Goal: Task Accomplishment & Management: Complete application form

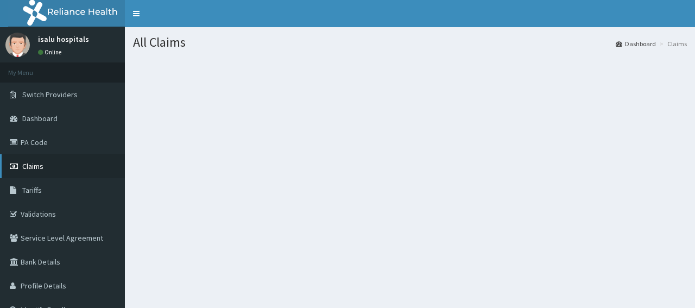
click at [29, 164] on span "Claims" at bounding box center [32, 166] width 21 height 10
click at [43, 142] on link "PA Code" at bounding box center [62, 142] width 125 height 24
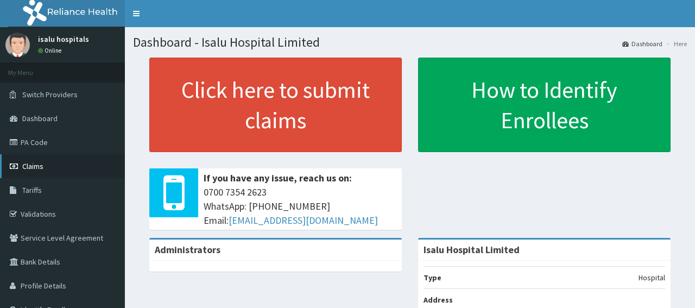
click at [41, 165] on span "Claims" at bounding box center [32, 166] width 21 height 10
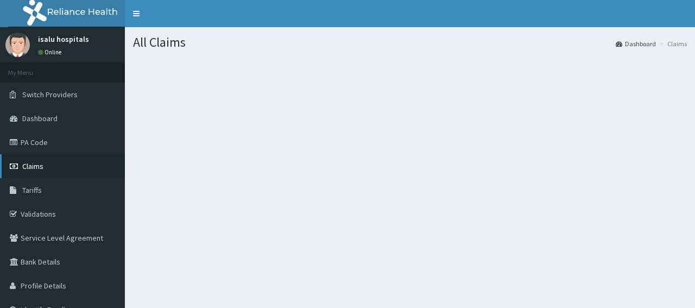
click at [46, 172] on link "Claims" at bounding box center [62, 166] width 125 height 24
click at [37, 169] on span "Claims" at bounding box center [32, 166] width 21 height 10
click at [46, 168] on link "Claims" at bounding box center [62, 166] width 125 height 24
click at [41, 146] on link "PA Code" at bounding box center [62, 142] width 125 height 24
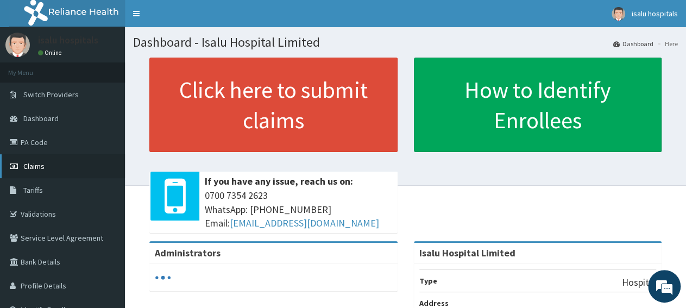
click at [32, 168] on span "Claims" at bounding box center [33, 166] width 21 height 10
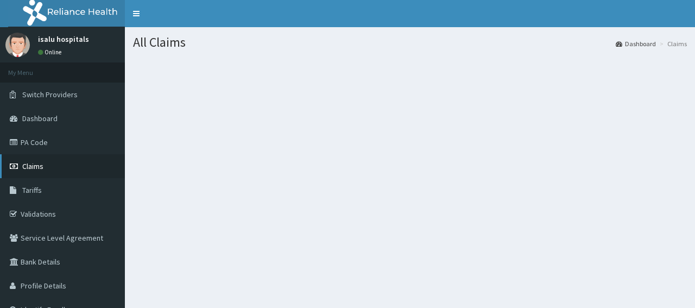
click at [34, 171] on span "Claims" at bounding box center [32, 166] width 21 height 10
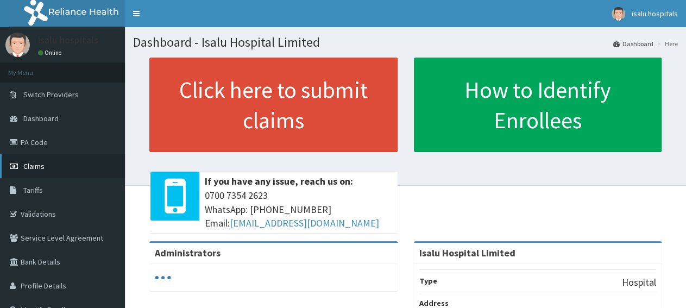
click at [32, 167] on span "Claims" at bounding box center [33, 166] width 21 height 10
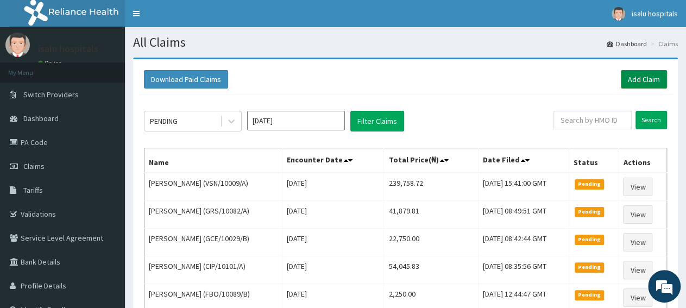
click at [656, 83] on link "Add Claim" at bounding box center [644, 79] width 46 height 18
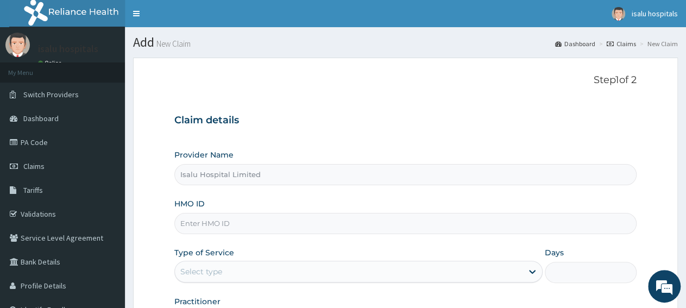
paste input "PFN/10220/B"
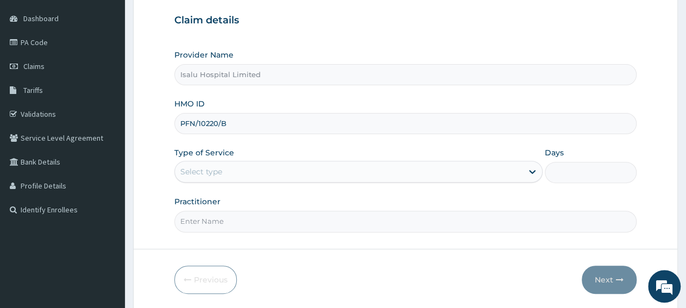
scroll to position [113, 0]
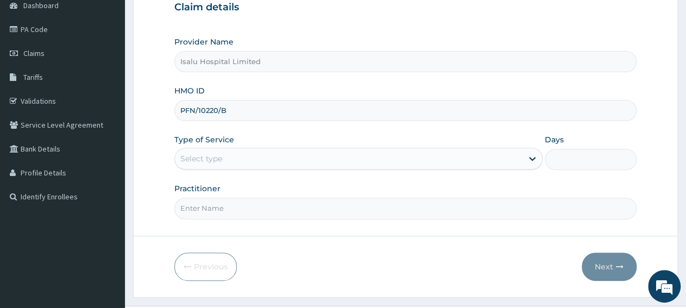
type input "PFN/10220/B"
click at [216, 148] on div "Select type" at bounding box center [358, 159] width 368 height 22
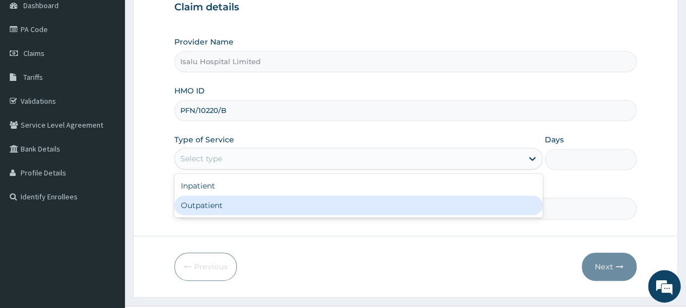
click at [218, 202] on div "Outpatient" at bounding box center [358, 206] width 368 height 20
type input "1"
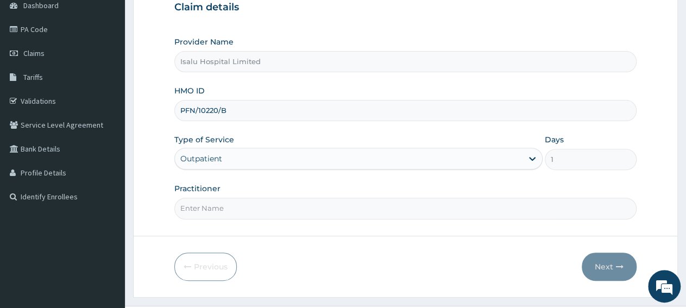
scroll to position [0, 0]
paste input "Dr Oluwafemi Ojo"
type input "Dr Oluwafemi Ojo"
click at [613, 263] on button "Next" at bounding box center [609, 267] width 55 height 28
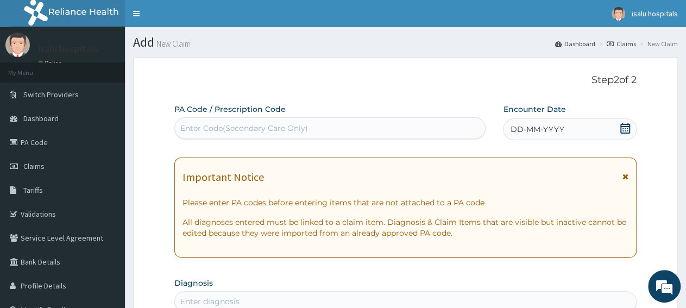
click at [279, 132] on div "Enter Code(Secondary Care Only)" at bounding box center [244, 128] width 128 height 11
paste input "PA/4F7C42"
type input "PA/4F7C42"
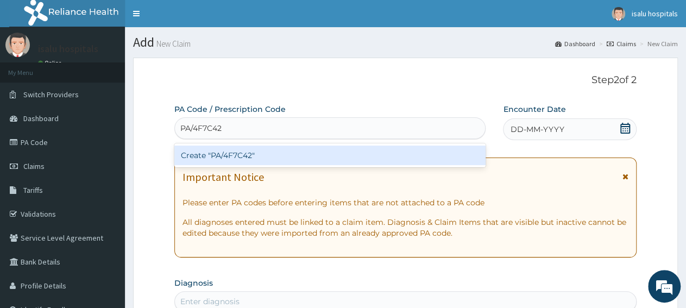
click at [281, 159] on div "Create "PA/4F7C42"" at bounding box center [329, 156] width 311 height 20
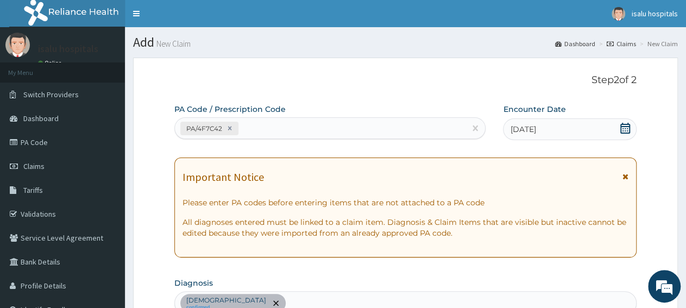
click at [347, 132] on div "PA/4F7C42" at bounding box center [320, 128] width 291 height 18
paste input "PA/C020F1"
type input "PA/C020F1"
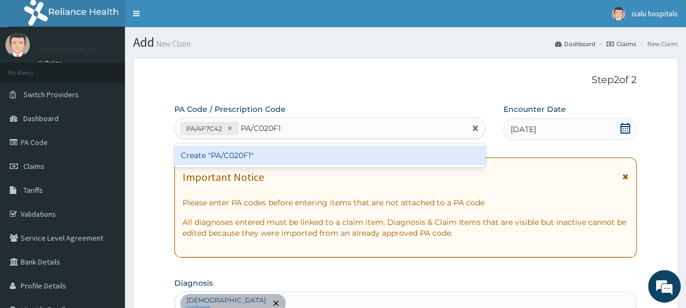
click at [342, 152] on div "Create "PA/C020F1"" at bounding box center [329, 156] width 311 height 20
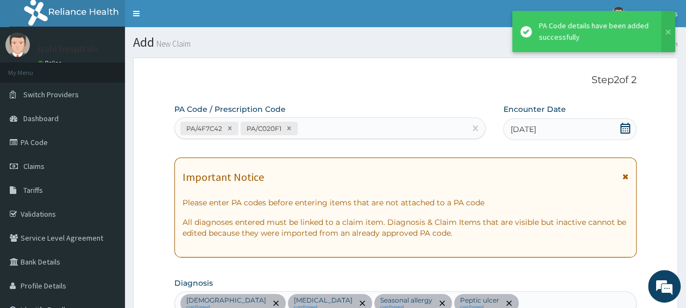
scroll to position [372, 0]
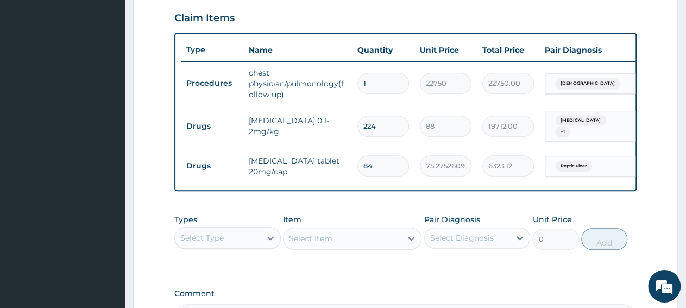
click at [385, 161] on input "84" at bounding box center [383, 165] width 52 height 21
type input "8"
type input "602.20"
type input "0.00"
type input "2"
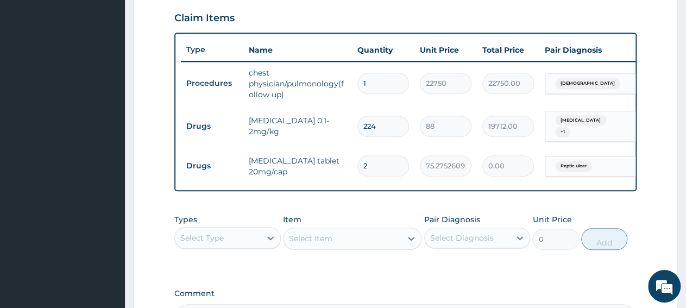
type input "150.55"
type input "28"
type input "2107.71"
type input "28"
click at [382, 119] on input "224" at bounding box center [383, 126] width 52 height 21
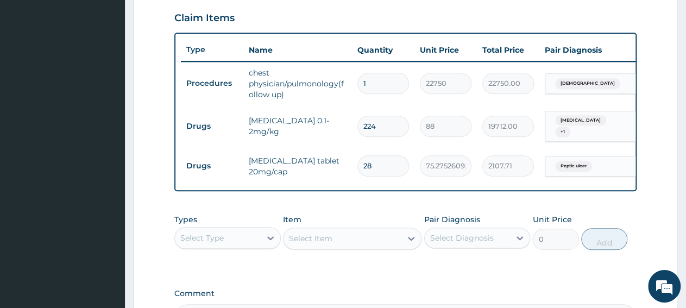
type input "22"
type input "1936.00"
type input "2"
type input "176.00"
type input "0.00"
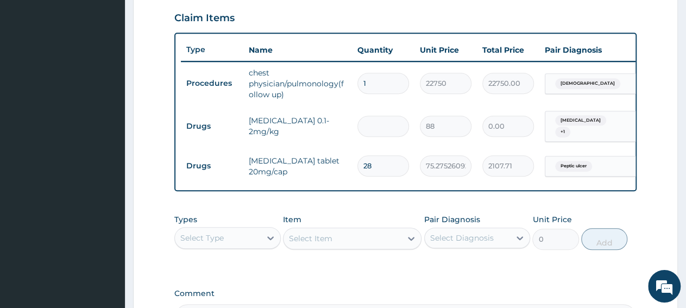
type input "1"
type input "88.00"
type input "11"
type input "968.00"
type input "112"
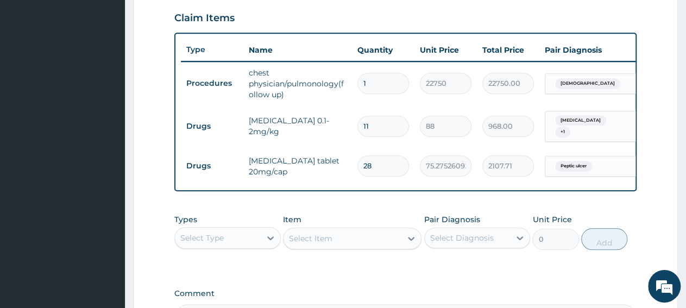
type input "9856.00"
type input "112"
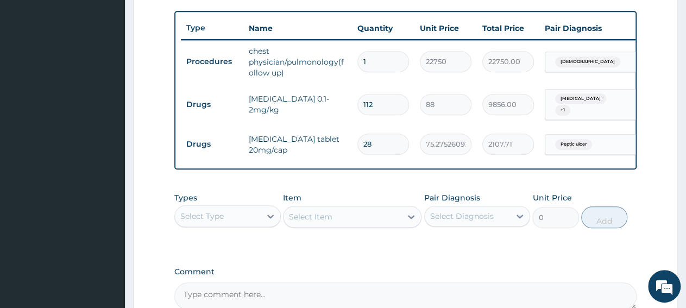
scroll to position [506, 0]
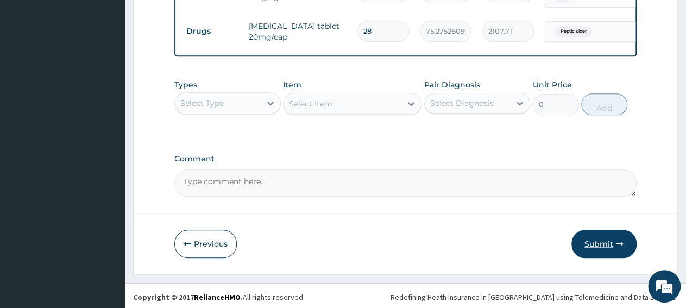
click at [617, 250] on button "Submit" at bounding box center [603, 244] width 65 height 28
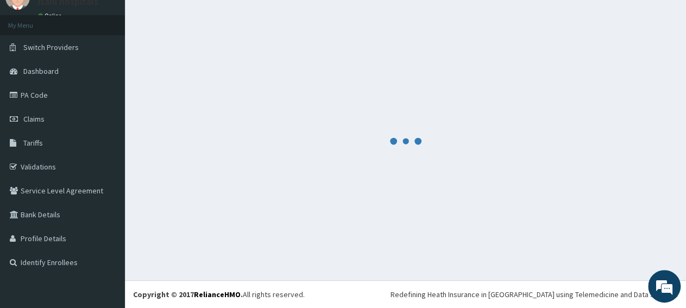
scroll to position [47, 0]
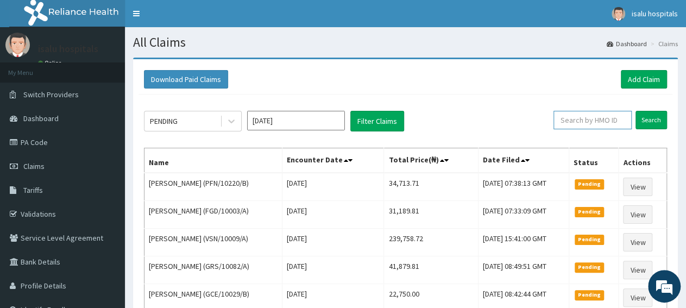
paste input "PFN/10220/B"
click at [650, 121] on input "Search" at bounding box center [652, 120] width 32 height 18
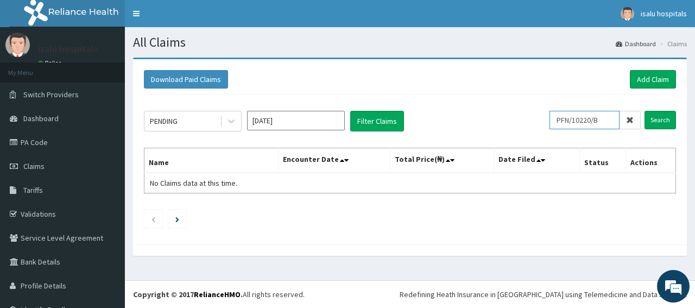
click at [556, 119] on input "PFN/10220/B" at bounding box center [585, 120] width 70 height 18
type input "PFN/10220/B"
click at [648, 122] on input "Search" at bounding box center [661, 120] width 32 height 18
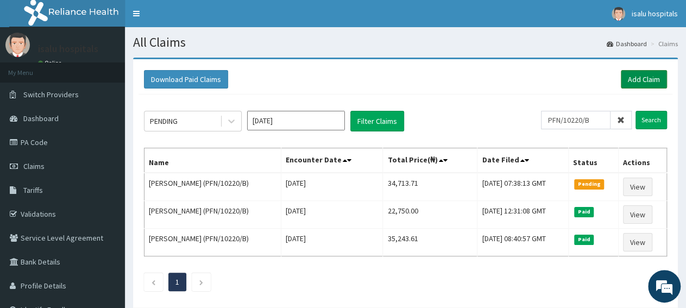
click at [639, 83] on link "Add Claim" at bounding box center [644, 79] width 46 height 18
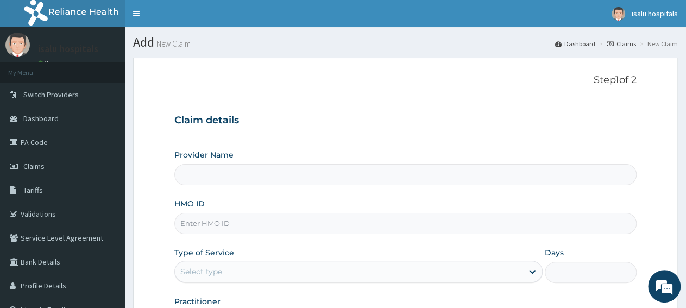
type input "Isalu Hospital Limited"
paste input "PME/10013/A"
type input "PME/10013/A"
click at [233, 269] on div "Select type" at bounding box center [348, 271] width 347 height 17
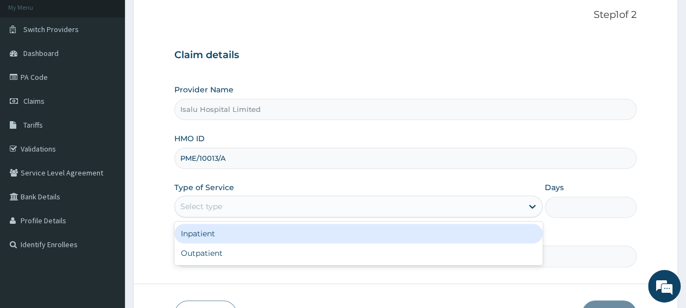
scroll to position [136, 0]
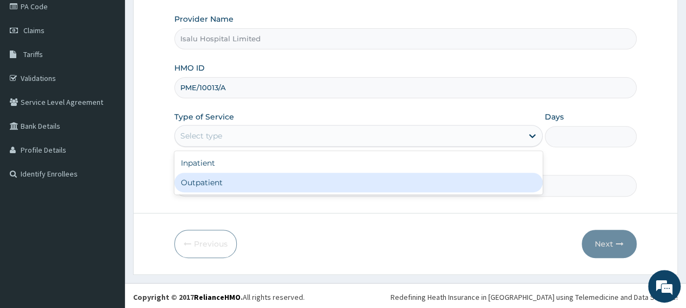
click at [245, 185] on div "Outpatient" at bounding box center [358, 183] width 368 height 20
type input "1"
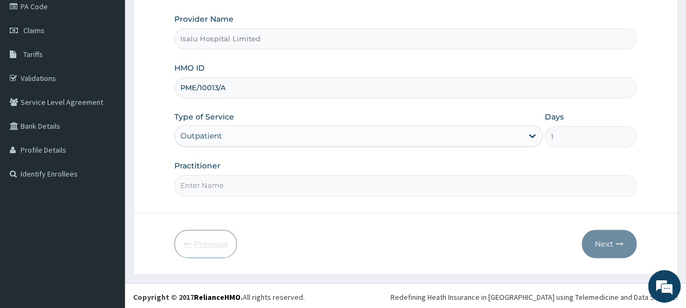
scroll to position [0, 0]
paste input "[PERSON_NAME]"
type input "[PERSON_NAME]"
click at [595, 248] on button "Next" at bounding box center [609, 244] width 55 height 28
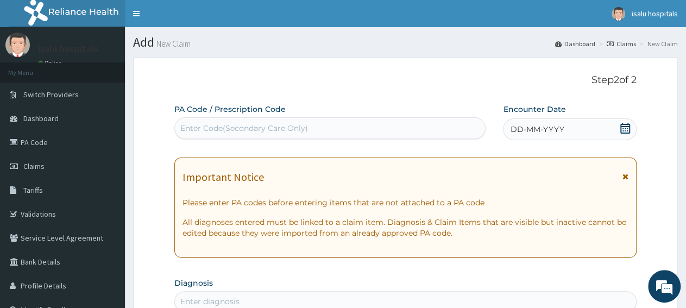
click at [268, 131] on div "Enter Code(Secondary Care Only)" at bounding box center [244, 128] width 128 height 11
paste input "PA/57C387"
type input "PA/57C387"
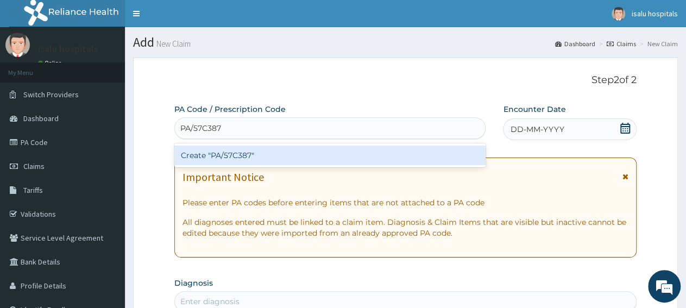
click at [270, 158] on div "Create "PA/57C387"" at bounding box center [329, 156] width 311 height 20
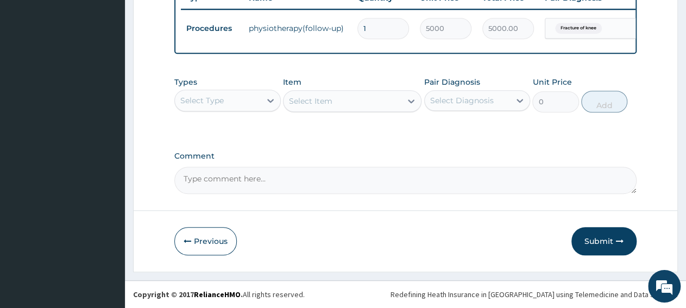
scroll to position [431, 0]
click at [619, 234] on button "Submit" at bounding box center [603, 241] width 65 height 28
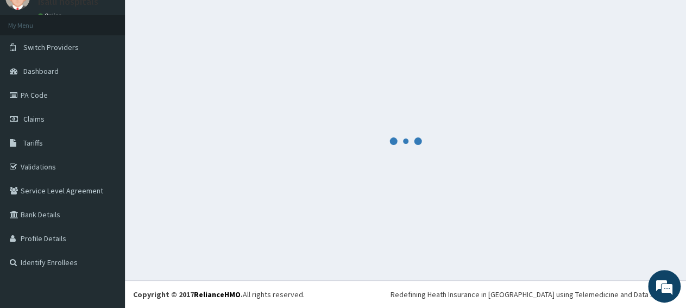
scroll to position [47, 0]
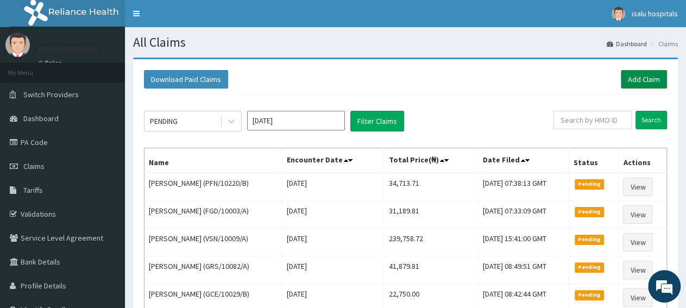
click at [631, 80] on link "Add Claim" at bounding box center [644, 79] width 46 height 18
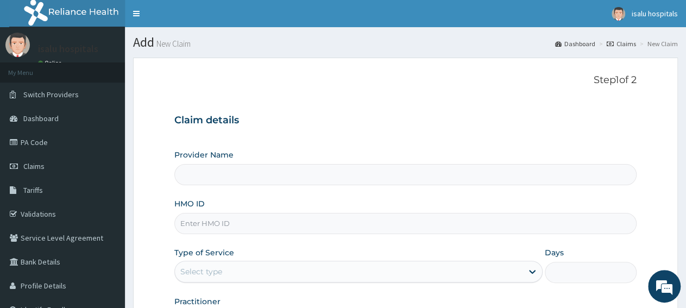
paste input "PME/10013/B"
type input "Isalu Hospital Limited"
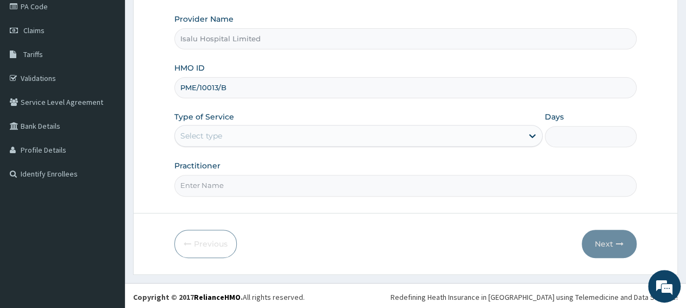
type input "PME/10013/B"
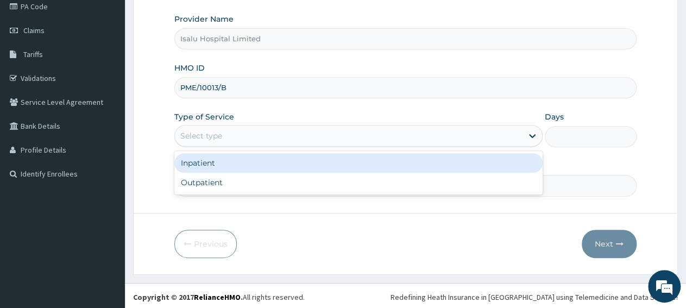
click at [238, 138] on div "Select type" at bounding box center [348, 135] width 347 height 17
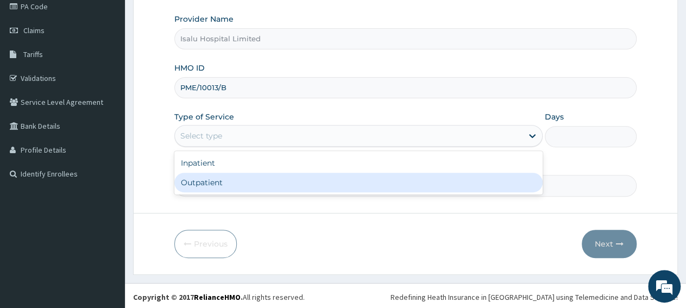
click at [234, 191] on div "Outpatient" at bounding box center [358, 183] width 368 height 20
type input "1"
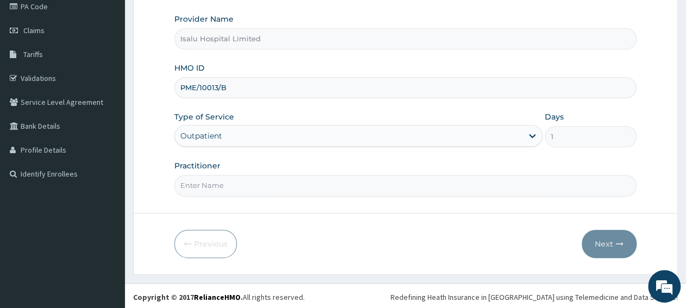
scroll to position [0, 0]
paste input "Sangobiyi Temitope"
type input "Sangobiyi Temitope"
click at [617, 244] on icon "button" at bounding box center [620, 244] width 8 height 8
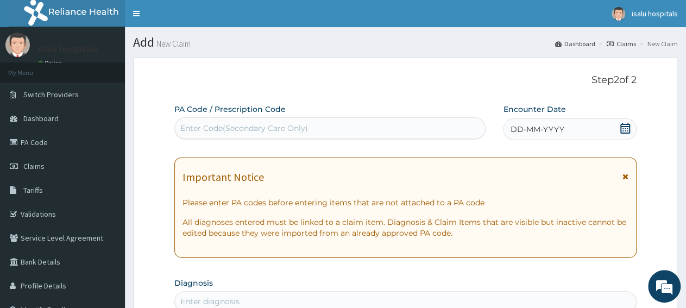
click at [308, 129] on div "Enter Code(Secondary Care Only)" at bounding box center [330, 127] width 310 height 17
paste input "PA/57C387"
type input "PA/57C387"
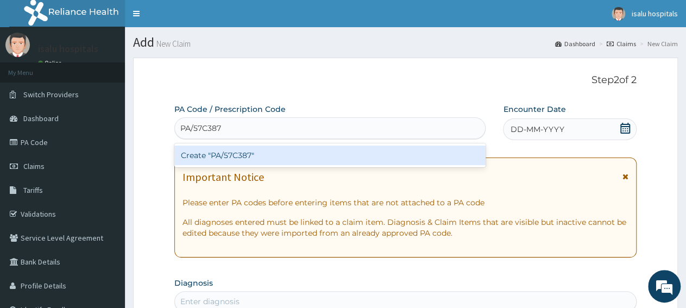
click at [329, 158] on div "Create "PA/57C387"" at bounding box center [329, 156] width 311 height 20
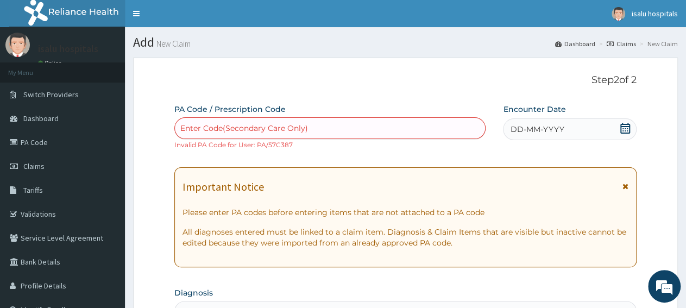
click at [270, 134] on div "Enter Code(Secondary Care Only)" at bounding box center [330, 127] width 310 height 17
paste input "PA/A4BF08"
type input "PA/A4BF08"
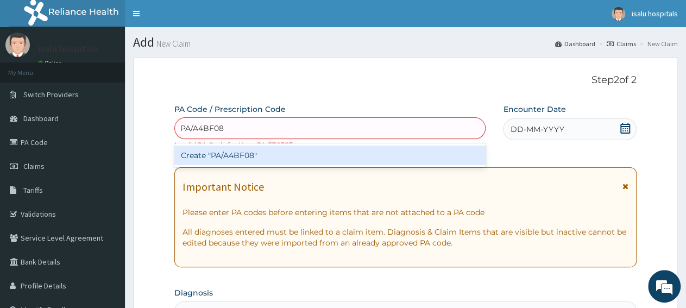
click at [292, 159] on div "Create "PA/A4BF08"" at bounding box center [329, 156] width 311 height 20
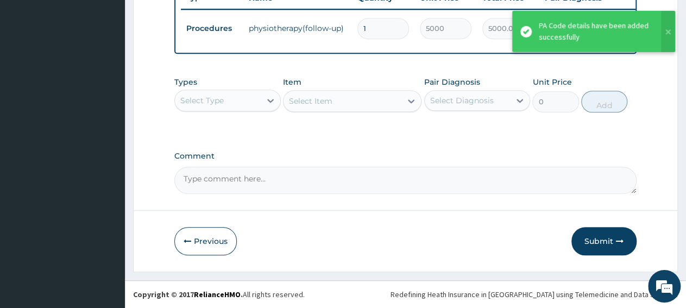
scroll to position [431, 0]
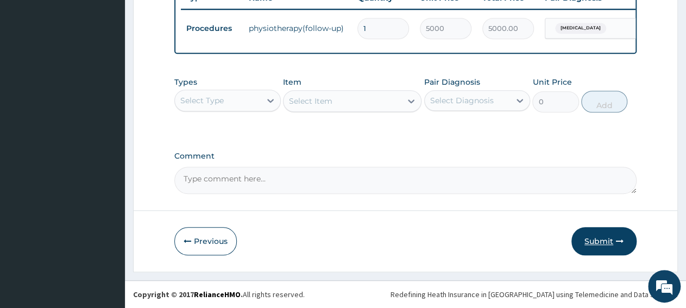
click at [612, 249] on button "Submit" at bounding box center [603, 241] width 65 height 28
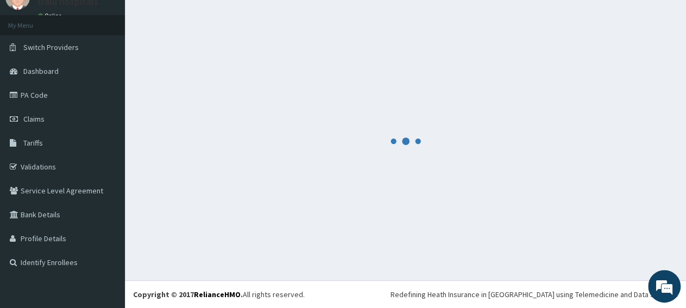
scroll to position [47, 0]
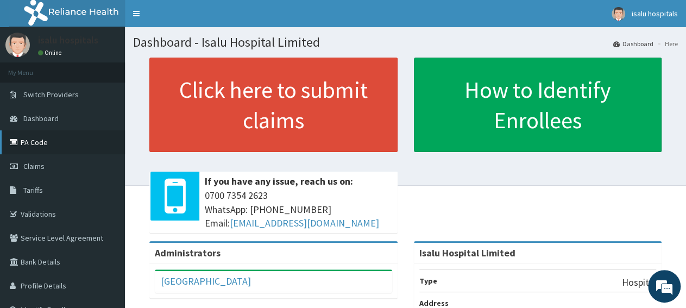
click at [48, 149] on link "PA Code" at bounding box center [62, 142] width 125 height 24
click at [71, 142] on link "PA Code" at bounding box center [62, 142] width 125 height 24
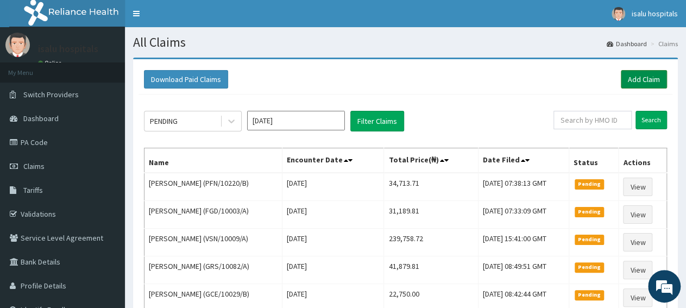
click at [656, 74] on link "Add Claim" at bounding box center [644, 79] width 46 height 18
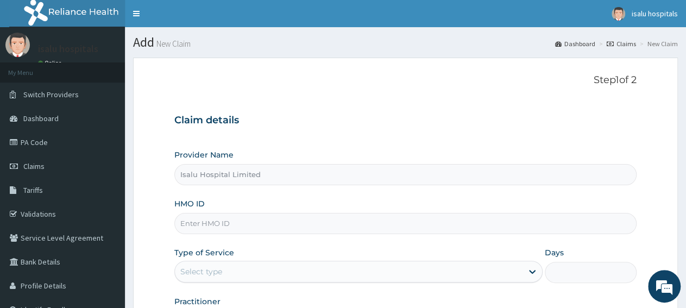
type input "Isalu Hospital Limited"
paste input "PRS/10064/A"
type input "PRS/10064/A"
drag, startPoint x: 124, startPoint y: 184, endPoint x: 134, endPoint y: 185, distance: 10.4
click at [127, 184] on div "R EL Toggle navigation isalu hospitals isalu hospitals - [EMAIL_ADDRESS][DOMAIN…" at bounding box center [343, 223] width 686 height 446
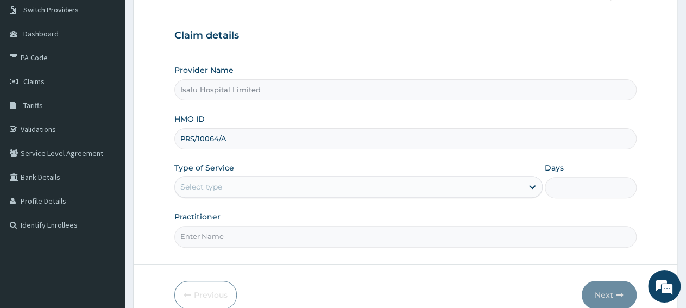
scroll to position [113, 0]
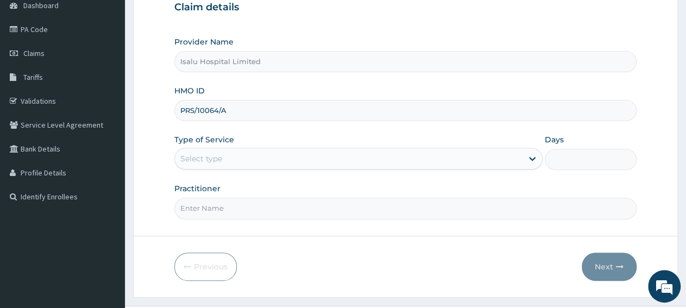
click at [221, 159] on div "Select type" at bounding box center [201, 158] width 42 height 11
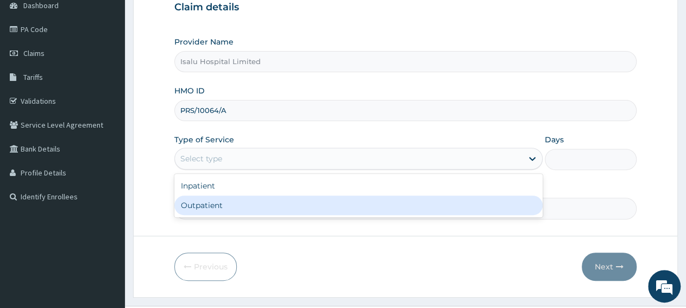
click at [237, 210] on div "Outpatient" at bounding box center [358, 206] width 368 height 20
type input "1"
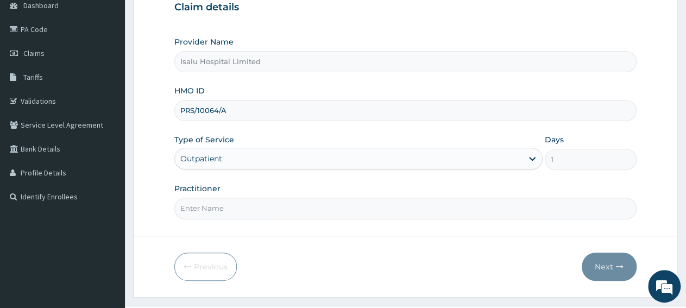
paste input "[PERSON_NAME]"
type input "[PERSON_NAME]"
click at [606, 266] on button "Next" at bounding box center [609, 267] width 55 height 28
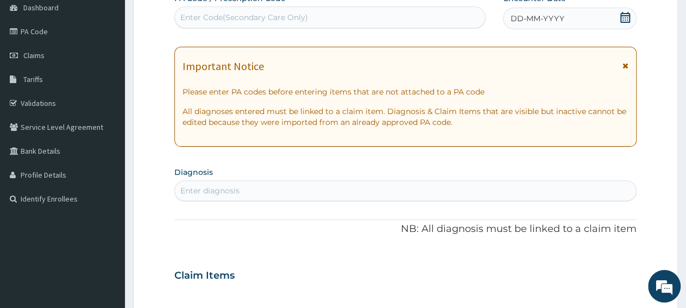
scroll to position [0, 0]
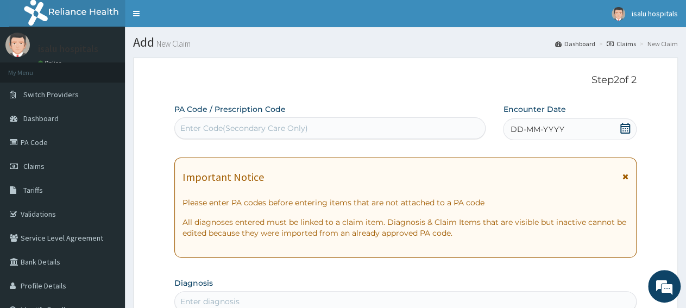
click at [283, 128] on div "Enter Code(Secondary Care Only)" at bounding box center [244, 128] width 128 height 11
paste input "PA/0DAD73"
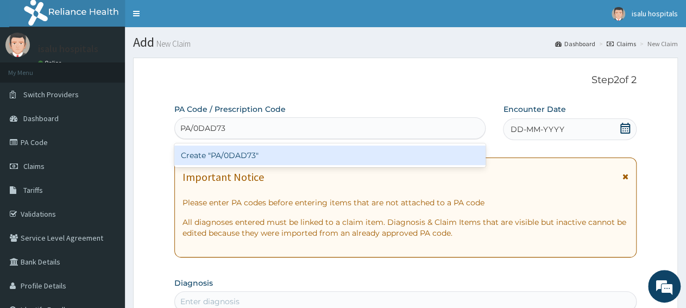
type input "PA/0DAD73"
click at [282, 161] on div "Create "PA/0DAD73"" at bounding box center [329, 156] width 311 height 20
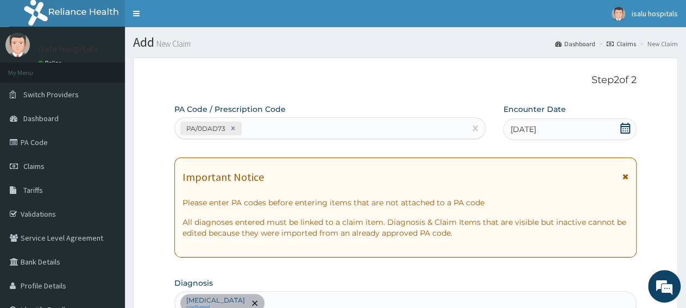
click at [308, 128] on div "PA/0DAD73" at bounding box center [320, 128] width 291 height 18
paste input "PA/9048CD"
type input "PA/9048CD"
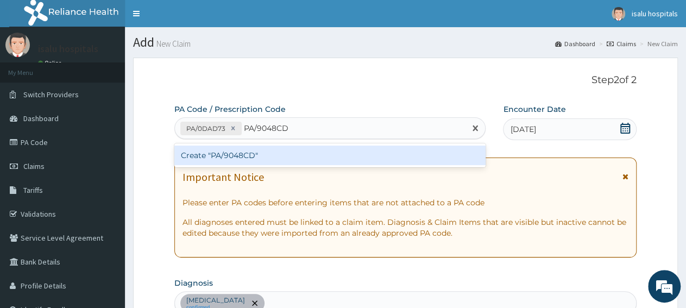
click at [301, 155] on div "Create "PA/9048CD"" at bounding box center [329, 156] width 311 height 20
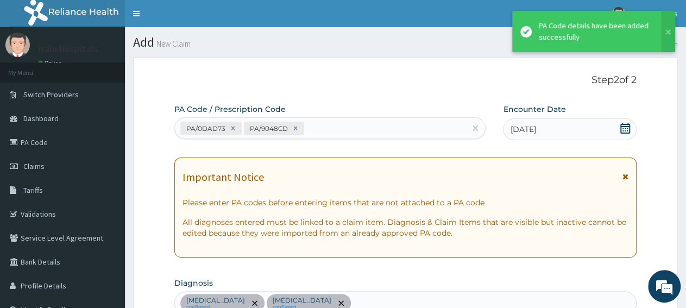
scroll to position [335, 0]
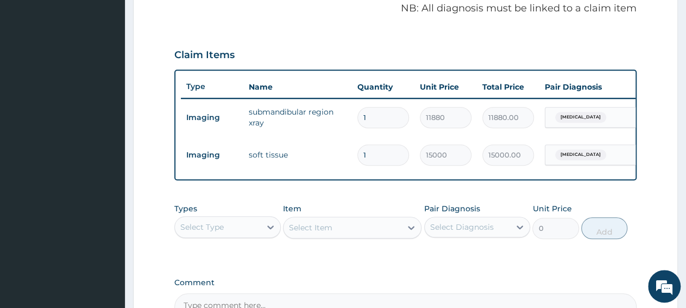
click at [244, 236] on div "Select Type" at bounding box center [218, 226] width 86 height 17
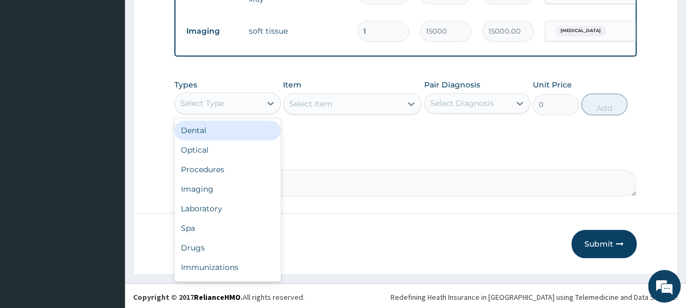
scroll to position [468, 0]
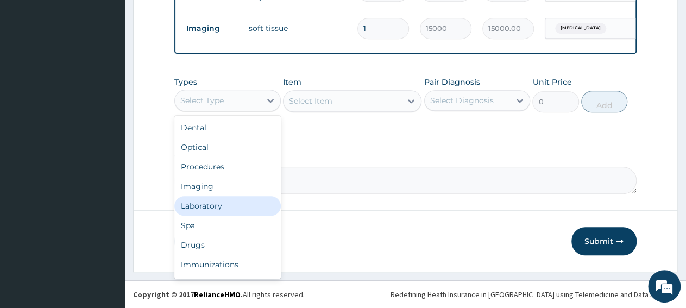
click at [206, 205] on div "Laboratory" at bounding box center [227, 206] width 106 height 20
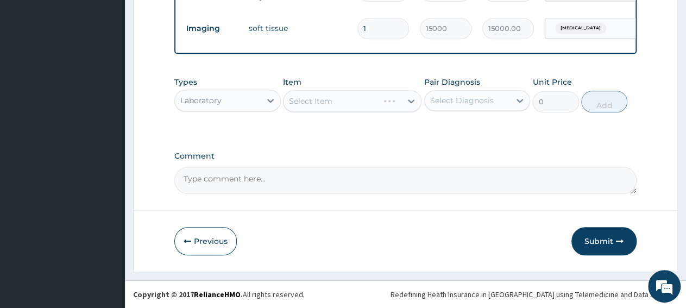
click at [344, 108] on div "Select Item" at bounding box center [352, 101] width 139 height 22
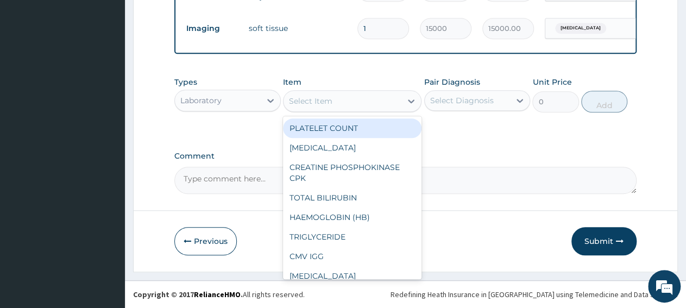
click at [344, 108] on div "Select Item" at bounding box center [343, 100] width 118 height 17
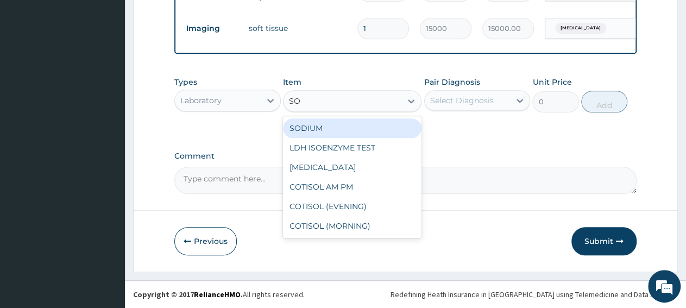
type input "S"
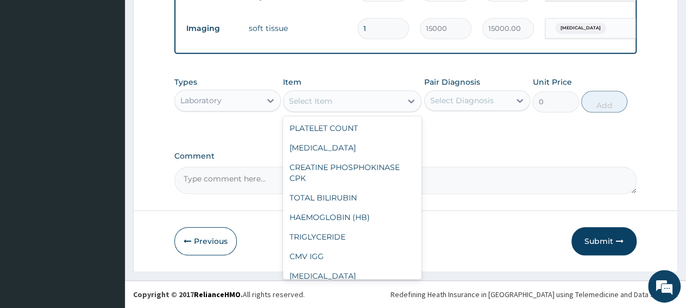
click at [207, 103] on div "Laboratory" at bounding box center [200, 100] width 41 height 11
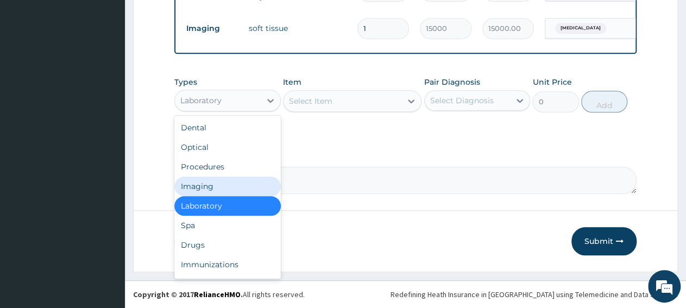
click at [203, 193] on div "Imaging" at bounding box center [227, 187] width 106 height 20
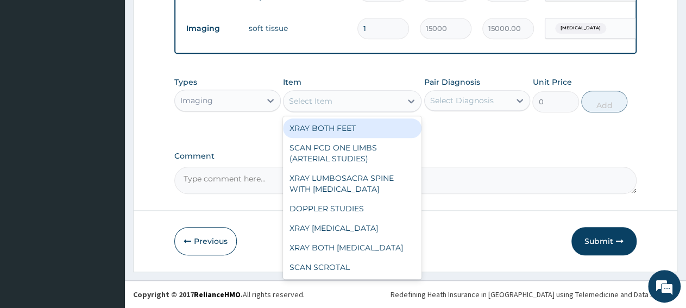
click at [348, 109] on div "Select Item" at bounding box center [343, 100] width 118 height 17
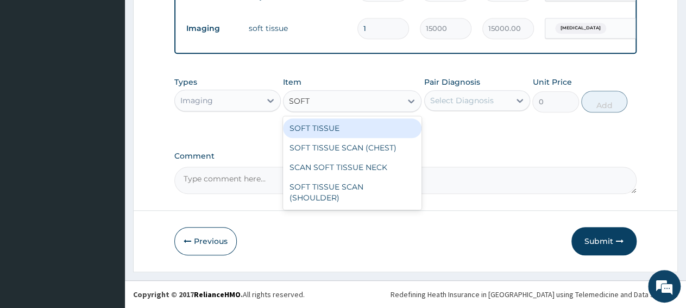
type input "SOFT"
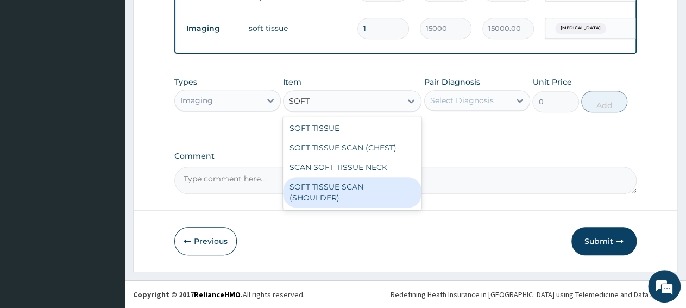
click at [355, 188] on div "SOFT TISSUE SCAN (SHOULDER)" at bounding box center [352, 192] width 139 height 30
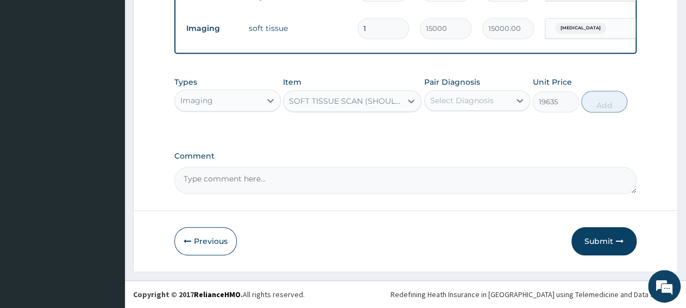
type input "19635"
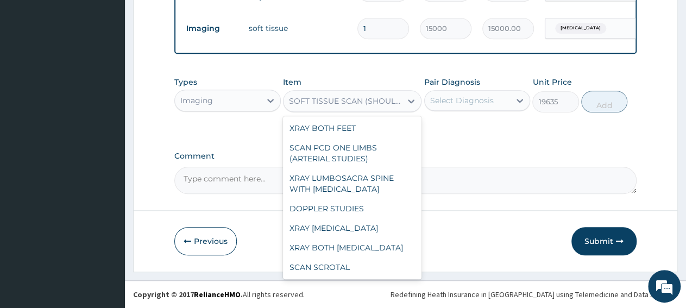
click at [307, 106] on div "SOFT TISSUE SCAN (SHOULDER)" at bounding box center [346, 101] width 114 height 11
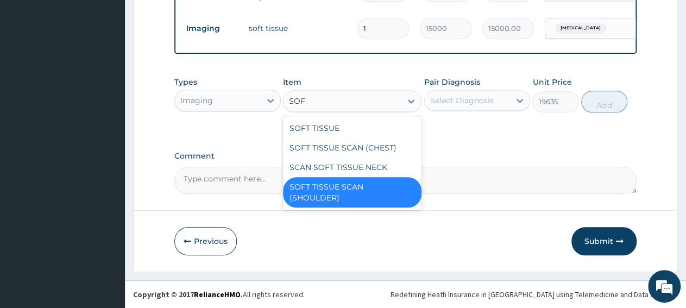
scroll to position [0, 0]
type input "SOFT"
click at [339, 148] on div "SOFT TISSUE SCAN (CHEST)" at bounding box center [352, 148] width 139 height 20
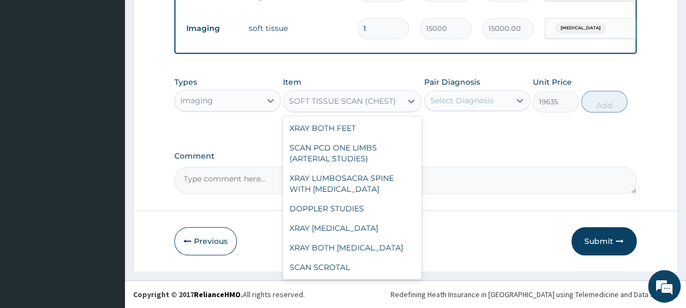
click at [318, 105] on div "SOFT TISSUE SCAN (CHEST)" at bounding box center [342, 101] width 107 height 11
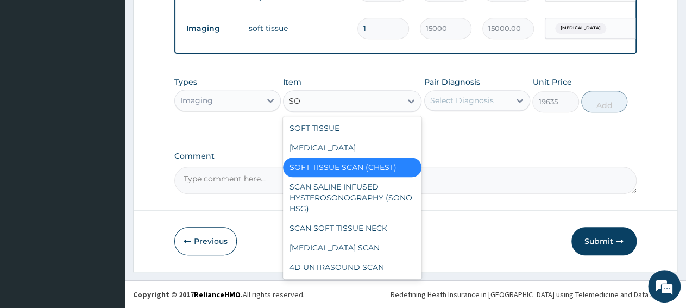
type input "SOFT"
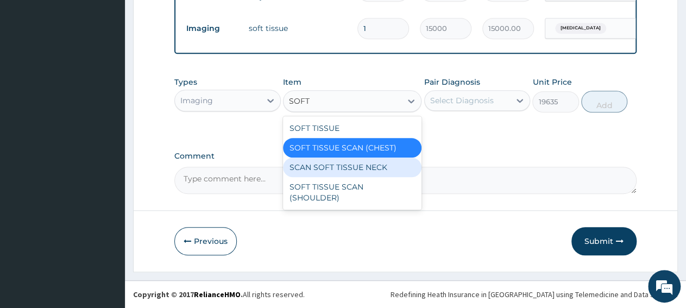
click at [314, 168] on div "SCAN SOFT TISSUE NECK" at bounding box center [352, 168] width 139 height 20
type input "15000"
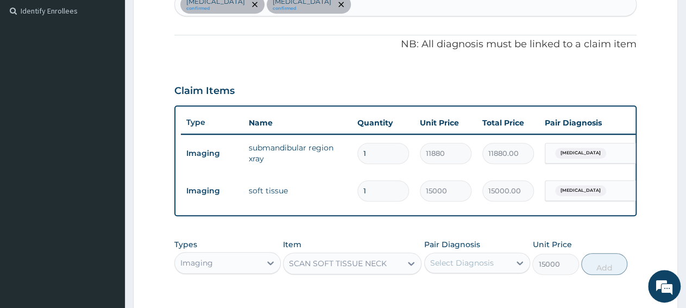
scroll to position [412, 0]
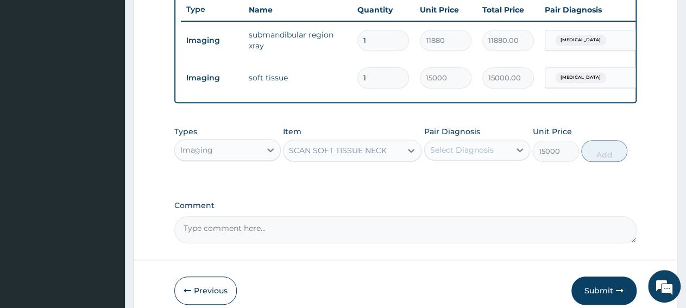
click at [466, 155] on div "Select Diagnosis" at bounding box center [462, 149] width 64 height 11
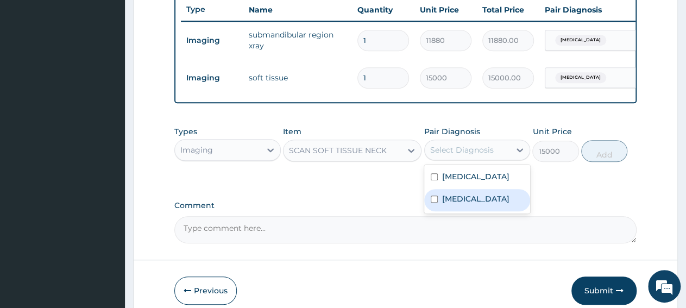
click at [470, 204] on label "Lymphoedema" at bounding box center [475, 198] width 67 height 11
checkbox input "true"
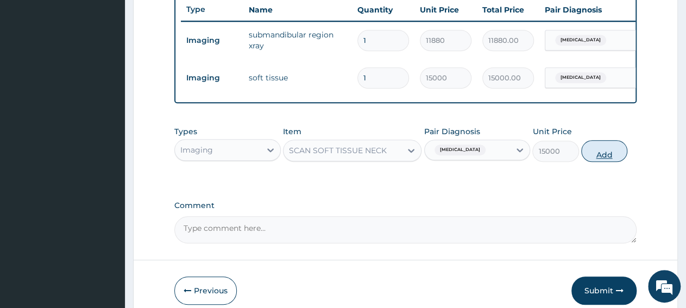
click at [593, 162] on button "Add" at bounding box center [604, 151] width 46 height 22
type input "0"
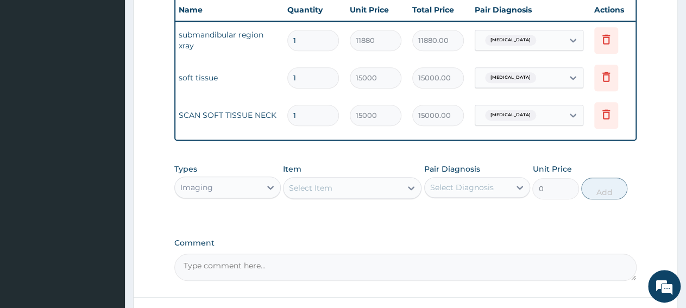
scroll to position [0, 78]
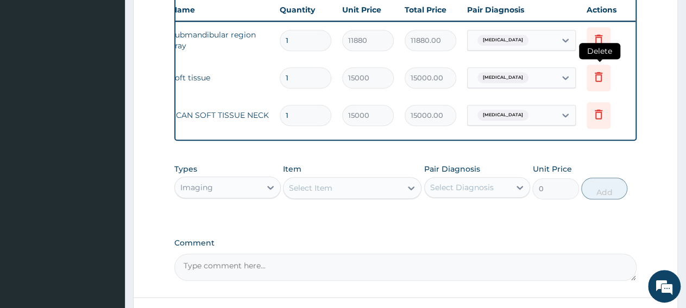
click at [599, 78] on icon at bounding box center [598, 76] width 13 height 13
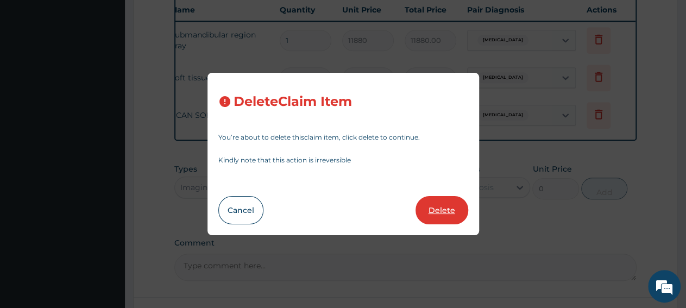
click at [435, 213] on button "Delete" at bounding box center [442, 210] width 53 height 28
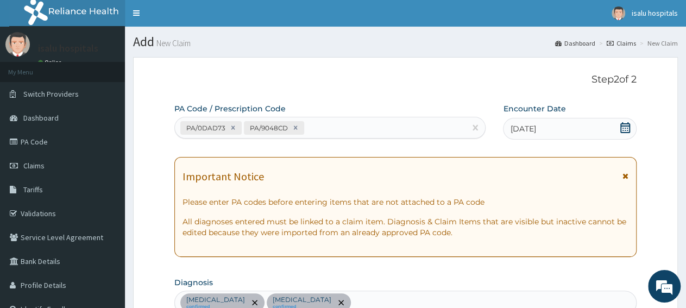
scroll to position [0, 0]
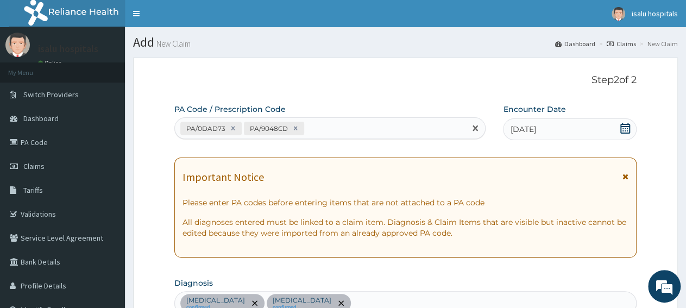
click at [327, 125] on div "PA/0DAD73 PA/9048CD" at bounding box center [320, 128] width 291 height 18
paste input "PA/18417F"
type input "PA/18417F"
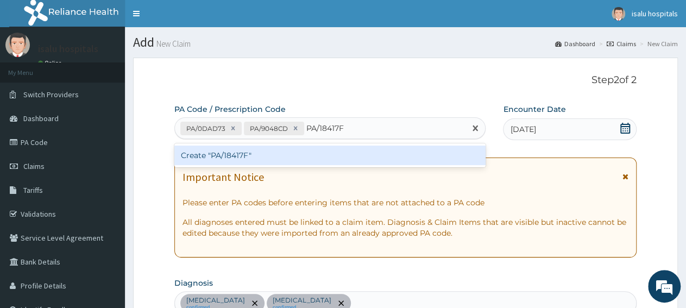
click at [334, 155] on div "Create "PA/18417F"" at bounding box center [329, 156] width 311 height 20
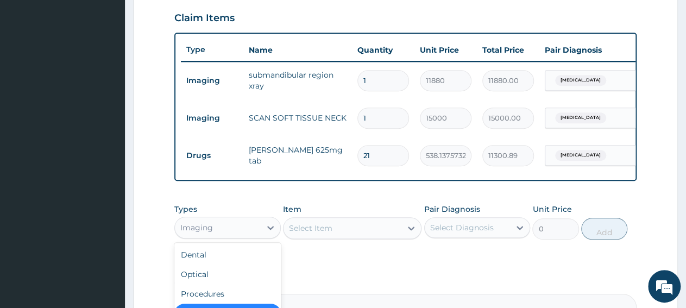
click at [231, 238] on div "Imaging" at bounding box center [227, 228] width 106 height 22
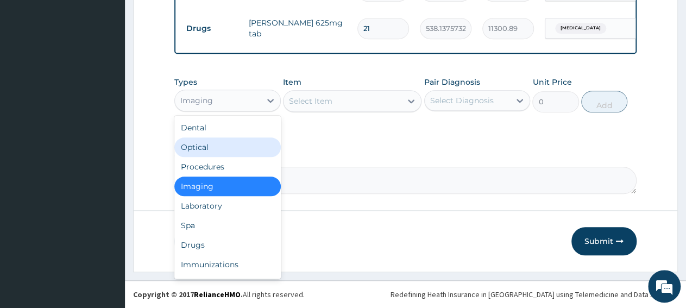
scroll to position [37, 0]
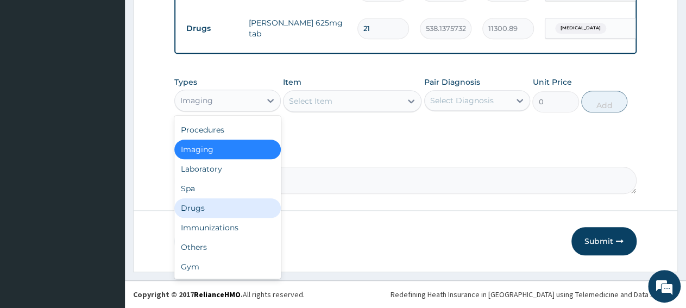
click at [216, 213] on div "Drugs" at bounding box center [227, 208] width 106 height 20
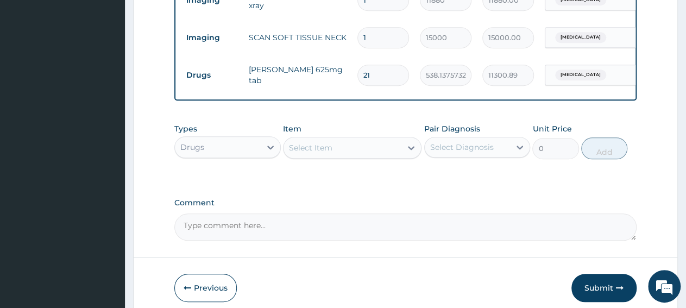
scroll to position [506, 0]
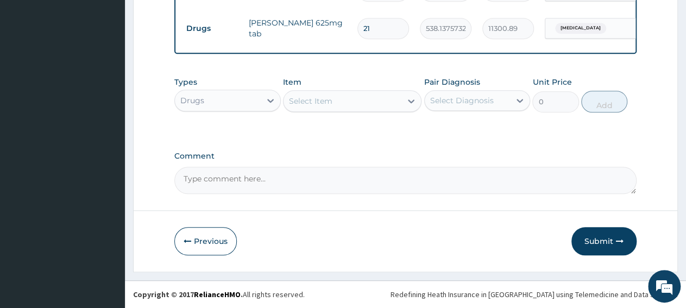
click at [362, 106] on div "Select Item" at bounding box center [343, 100] width 118 height 17
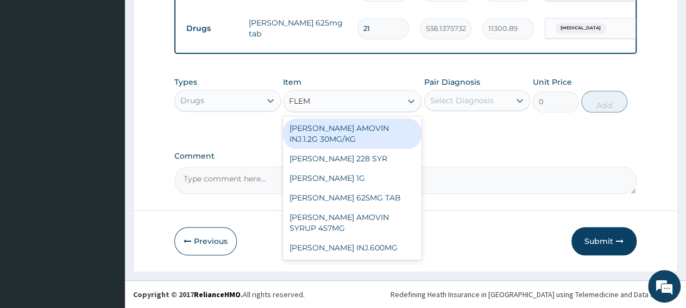
type input "FLEMM"
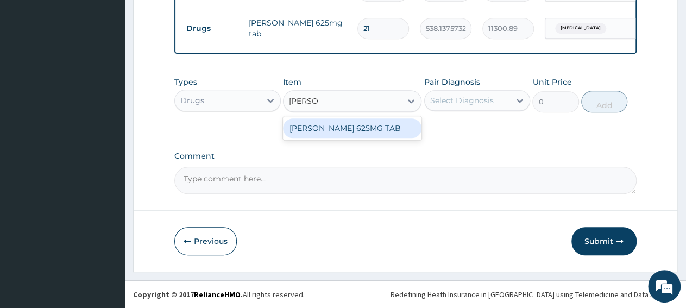
click at [380, 124] on div "FLEMMING 625MG TAB" at bounding box center [352, 128] width 139 height 20
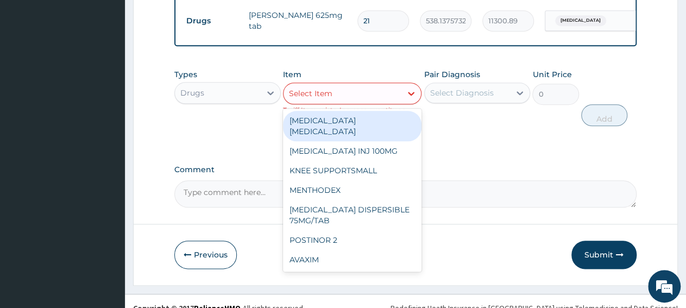
click at [339, 102] on div "Select Item" at bounding box center [343, 93] width 118 height 17
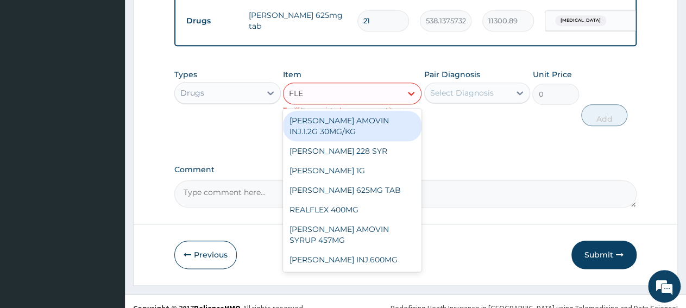
type input "FLEM"
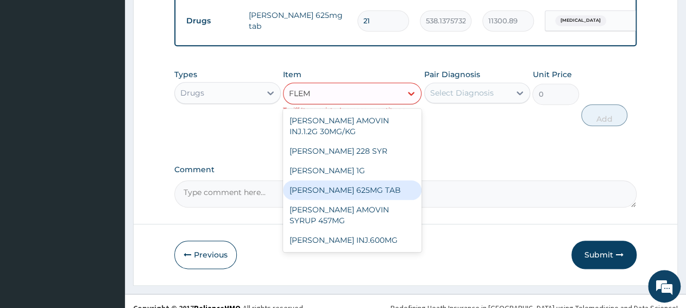
click at [369, 197] on div "FLEMMING 625MG TAB" at bounding box center [352, 190] width 139 height 20
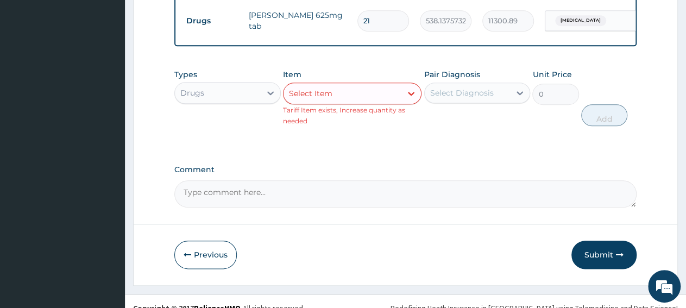
click at [344, 102] on div "Select Item" at bounding box center [343, 93] width 118 height 17
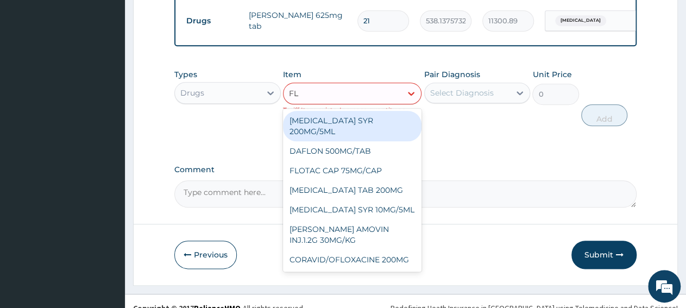
type input "FLE"
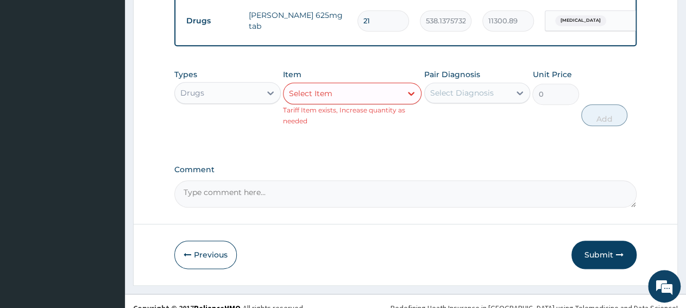
click at [335, 102] on div "Select Item" at bounding box center [343, 93] width 118 height 17
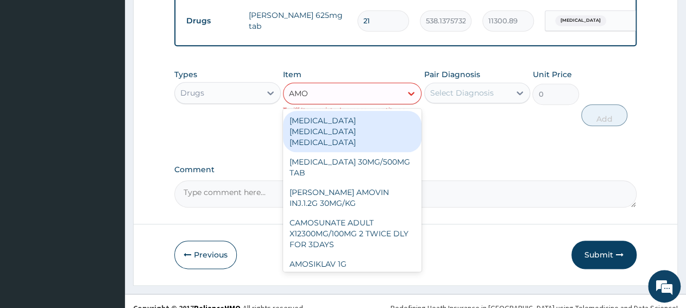
type input "AMOS"
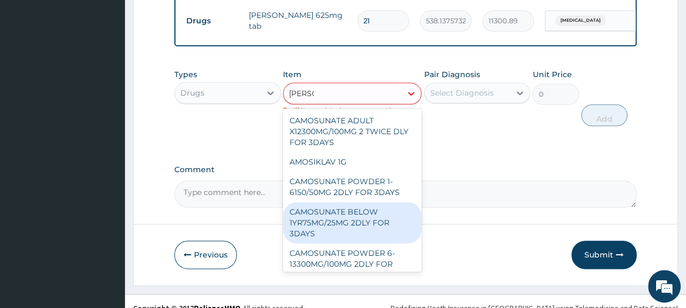
scroll to position [35, 0]
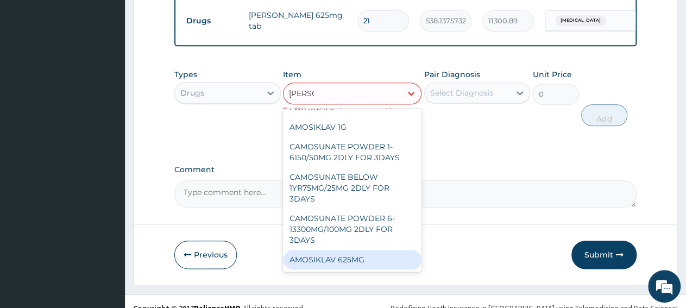
click at [349, 269] on div "AMOSIKLAV 625MG" at bounding box center [352, 260] width 139 height 20
type input "442.4111938476562"
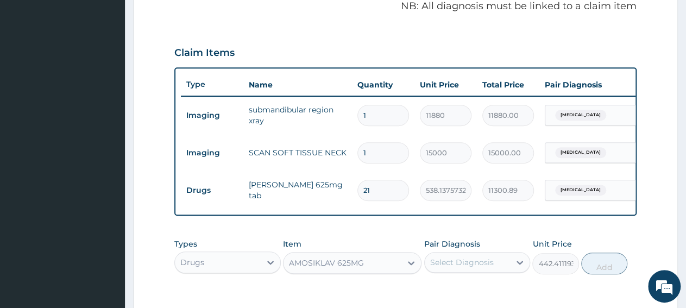
scroll to position [393, 0]
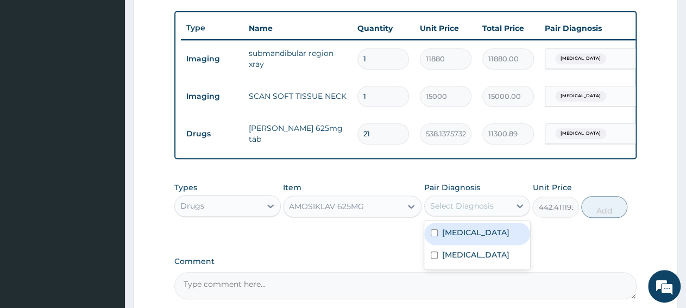
click at [474, 211] on div "Select Diagnosis" at bounding box center [462, 205] width 64 height 11
click at [482, 238] on label "Lymphadenopathy" at bounding box center [475, 232] width 67 height 11
checkbox input "true"
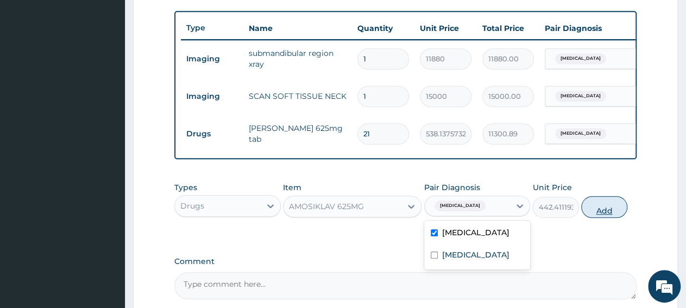
click at [598, 218] on button "Add" at bounding box center [604, 207] width 46 height 22
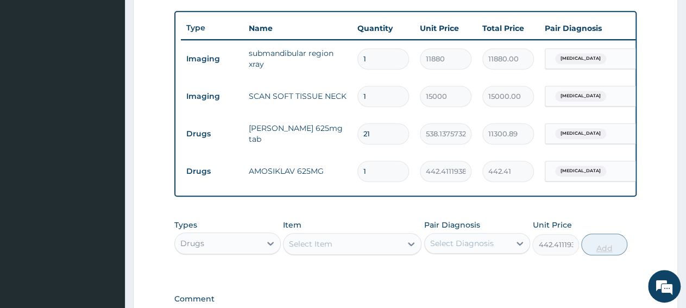
type input "0"
click at [591, 194] on div "Type Name Quantity Unit Price Total Price Pair Diagnosis Actions Imaging subman…" at bounding box center [405, 104] width 462 height 186
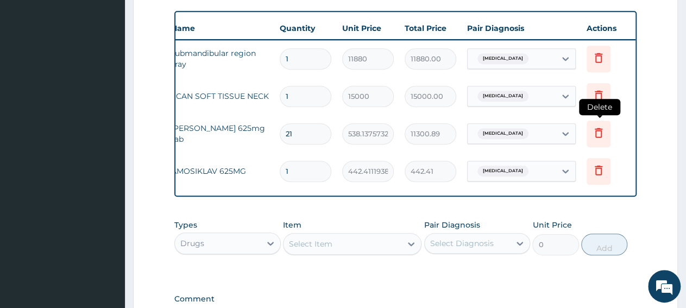
click at [595, 133] on icon at bounding box center [599, 133] width 8 height 10
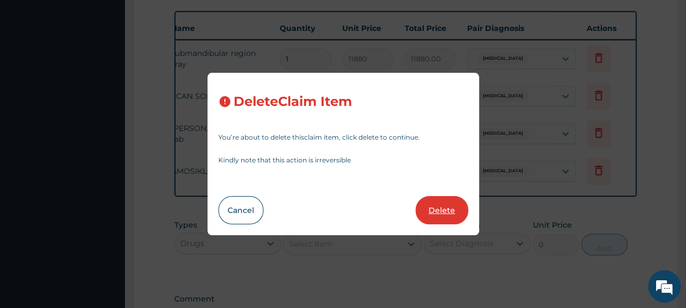
click at [447, 213] on button "Delete" at bounding box center [442, 210] width 53 height 28
type input "1"
type input "442.4111938476562"
type input "442.41"
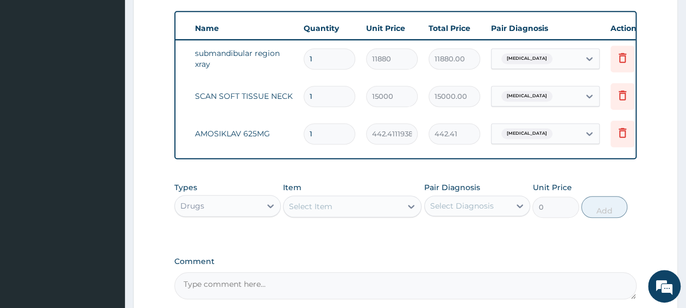
scroll to position [167, 0]
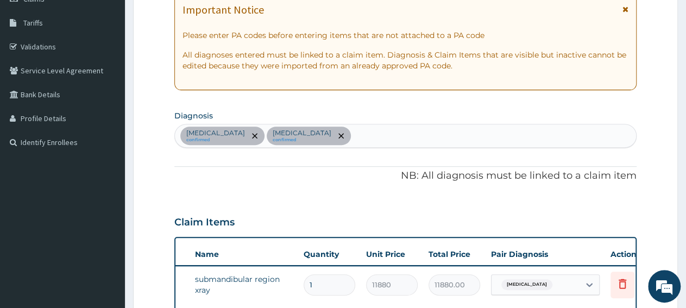
click at [390, 137] on div "Lymphadenopathy confirmed Lymphoedema confirmed" at bounding box center [405, 135] width 461 height 23
type input "MALARI"
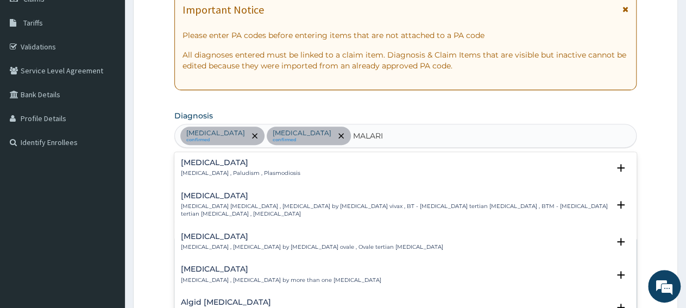
click at [190, 159] on h4 "Malaria" at bounding box center [240, 163] width 119 height 8
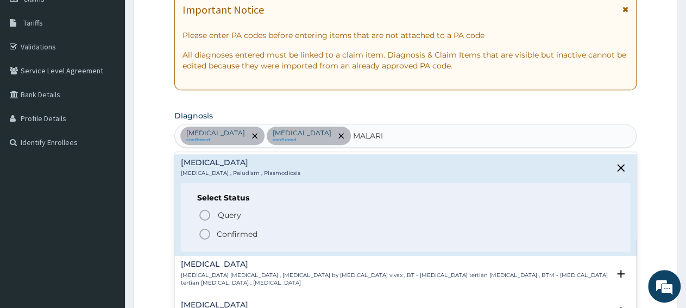
click at [229, 231] on p "Confirmed" at bounding box center [237, 234] width 41 height 11
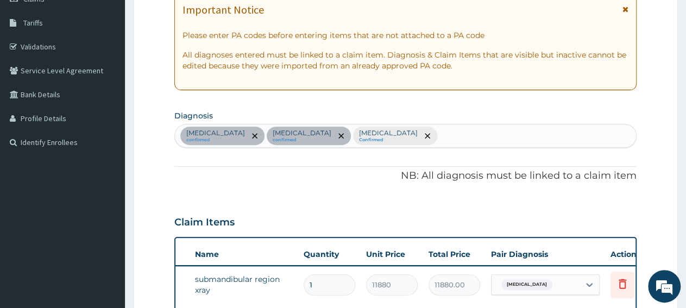
click at [438, 129] on div "Lymphadenopathy confirmed Lymphoedema confirmed Malaria Confirmed" at bounding box center [405, 135] width 461 height 23
type input "SEPSIS"
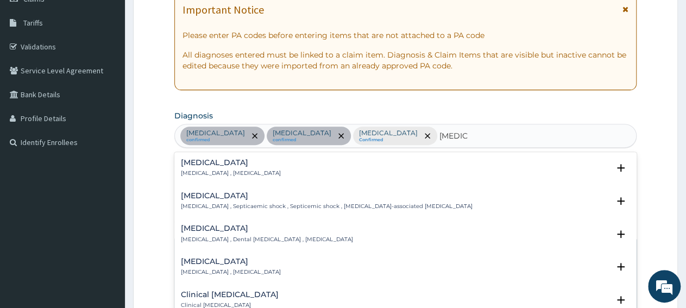
click at [215, 171] on p "Systemic infection , Sepsis" at bounding box center [231, 173] width 100 height 8
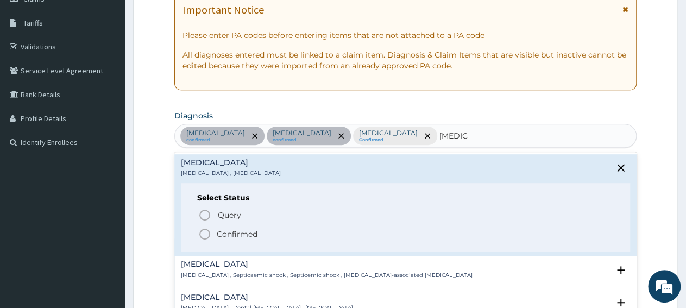
click at [222, 233] on p "Confirmed" at bounding box center [237, 234] width 41 height 11
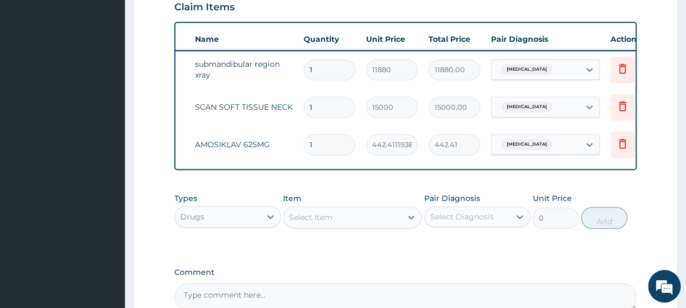
scroll to position [393, 0]
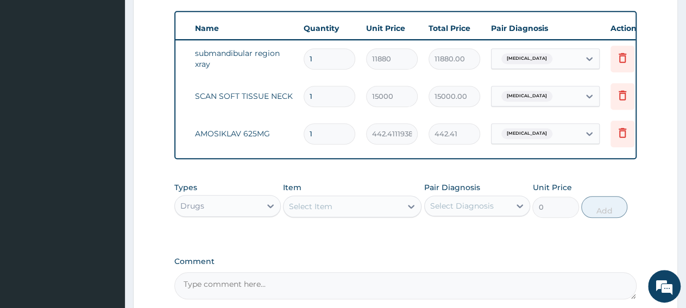
click at [323, 212] on div "Select Item" at bounding box center [310, 206] width 43 height 11
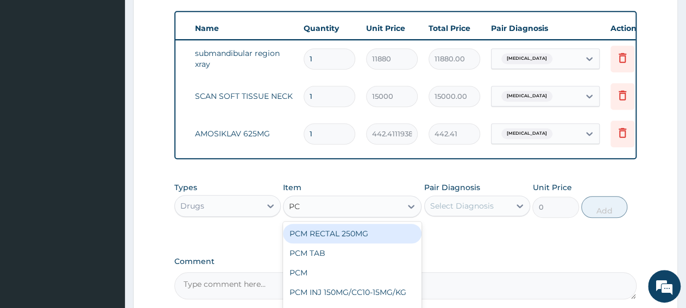
type input "PCM"
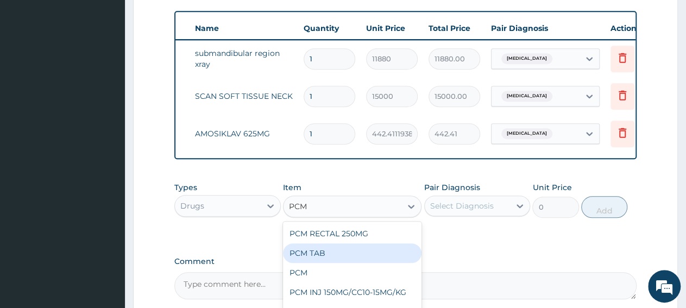
click at [312, 260] on div "PCM TAB" at bounding box center [352, 253] width 139 height 20
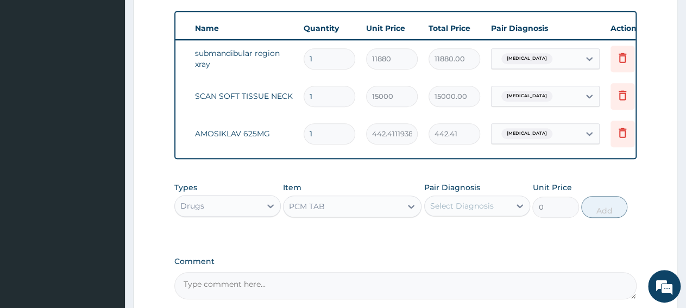
type input "201.0959930419922"
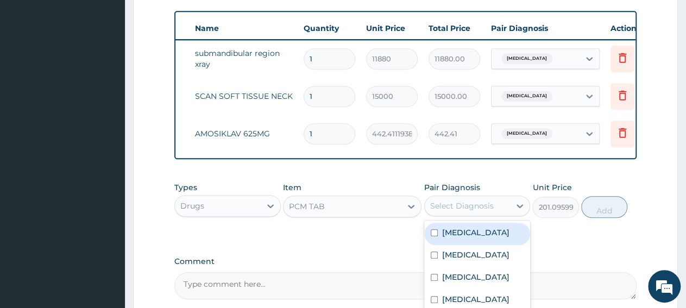
click at [444, 211] on div "Select Diagnosis" at bounding box center [462, 205] width 64 height 11
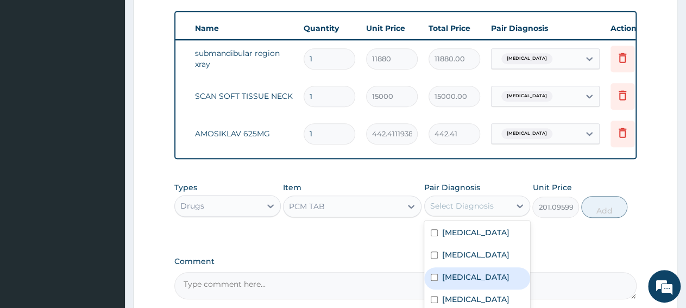
click at [477, 287] on div "Malaria" at bounding box center [477, 278] width 106 height 22
checkbox input "true"
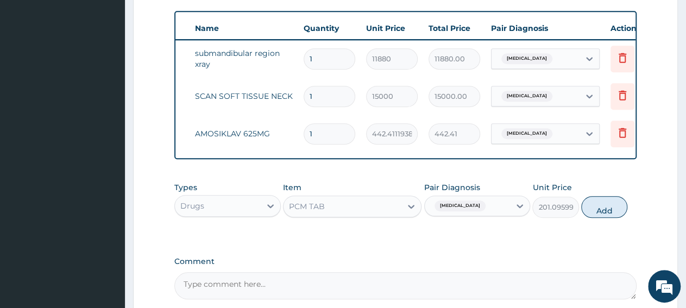
drag, startPoint x: 607, startPoint y: 216, endPoint x: 531, endPoint y: 209, distance: 76.9
click at [603, 217] on button "Add" at bounding box center [604, 207] width 46 height 22
type input "0"
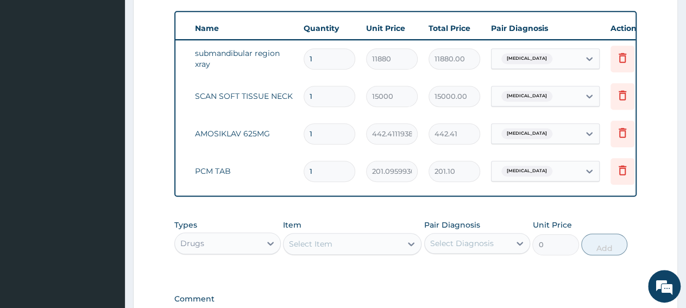
click at [324, 179] on input "1" at bounding box center [330, 171] width 52 height 21
type input "18"
type input "3619.73"
type input "18"
drag, startPoint x: 638, startPoint y: 230, endPoint x: 619, endPoint y: 223, distance: 20.6
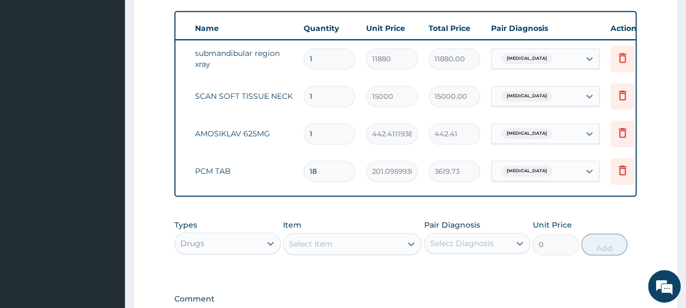
click at [635, 229] on form "Step 2 of 2 PA Code / Prescription Code PA/0DAD73 PA/9048CD PA/18417F Encounter…" at bounding box center [405, 39] width 545 height 750
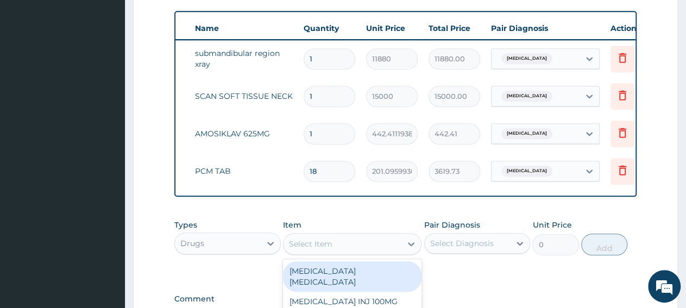
click at [334, 253] on div "Select Item" at bounding box center [343, 243] width 118 height 17
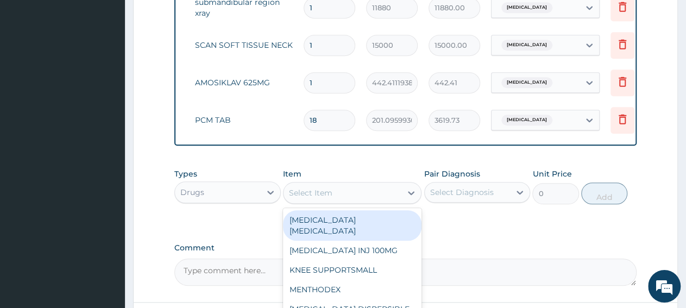
scroll to position [506, 0]
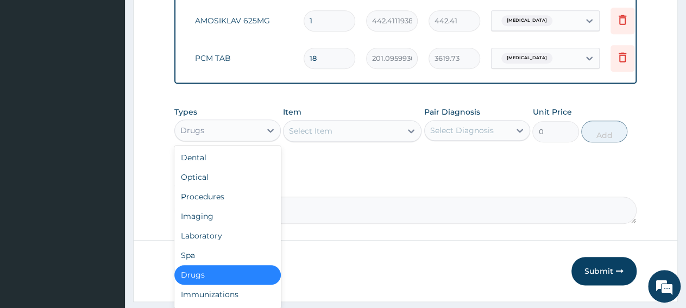
click at [208, 139] on div "Drugs" at bounding box center [218, 130] width 86 height 17
click at [207, 226] on div "Imaging" at bounding box center [227, 216] width 106 height 20
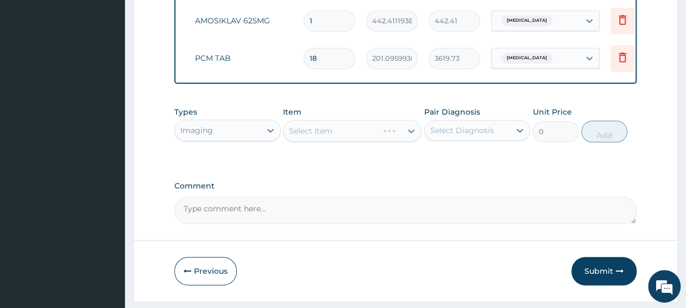
click at [230, 139] on div "Imaging" at bounding box center [218, 130] width 86 height 17
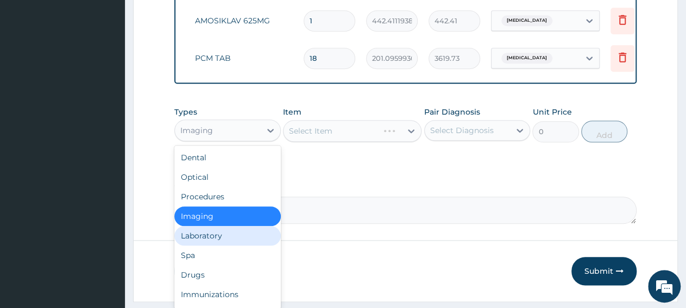
click at [224, 242] on div "Laboratory" at bounding box center [227, 236] width 106 height 20
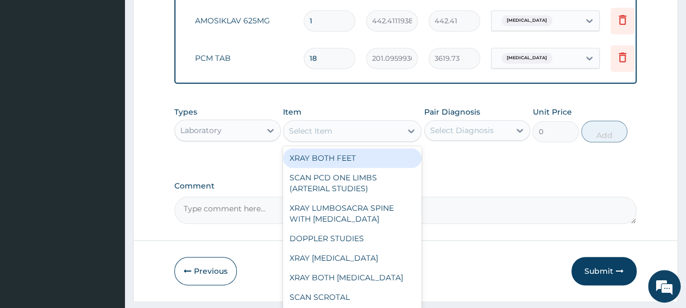
click at [337, 140] on div "Select Item" at bounding box center [343, 130] width 118 height 17
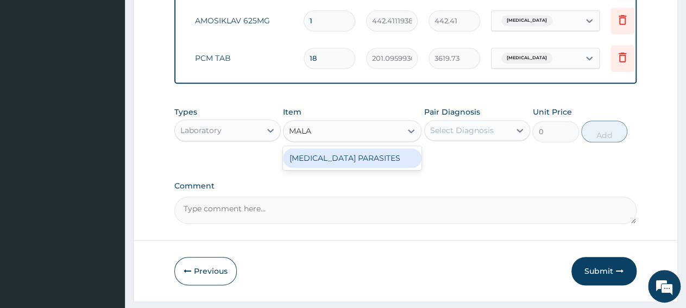
type input "MALA"
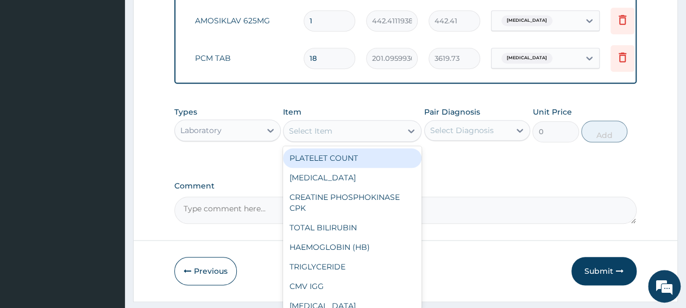
click at [381, 140] on div "Select Item" at bounding box center [343, 130] width 118 height 17
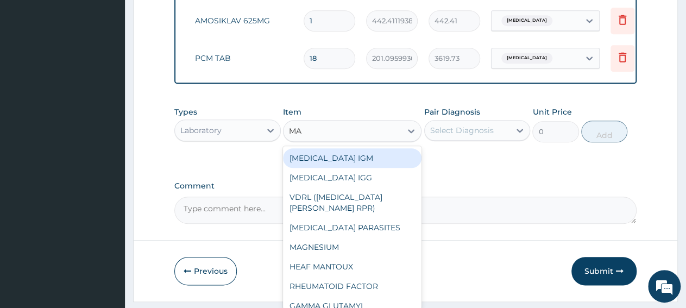
type input "MAL"
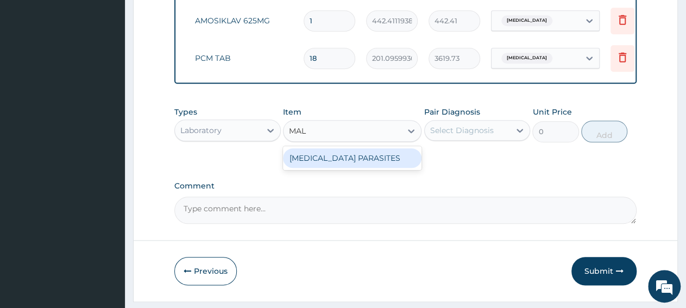
click at [362, 168] on div "MALARIA PARASITES" at bounding box center [352, 158] width 139 height 20
type input "2500"
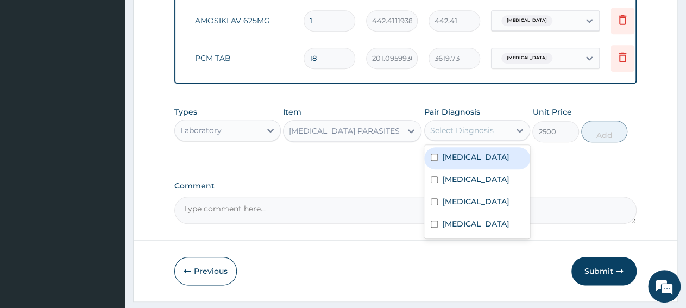
click at [462, 139] on div "Select Diagnosis" at bounding box center [468, 130] width 86 height 17
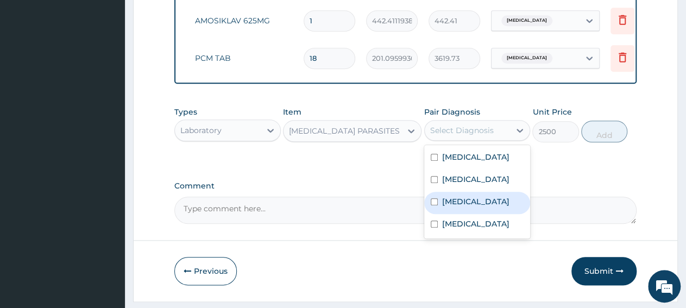
click at [447, 214] on div "Malaria" at bounding box center [477, 203] width 106 height 22
checkbox input "true"
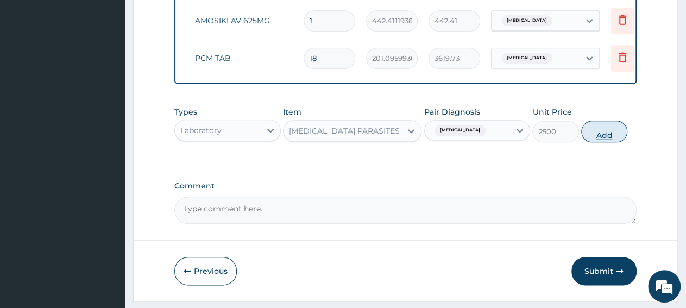
click at [597, 141] on button "Add" at bounding box center [604, 132] width 46 height 22
type input "0"
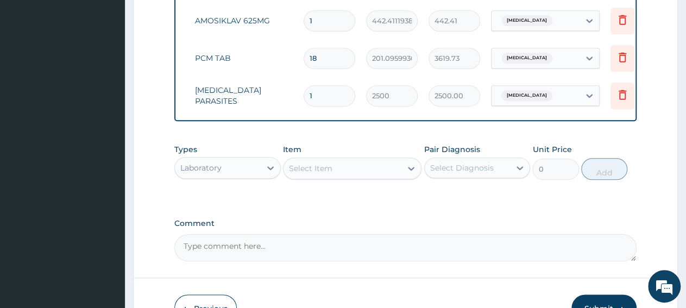
click at [308, 174] on div "Select Item" at bounding box center [310, 168] width 43 height 11
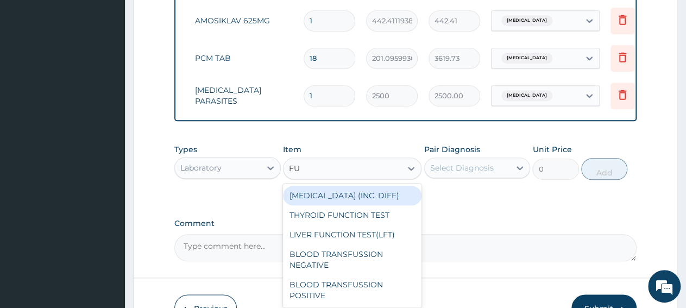
type input "FUL"
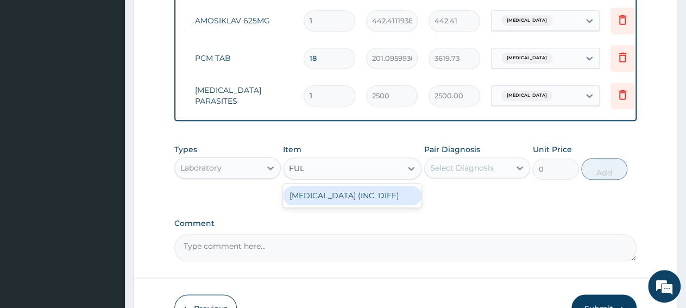
click at [310, 199] on div "FULL BLOOD COUNT (INC. DIFF)" at bounding box center [352, 196] width 139 height 20
type input "4341.60009765625"
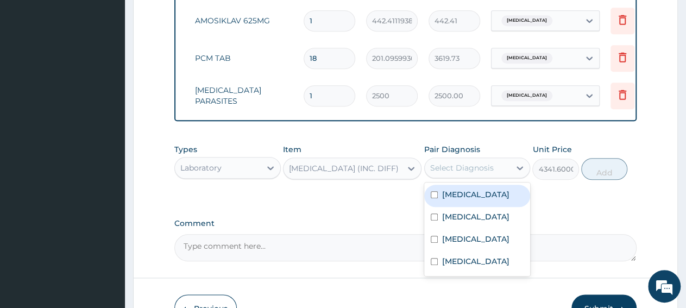
click at [464, 178] on div "Select Diagnosis" at bounding box center [477, 168] width 106 height 21
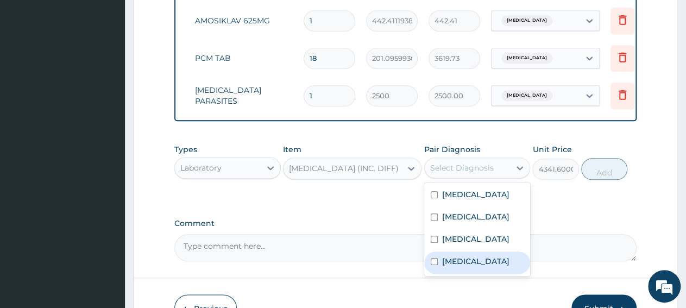
click at [450, 267] on label "Sepsis" at bounding box center [475, 261] width 67 height 11
checkbox input "true"
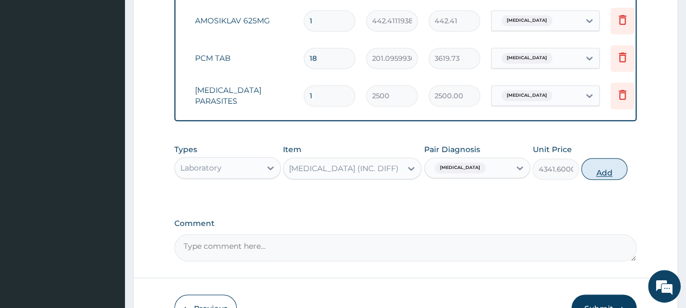
click at [610, 180] on button "Add" at bounding box center [604, 169] width 46 height 22
type input "0"
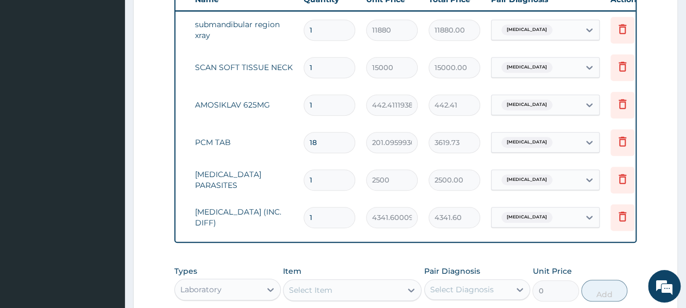
scroll to position [393, 0]
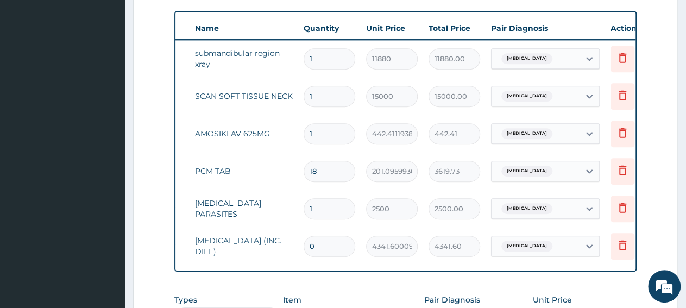
type input "1"
type input "4341.60"
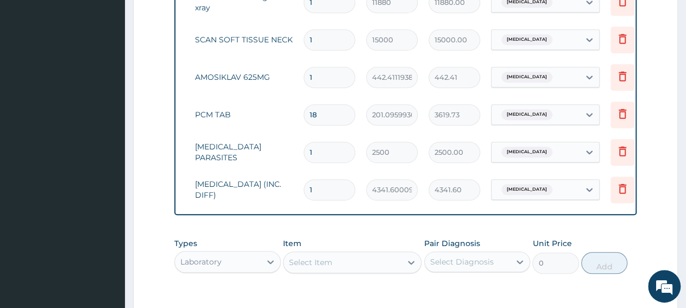
click at [246, 271] on div "Laboratory" at bounding box center [218, 261] width 86 height 17
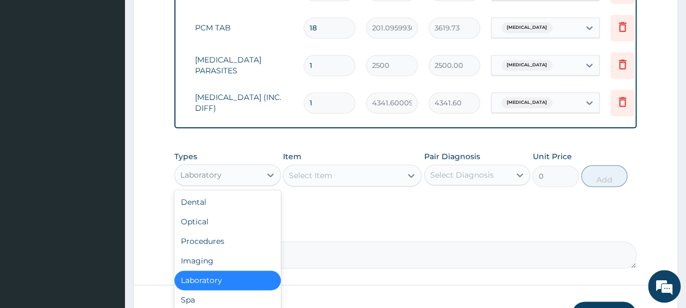
scroll to position [563, 0]
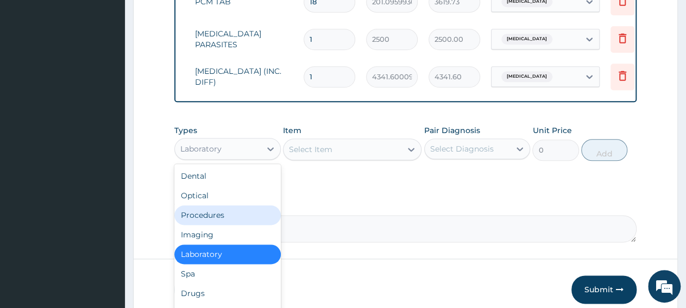
click at [218, 221] on div "Procedures" at bounding box center [227, 215] width 106 height 20
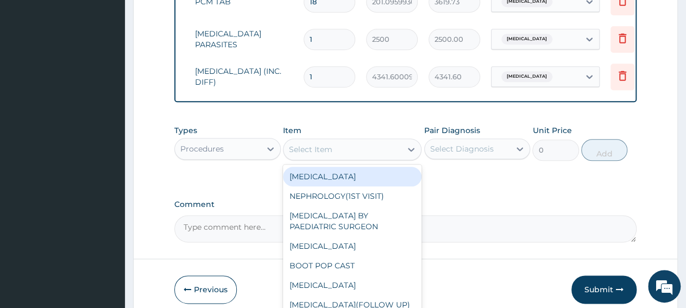
click at [353, 161] on div "Item option FULL BLOOD COUNT (INC. DIFF), selected. option ADRENALECTOMY focuse…" at bounding box center [352, 143] width 139 height 36
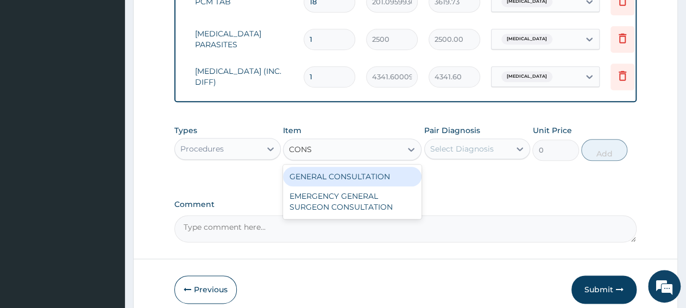
type input "CONSU"
click at [378, 185] on div "GENERAL CONSULTATION" at bounding box center [352, 177] width 139 height 20
type input "3150"
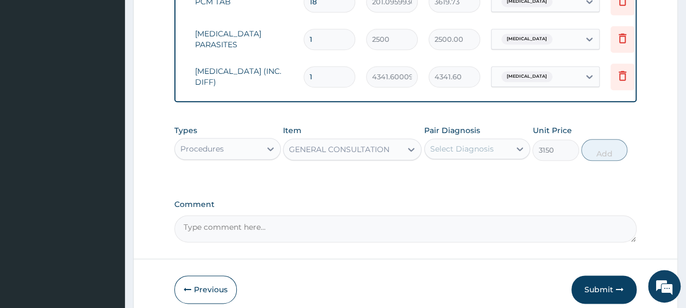
click at [466, 158] on div "Select Diagnosis" at bounding box center [468, 148] width 86 height 17
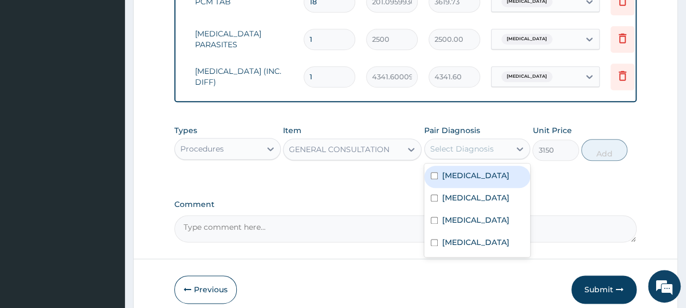
click at [463, 188] on div "Lymphadenopathy" at bounding box center [477, 177] width 106 height 22
checkbox input "true"
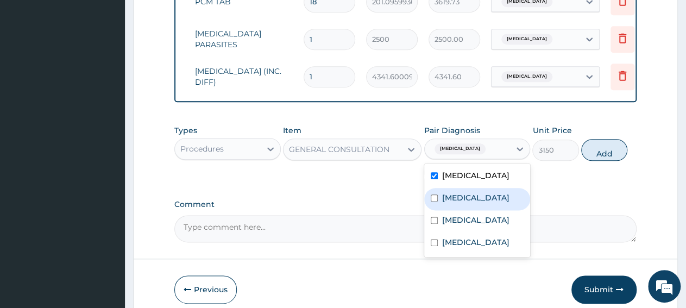
click at [464, 203] on label "Lymphoedema" at bounding box center [475, 197] width 67 height 11
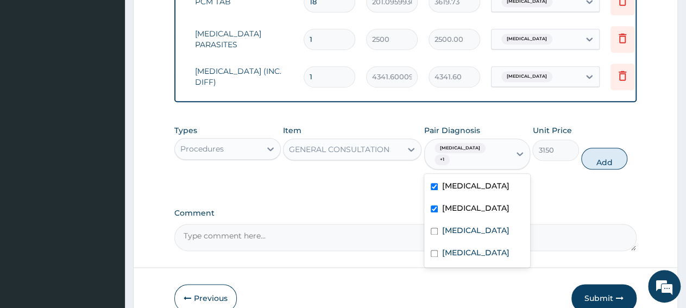
click at [460, 221] on div "Lymphoedema" at bounding box center [477, 209] width 106 height 22
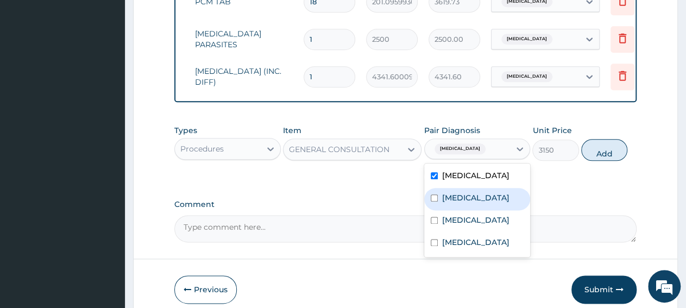
drag, startPoint x: 460, startPoint y: 203, endPoint x: 454, endPoint y: 229, distance: 26.2
click at [460, 203] on label "Lymphoedema" at bounding box center [475, 197] width 67 height 11
checkbox input "true"
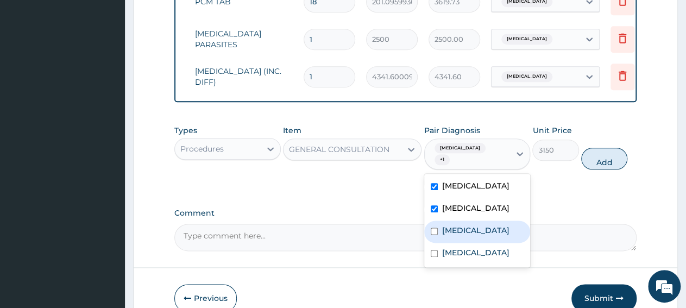
click at [454, 229] on div "Malaria" at bounding box center [477, 232] width 106 height 22
checkbox input "true"
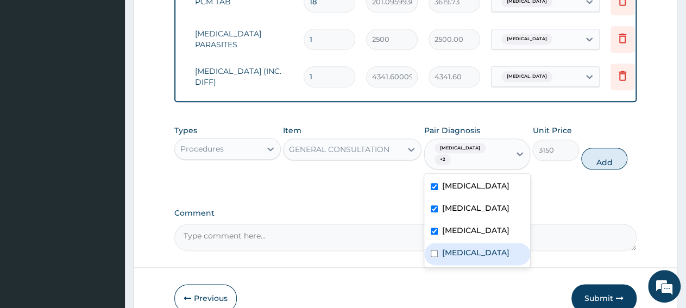
click at [451, 258] on label "Sepsis" at bounding box center [475, 252] width 67 height 11
checkbox input "true"
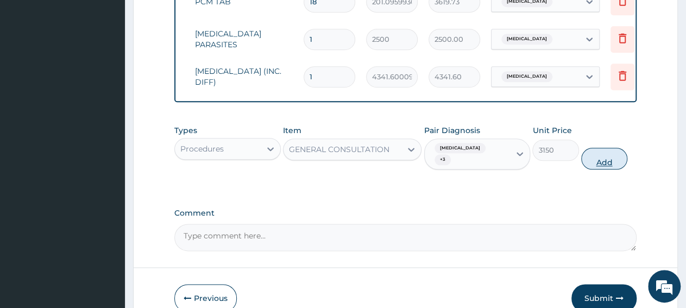
click at [602, 169] on button "Add" at bounding box center [604, 159] width 46 height 22
type input "0"
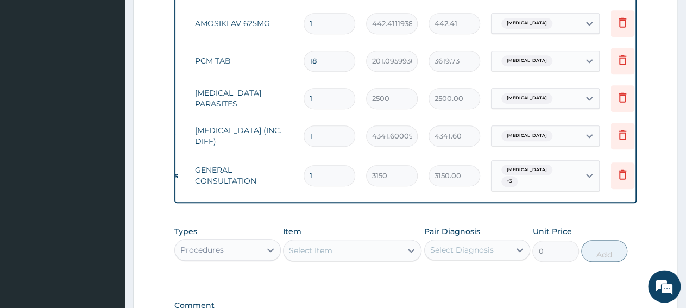
scroll to position [393, 0]
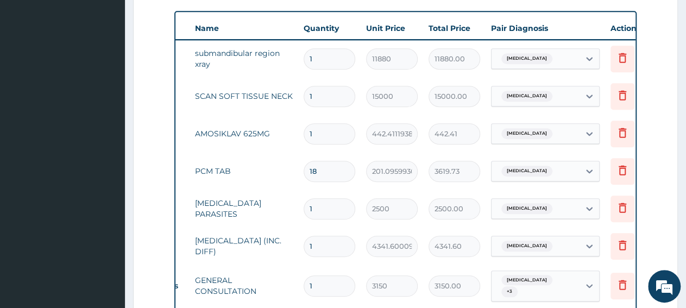
click at [307, 134] on input "1" at bounding box center [330, 133] width 52 height 21
type input "21"
type input "9290.64"
type input "21"
click at [245, 143] on td "AMOSIKLAV 625MG" at bounding box center [244, 134] width 109 height 22
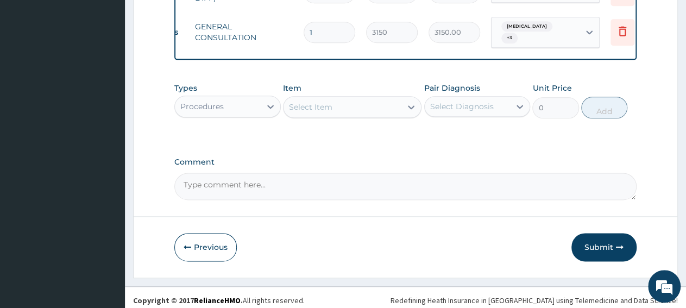
scroll to position [661, 0]
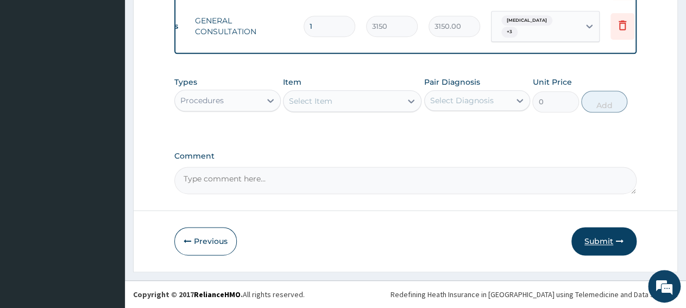
click at [599, 242] on button "Submit" at bounding box center [603, 241] width 65 height 28
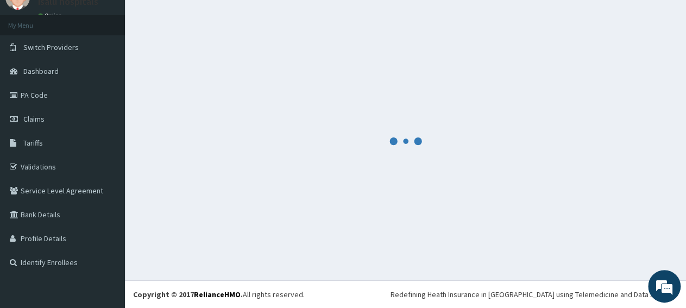
scroll to position [47, 0]
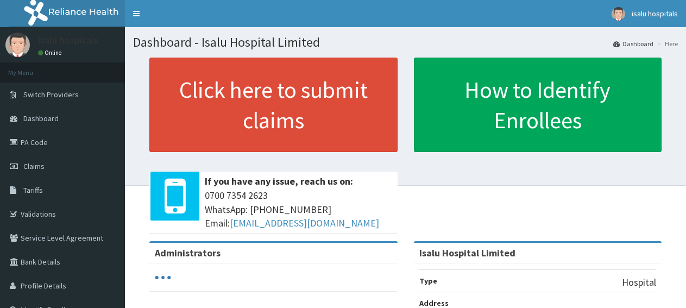
click at [42, 141] on link "PA Code" at bounding box center [62, 142] width 125 height 24
click at [37, 163] on span "Claims" at bounding box center [33, 166] width 21 height 10
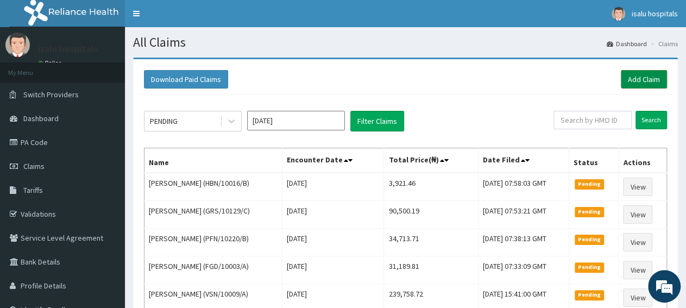
click at [636, 84] on link "Add Claim" at bounding box center [644, 79] width 46 height 18
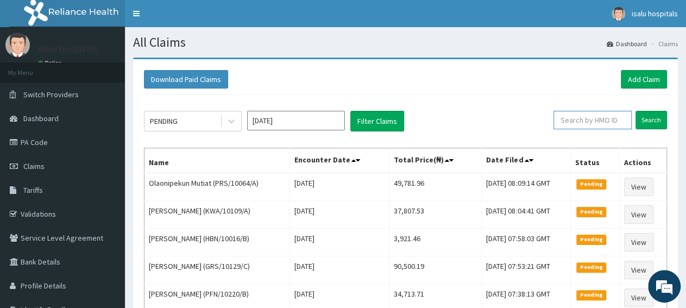
paste input "PRS/10064/A"
type input "PRS/10064/A"
click at [646, 120] on input "Search" at bounding box center [652, 120] width 32 height 18
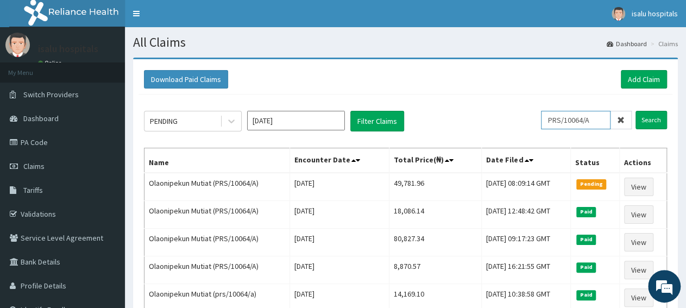
click at [554, 120] on input "PRS/10064/A" at bounding box center [576, 120] width 70 height 18
click at [652, 123] on input "Search" at bounding box center [652, 120] width 32 height 18
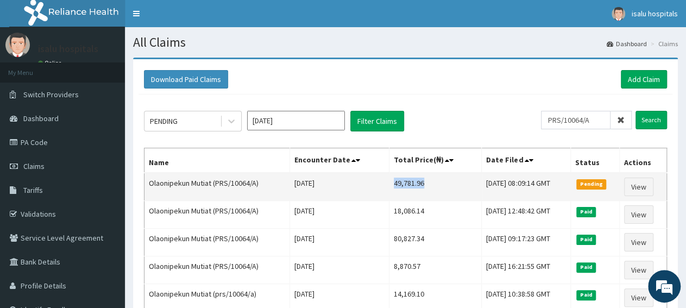
drag, startPoint x: 374, startPoint y: 183, endPoint x: 408, endPoint y: 184, distance: 34.2
click at [408, 184] on td "49,781.96" at bounding box center [435, 187] width 92 height 28
copy td "49,781.96"
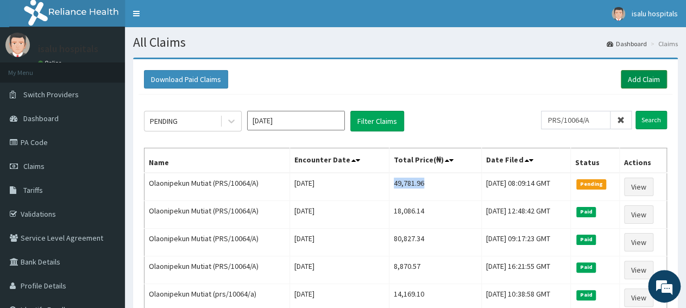
click at [652, 80] on link "Add Claim" at bounding box center [644, 79] width 46 height 18
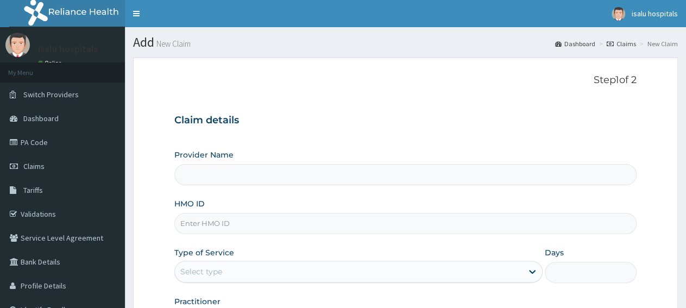
type input "PWP/10086/A"
type input "Isalu Hospital Limited"
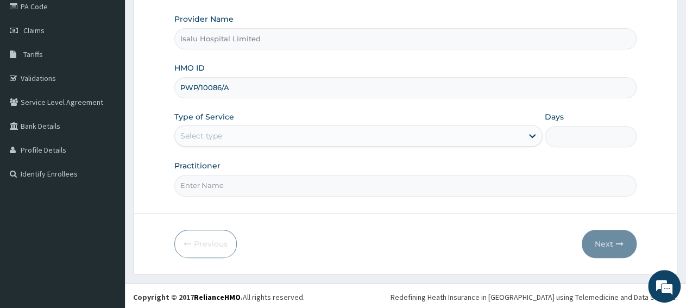
type input "PWP/10086/A"
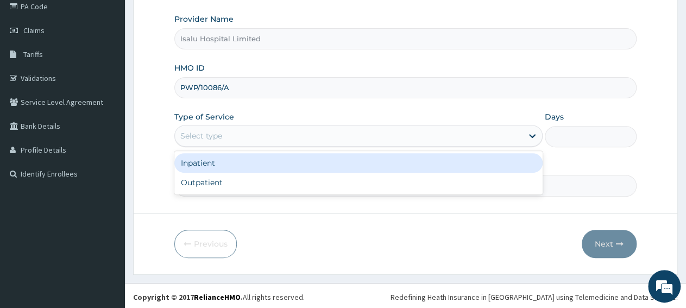
click at [223, 135] on div "Select type" at bounding box center [348, 135] width 347 height 17
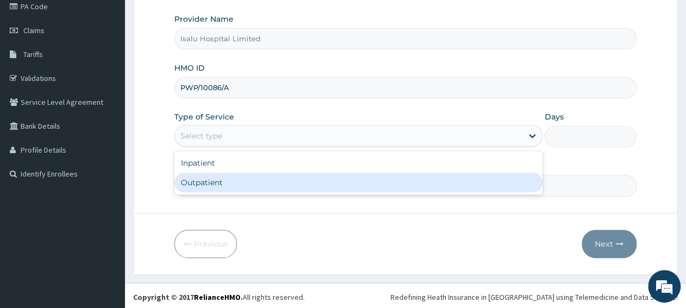
click at [229, 182] on div "Outpatient" at bounding box center [358, 183] width 368 height 20
type input "1"
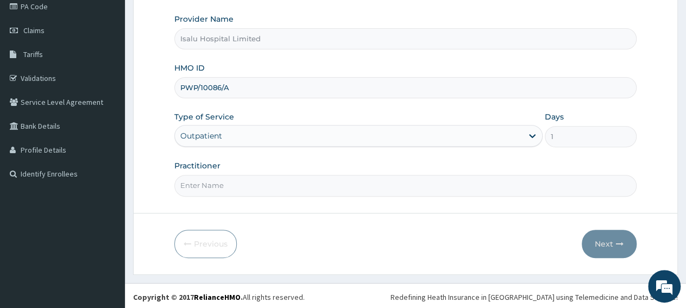
scroll to position [0, 0]
paste input "[PERSON_NAME]"
type input "[PERSON_NAME]"
click at [612, 247] on button "Next" at bounding box center [609, 244] width 55 height 28
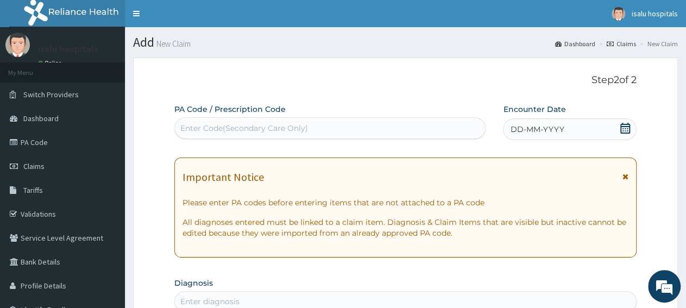
click at [281, 127] on div "Enter Code(Secondary Care Only)" at bounding box center [244, 128] width 128 height 11
paste input "PA/DA8969"
type input "PA/DA8969"
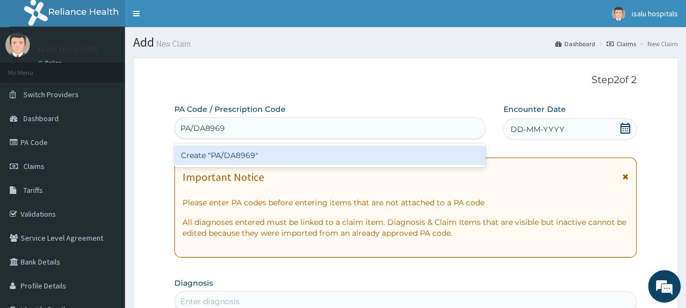
click at [284, 154] on div "Create "PA/DA8969"" at bounding box center [329, 156] width 311 height 20
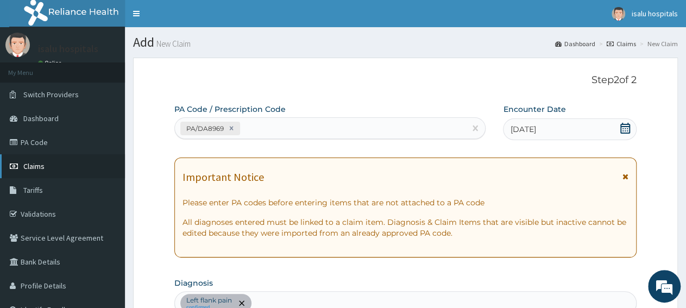
click at [23, 168] on span "Claims" at bounding box center [33, 166] width 21 height 10
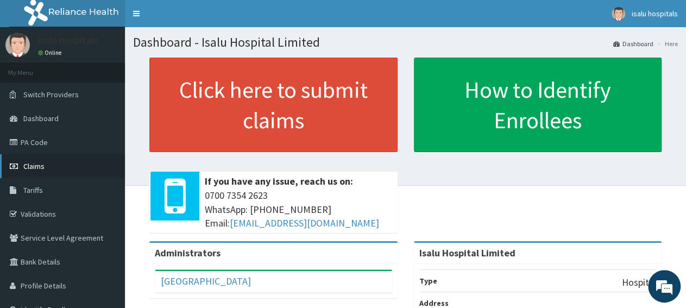
click at [26, 168] on span "Claims" at bounding box center [33, 166] width 21 height 10
click at [58, 146] on link "PA Code" at bounding box center [62, 142] width 125 height 24
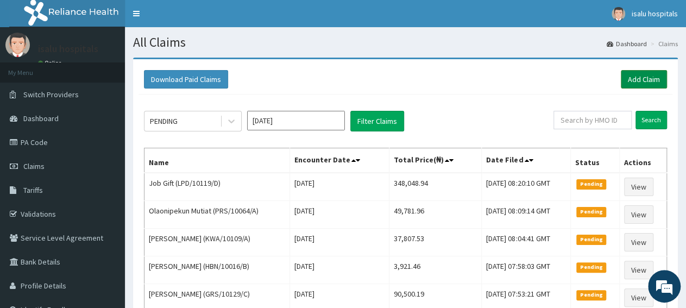
click at [633, 83] on link "Add Claim" at bounding box center [644, 79] width 46 height 18
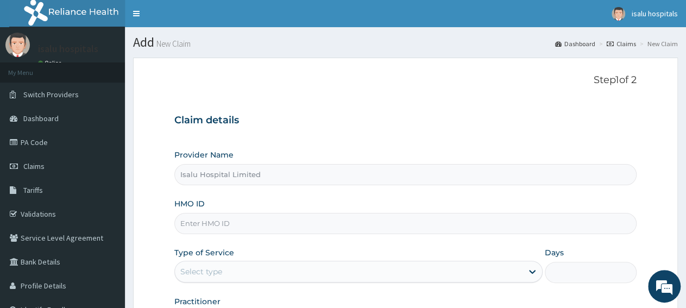
drag, startPoint x: 259, startPoint y: 232, endPoint x: 257, endPoint y: 191, distance: 41.9
paste input "RMN/10127/A"
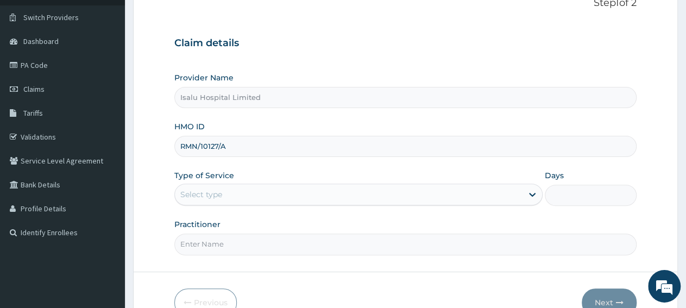
scroll to position [136, 0]
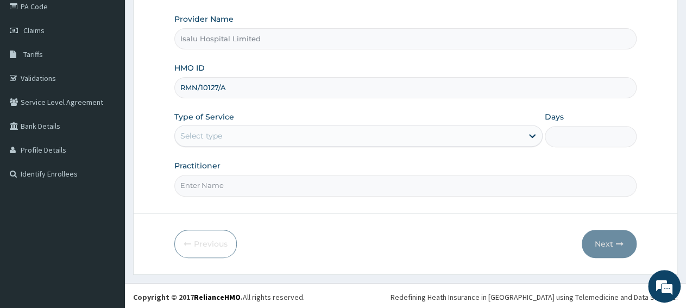
type input "RMN/10127/A"
click at [266, 184] on input "Practitioner" at bounding box center [405, 185] width 462 height 21
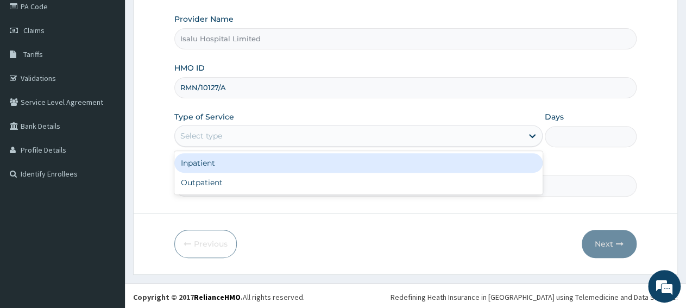
click at [262, 137] on div "Select type" at bounding box center [348, 135] width 347 height 17
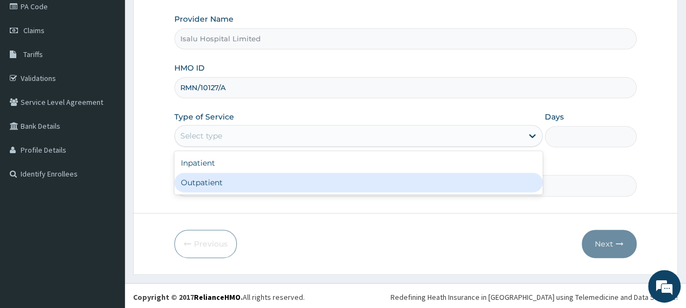
click at [255, 185] on div "Outpatient" at bounding box center [358, 183] width 368 height 20
type input "1"
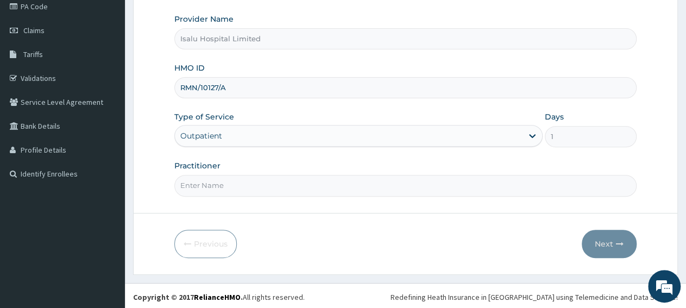
click at [260, 179] on input "Practitioner" at bounding box center [405, 185] width 462 height 21
paste input "[PERSON_NAME] oluwarotimi"
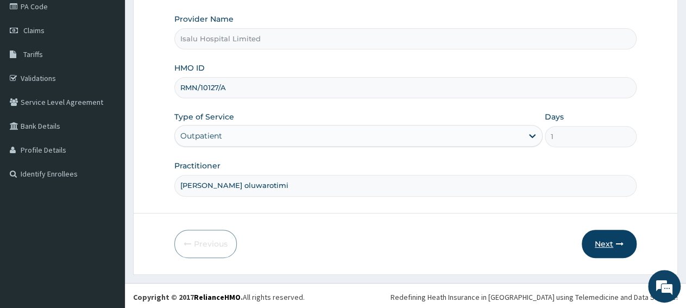
type input "[PERSON_NAME] oluwarotimi"
click at [617, 250] on button "Next" at bounding box center [609, 244] width 55 height 28
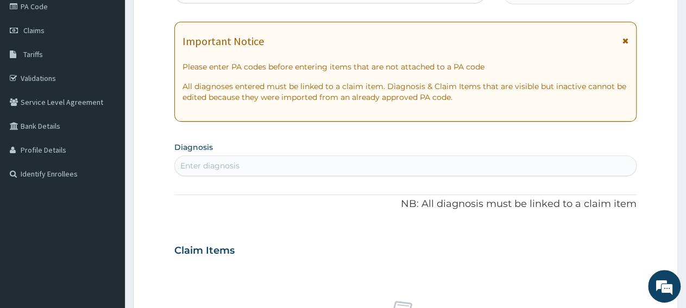
scroll to position [0, 0]
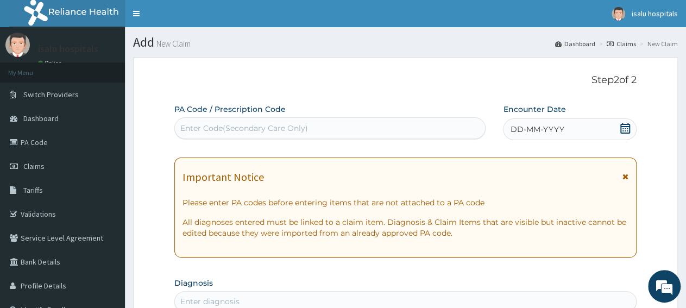
click at [293, 134] on div "Enter Code(Secondary Care Only)" at bounding box center [330, 127] width 310 height 17
paste input "PA/A09583"
type input "PA/A09583"
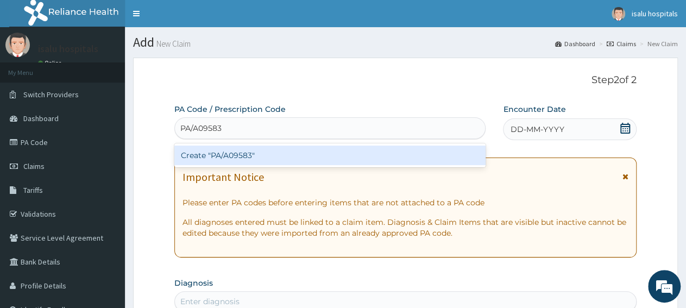
click at [301, 157] on div "Create "PA/A09583"" at bounding box center [329, 156] width 311 height 20
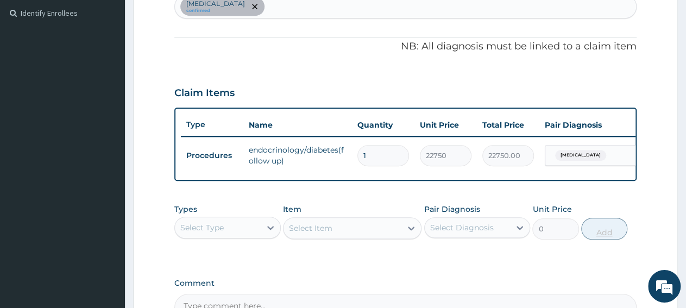
scroll to position [410, 0]
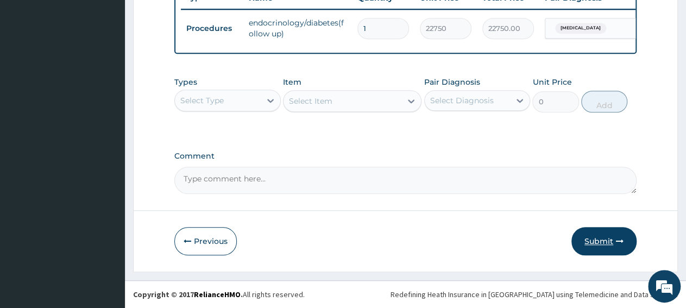
click at [609, 248] on button "Submit" at bounding box center [603, 241] width 65 height 28
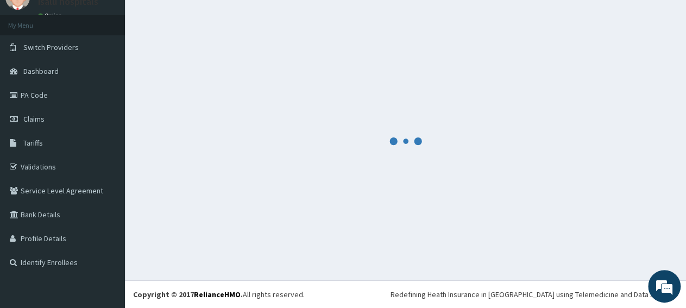
scroll to position [47, 0]
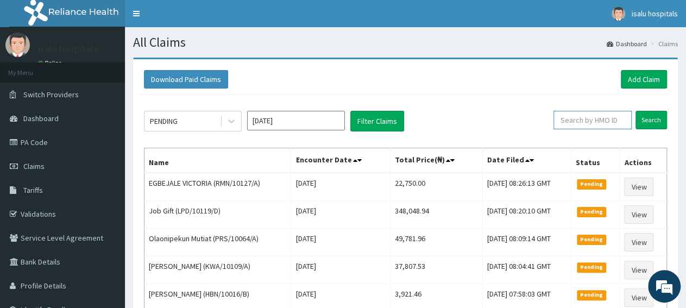
paste input "RMN/10127/A"
type input "RMN/10127/A"
click at [649, 123] on input "Search" at bounding box center [652, 120] width 32 height 18
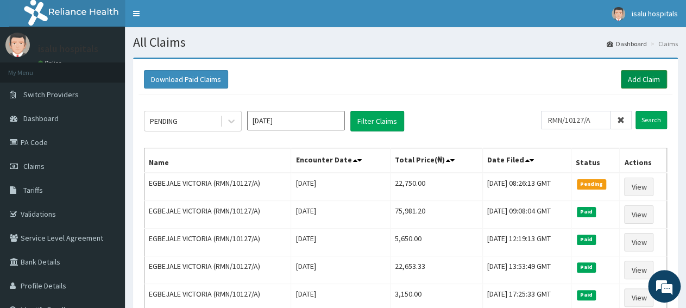
click at [627, 84] on link "Add Claim" at bounding box center [644, 79] width 46 height 18
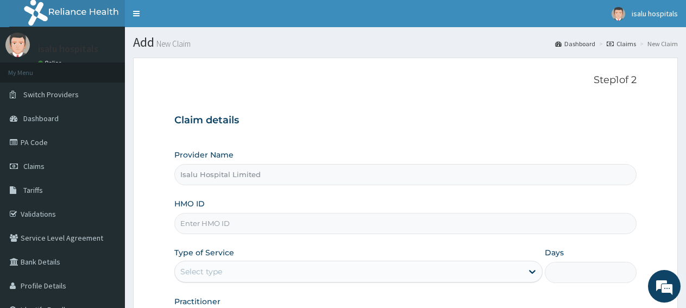
type input "Isalu Hospital Limited"
paste input "PWP/10086/A"
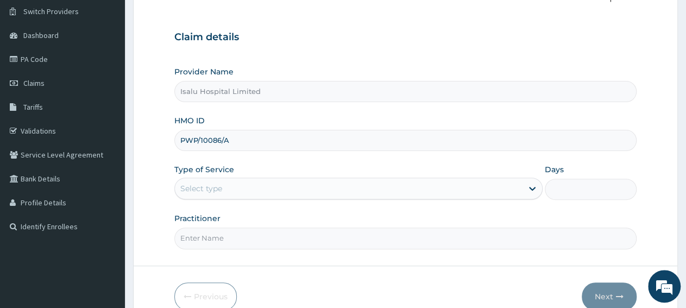
scroll to position [113, 0]
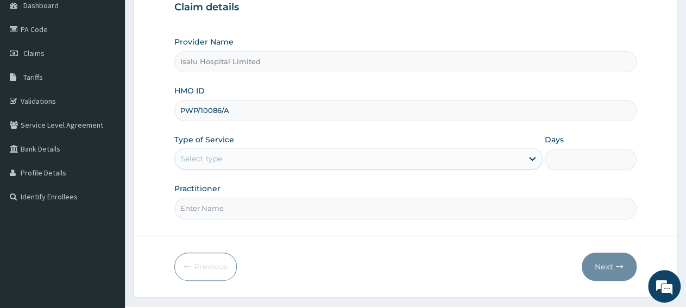
type input "PWP/10086/A"
click at [230, 160] on div "Select type" at bounding box center [348, 158] width 347 height 17
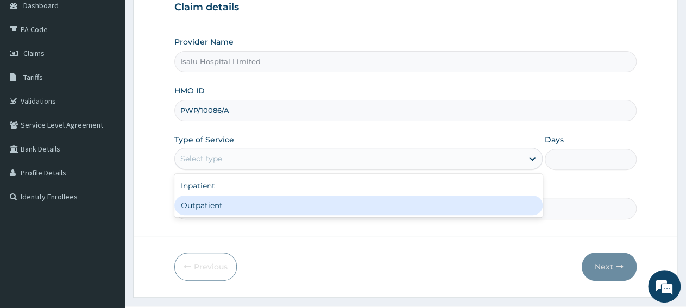
click at [229, 205] on div "Outpatient" at bounding box center [358, 206] width 368 height 20
type input "1"
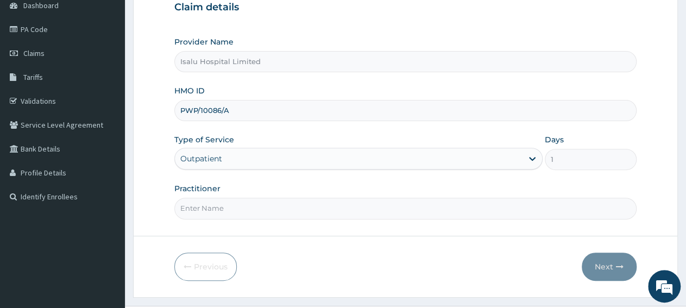
paste input "[PERSON_NAME]"
type input "[PERSON_NAME]"
click at [614, 269] on button "Next" at bounding box center [609, 267] width 55 height 28
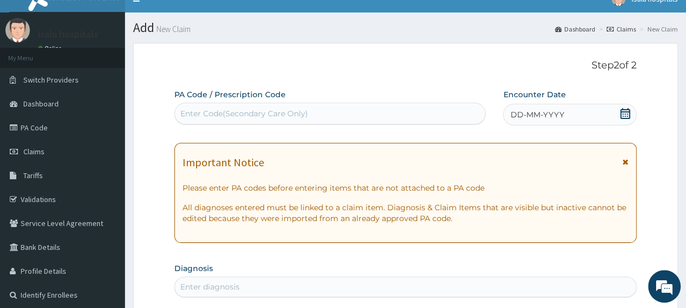
scroll to position [0, 0]
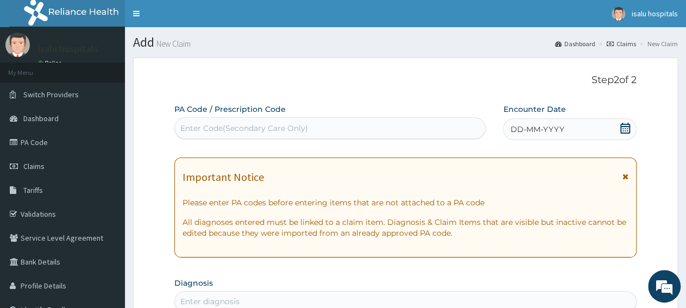
click at [267, 129] on div "Enter Code(Secondary Care Only)" at bounding box center [244, 128] width 128 height 11
paste input "PA/DA8969"
type input "PA/DA8969"
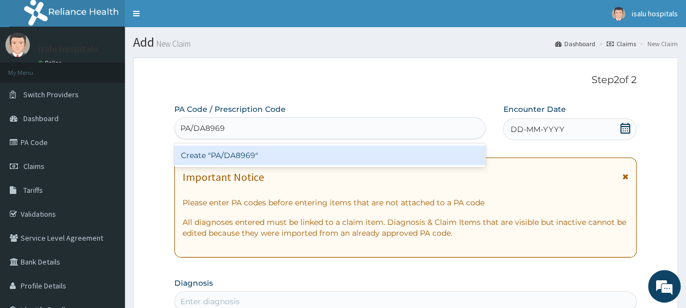
click at [272, 156] on div "Create "PA/DA8969"" at bounding box center [329, 156] width 311 height 20
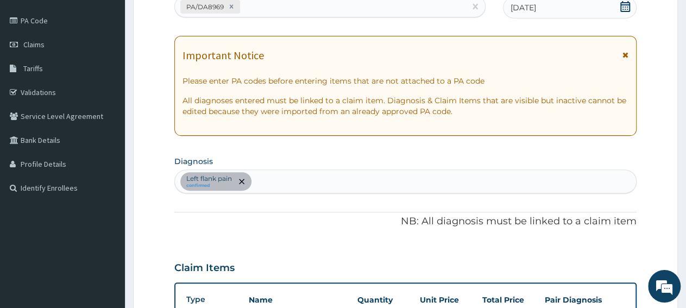
scroll to position [71, 0]
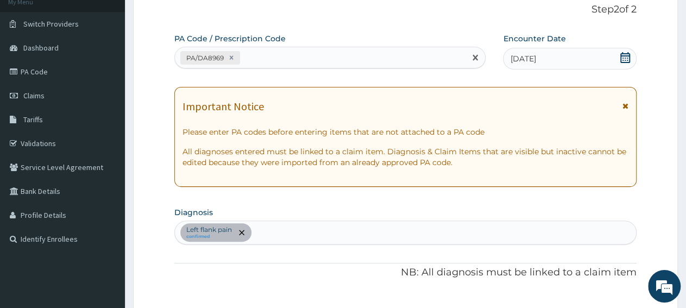
click at [307, 59] on div "PA/DA8969" at bounding box center [320, 58] width 291 height 18
paste input "PA/6D5331"
type input "PA/6D5331"
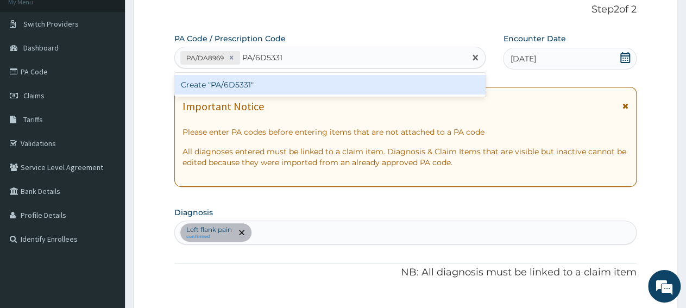
click at [310, 87] on div "Create "PA/6D5331"" at bounding box center [329, 85] width 311 height 20
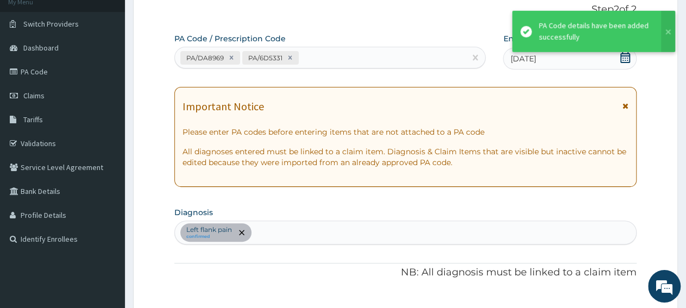
scroll to position [335, 0]
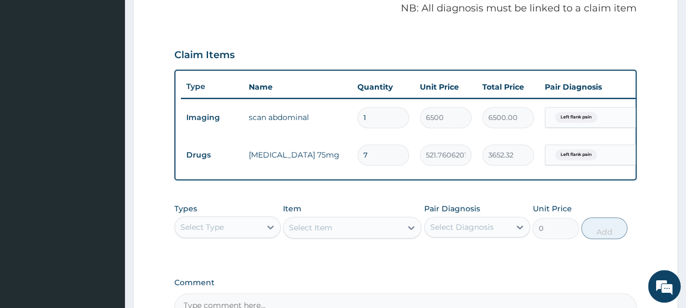
click at [209, 232] on div "Select Type" at bounding box center [201, 227] width 43 height 11
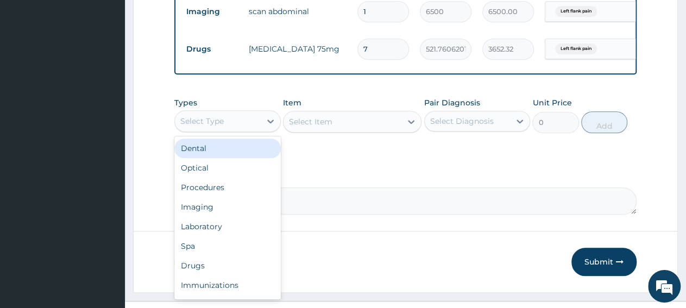
scroll to position [468, 0]
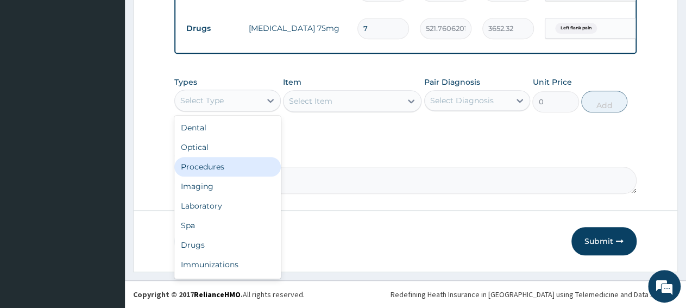
click at [207, 169] on div "Procedures" at bounding box center [227, 167] width 106 height 20
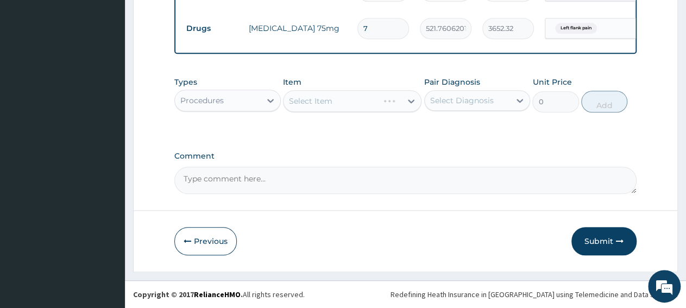
click at [343, 108] on div "Select Item" at bounding box center [352, 101] width 139 height 22
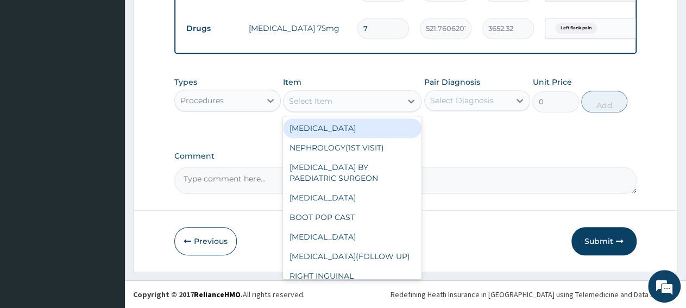
click at [343, 108] on div "Select Item" at bounding box center [343, 100] width 118 height 17
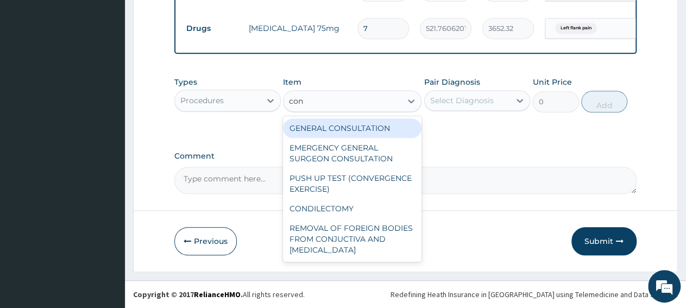
type input "cons"
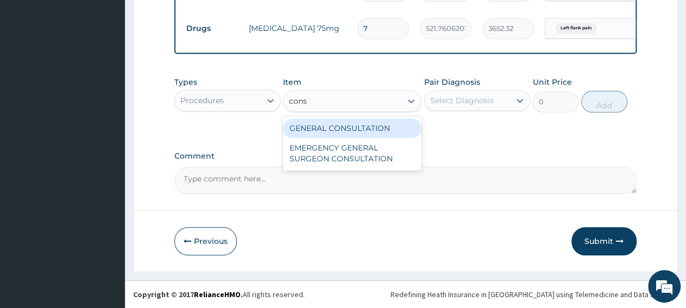
click at [347, 131] on div "GENERAL CONSULTATION" at bounding box center [352, 128] width 139 height 20
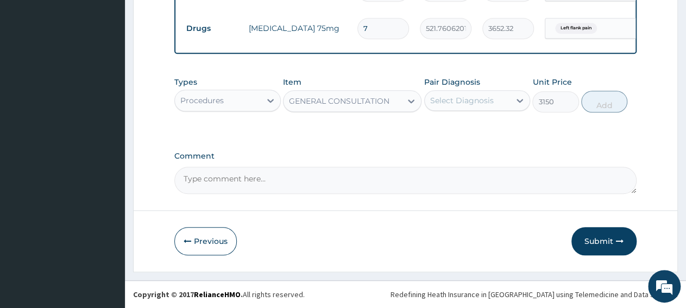
type input "3150"
click at [471, 103] on div "Select Diagnosis" at bounding box center [462, 100] width 64 height 11
click at [476, 128] on label "Left flank pain" at bounding box center [470, 127] width 56 height 11
checkbox input "true"
click at [598, 103] on button "Add" at bounding box center [604, 102] width 46 height 22
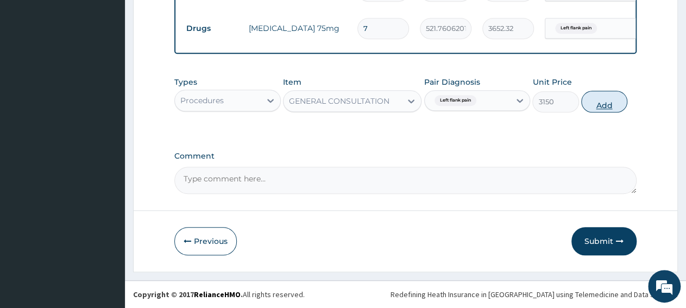
type input "0"
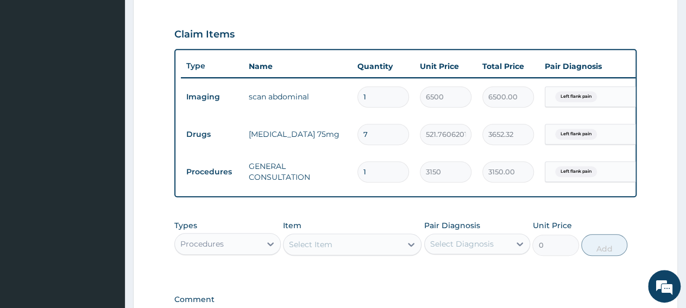
scroll to position [506, 0]
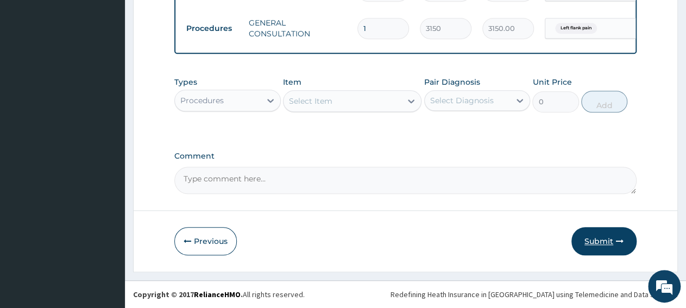
click at [601, 251] on button "Submit" at bounding box center [603, 241] width 65 height 28
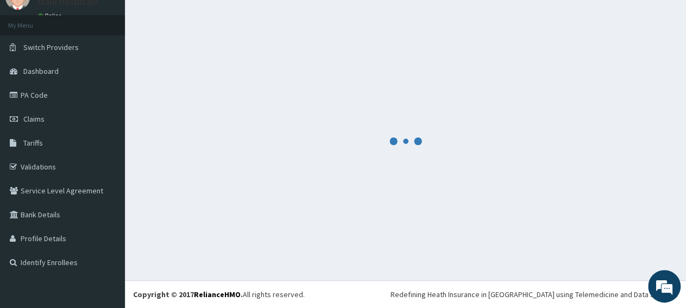
scroll to position [47, 0]
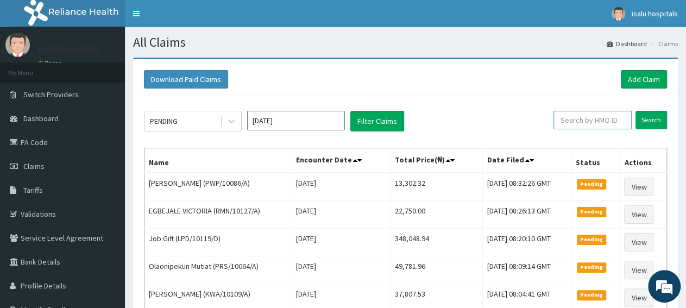
paste input "PWP/10086/A"
type input "PWP/10086/A"
click at [636, 111] on input "Search" at bounding box center [652, 120] width 32 height 18
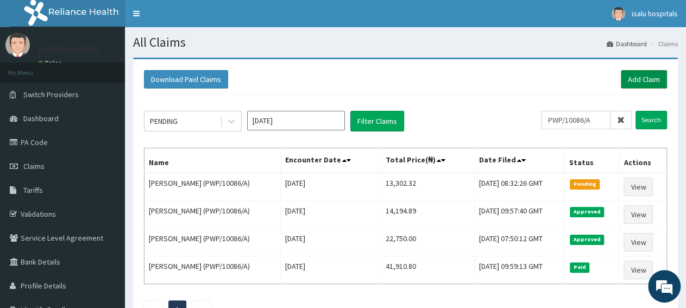
click at [640, 82] on link "Add Claim" at bounding box center [644, 79] width 46 height 18
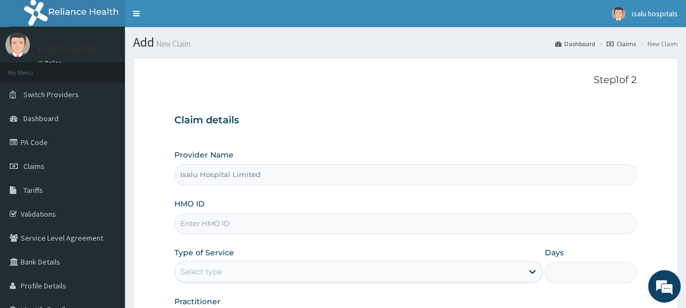
paste input "SLB/11078/A"
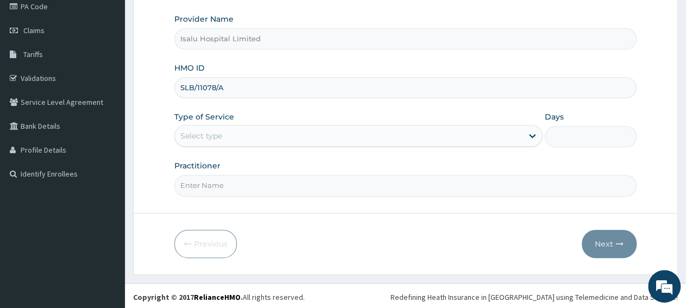
type input "SLB/11078/A"
click at [221, 129] on div "Select type" at bounding box center [348, 135] width 347 height 17
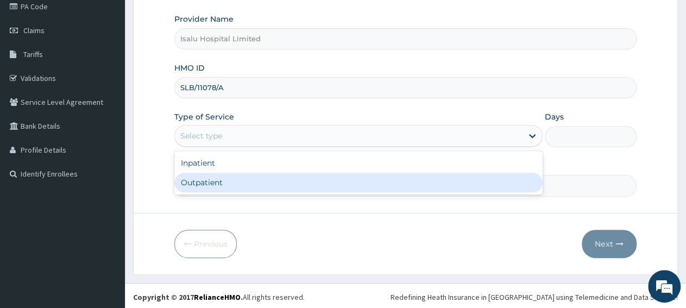
click at [235, 186] on div "Outpatient" at bounding box center [358, 183] width 368 height 20
type input "1"
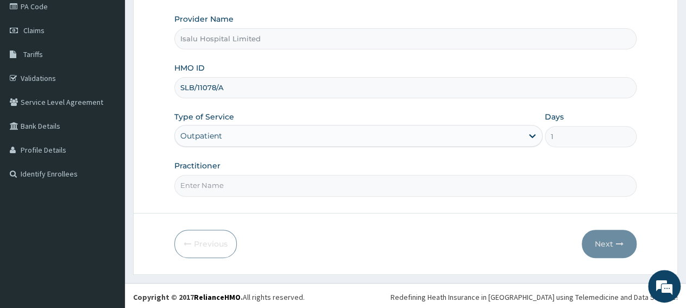
paste input "[PERSON_NAME]"
type input "[PERSON_NAME]"
click at [593, 246] on button "Next" at bounding box center [609, 244] width 55 height 28
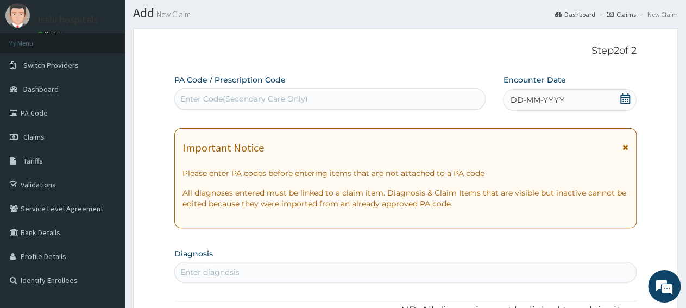
scroll to position [23, 0]
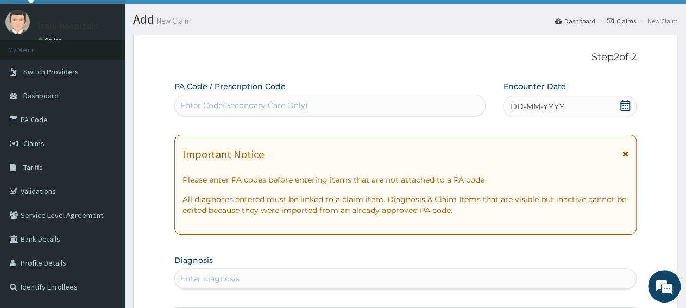
click at [275, 105] on div "Enter Code(Secondary Care Only)" at bounding box center [244, 105] width 128 height 11
paste input "PA/CDFA91"
type input "PA/CDFA91"
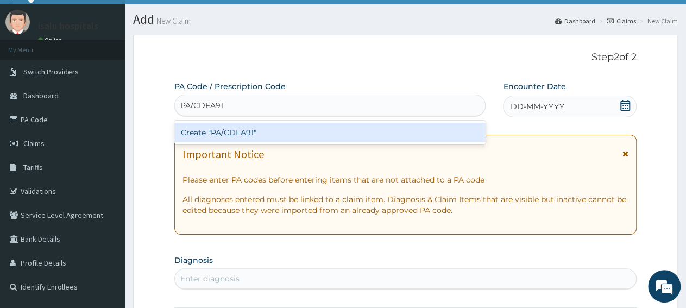
click at [273, 135] on div "Create "PA/CDFA91"" at bounding box center [329, 133] width 311 height 20
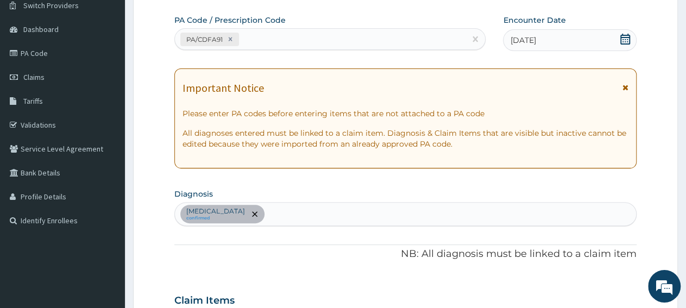
scroll to position [0, 0]
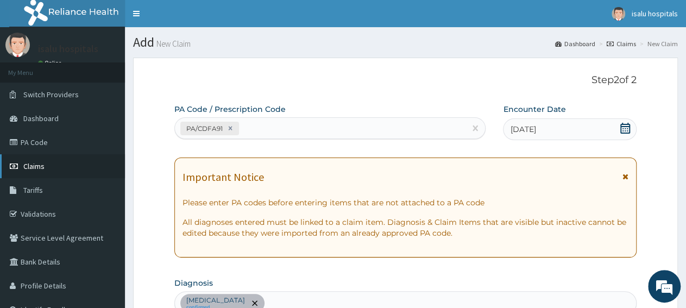
click at [35, 171] on span "Claims" at bounding box center [33, 166] width 21 height 10
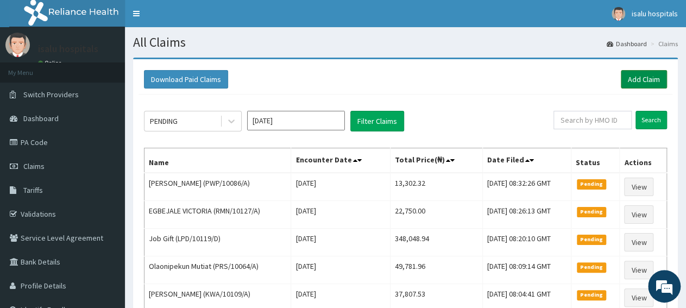
click at [656, 78] on link "Add Claim" at bounding box center [644, 79] width 46 height 18
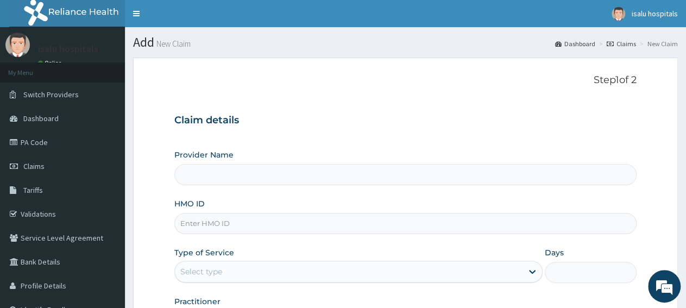
paste input "SOG/10037/C"
type input "SOG/10037/C"
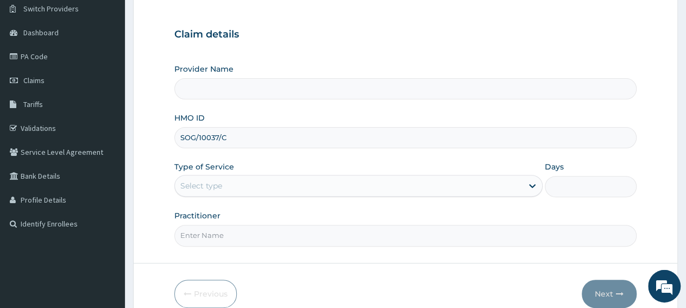
scroll to position [136, 0]
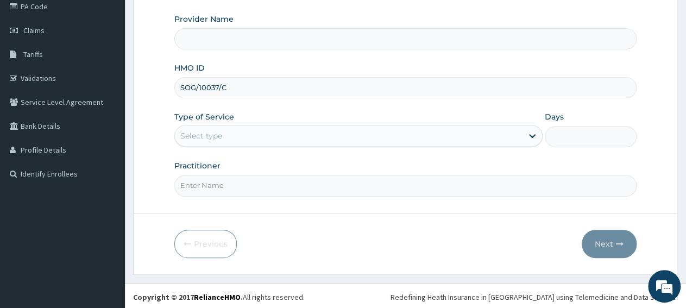
type input "Isalu Hospital Limited"
type input "SOG/10037/C"
click at [222, 123] on div "Type of Service Select type" at bounding box center [358, 129] width 368 height 36
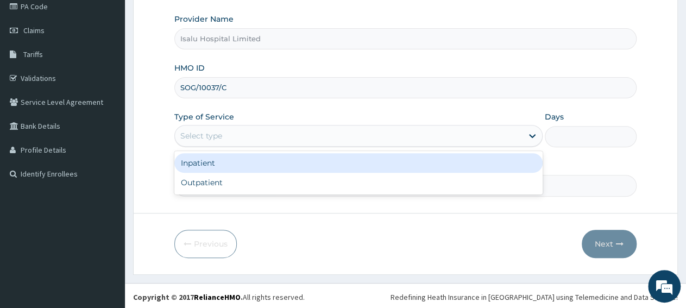
click at [243, 139] on div "Select type" at bounding box center [348, 135] width 347 height 17
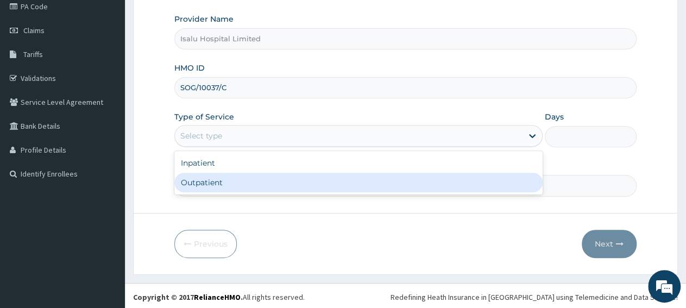
click at [234, 184] on div "Outpatient" at bounding box center [358, 183] width 368 height 20
type input "1"
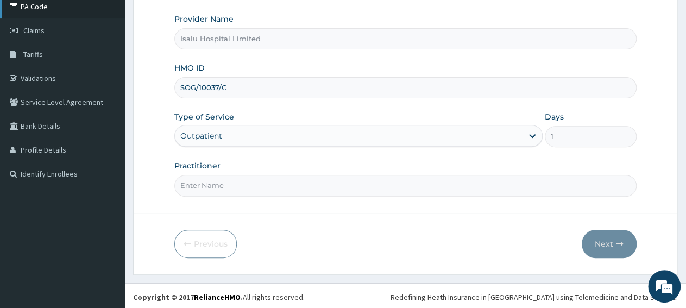
scroll to position [0, 0]
paste input "DR. OKUNUBI"
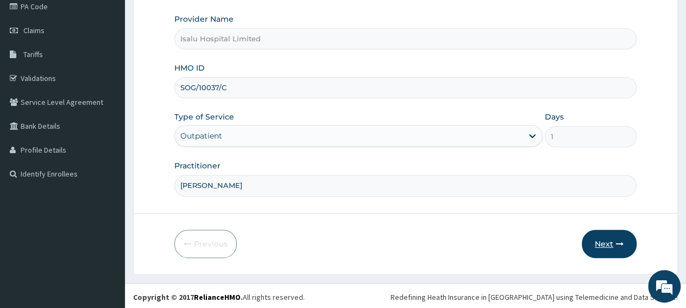
type input "DR. OKUNUBI"
click at [602, 236] on button "Next" at bounding box center [609, 244] width 55 height 28
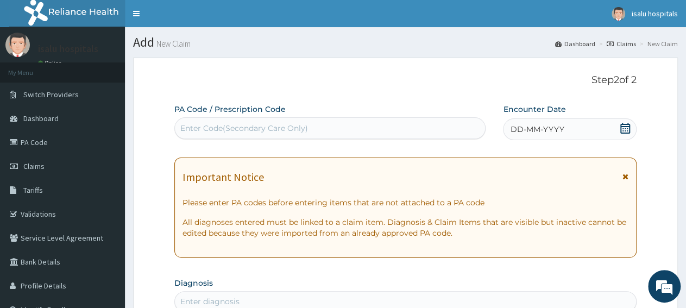
click at [319, 130] on div "Enter Code(Secondary Care Only)" at bounding box center [330, 127] width 310 height 17
paste input "PA/BF4B67"
type input "PA/BF4B67"
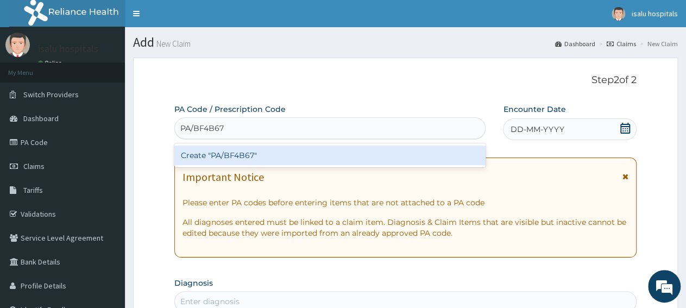
click at [363, 159] on div "Create "PA/BF4B67"" at bounding box center [329, 156] width 311 height 20
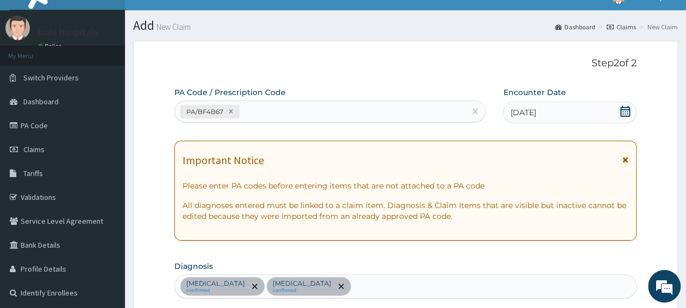
scroll to position [14, 0]
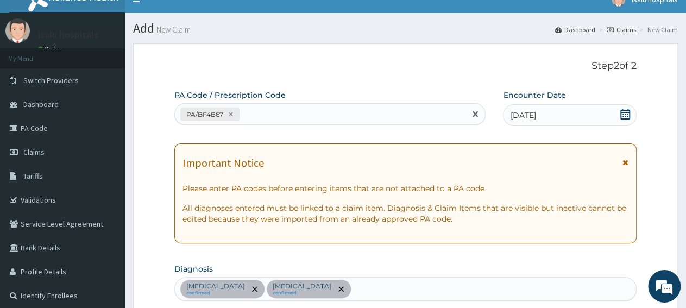
click at [287, 113] on div "PA/BF4B67" at bounding box center [320, 114] width 291 height 18
paste input "PA/CECD1C"
type input "PA/CECD1C"
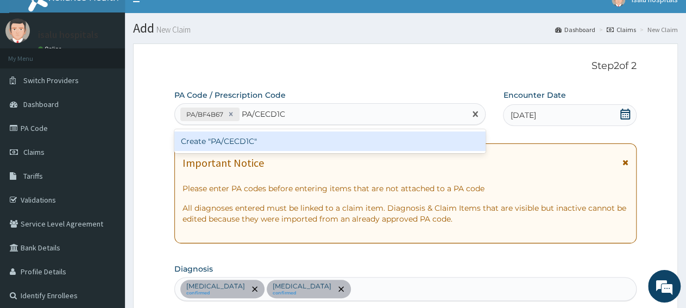
click at [313, 139] on div "Create "PA/CECD1C"" at bounding box center [329, 141] width 311 height 20
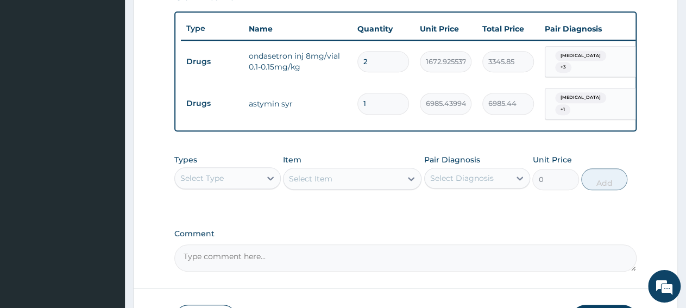
scroll to position [393, 0]
drag, startPoint x: 209, startPoint y: 181, endPoint x: 215, endPoint y: 190, distance: 9.8
click at [209, 182] on div "Select Type" at bounding box center [201, 177] width 43 height 11
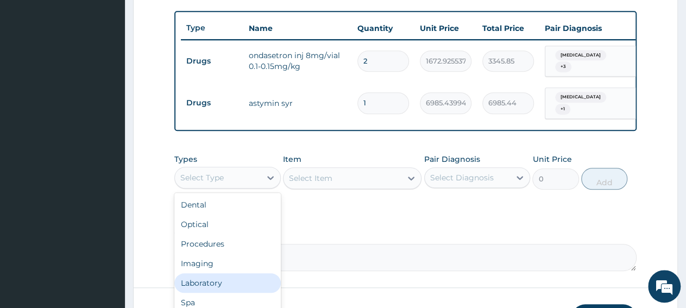
click at [230, 286] on div "Laboratory" at bounding box center [227, 283] width 106 height 20
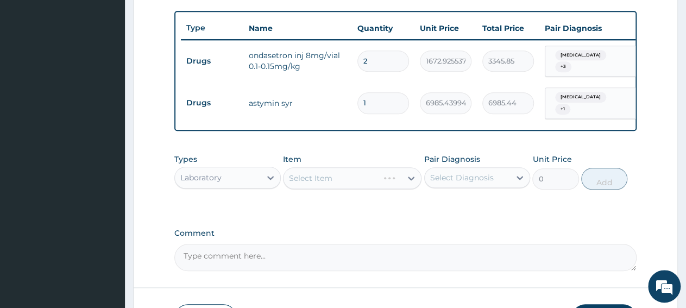
click at [362, 183] on div "Select Item" at bounding box center [352, 178] width 139 height 22
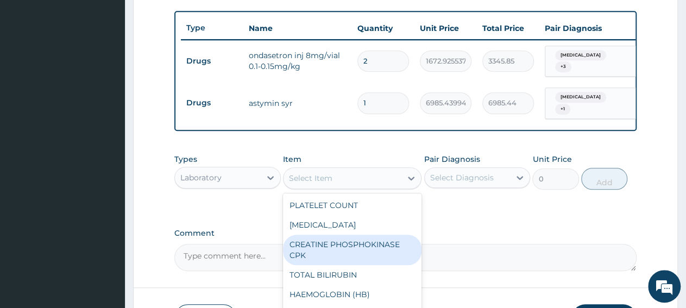
click at [504, 243] on div "Comment" at bounding box center [405, 250] width 462 height 42
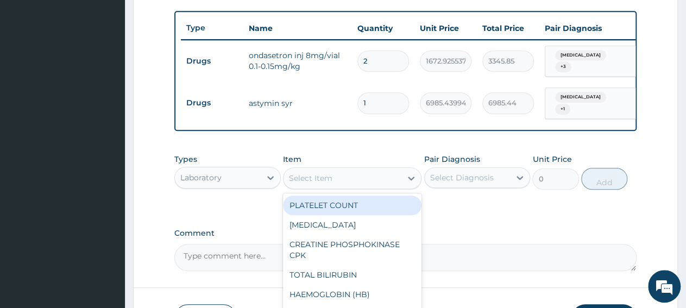
click at [356, 187] on div "Select Item" at bounding box center [343, 177] width 118 height 17
paste input "Malaria Parasite"
type input "Malaria Parasite"
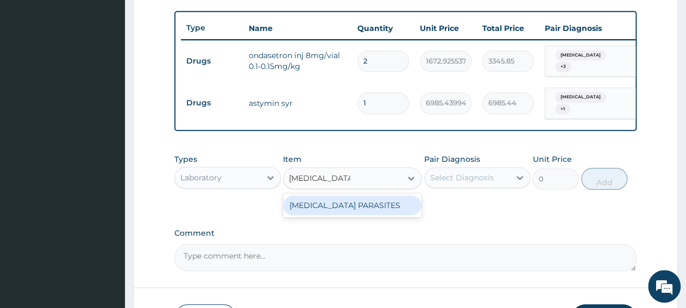
click at [363, 206] on div "MALARIA PARASITES" at bounding box center [352, 206] width 139 height 20
type input "2500"
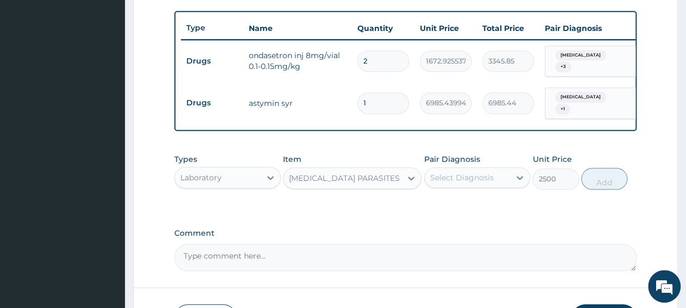
click at [460, 188] on div "Select Diagnosis" at bounding box center [477, 177] width 106 height 21
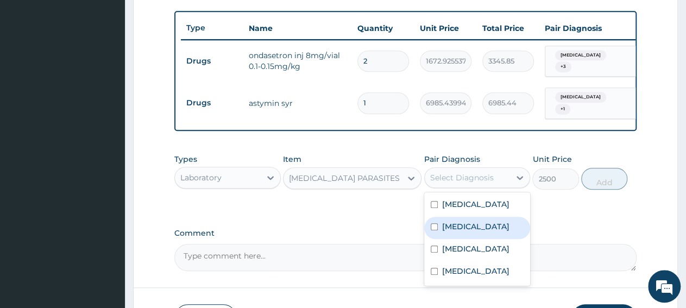
click at [464, 232] on label "Malaria" at bounding box center [475, 226] width 67 height 11
checkbox input "true"
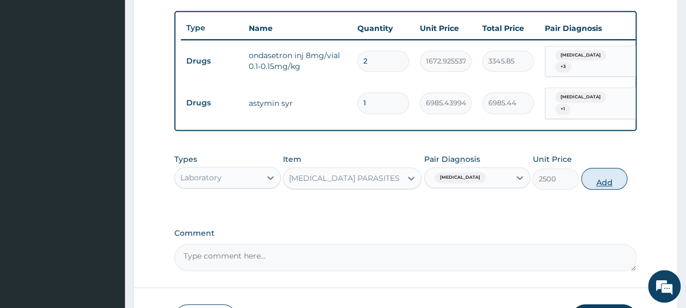
click at [612, 181] on button "Add" at bounding box center [604, 179] width 46 height 22
type input "0"
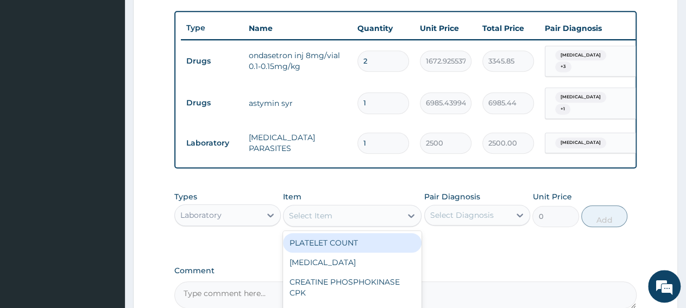
click at [326, 221] on div "Select Item" at bounding box center [310, 215] width 43 height 11
paste input "Full Blood Count"
type input "Full Blood Count"
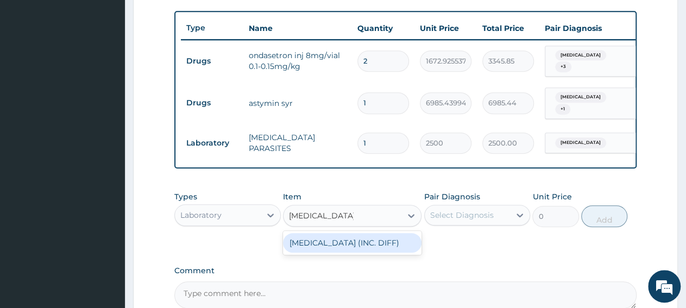
click at [338, 249] on div "FULL BLOOD COUNT (INC. DIFF)" at bounding box center [352, 243] width 139 height 20
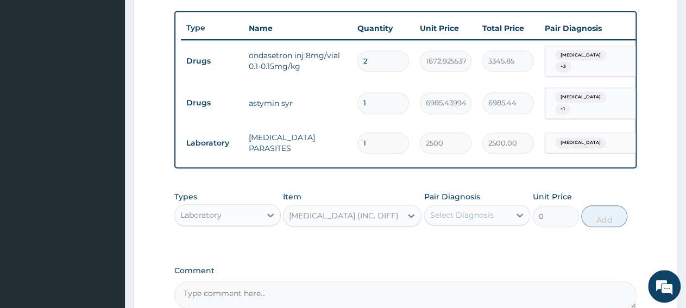
type input "4341.60009765625"
click at [456, 221] on div "Select Diagnosis" at bounding box center [462, 215] width 64 height 11
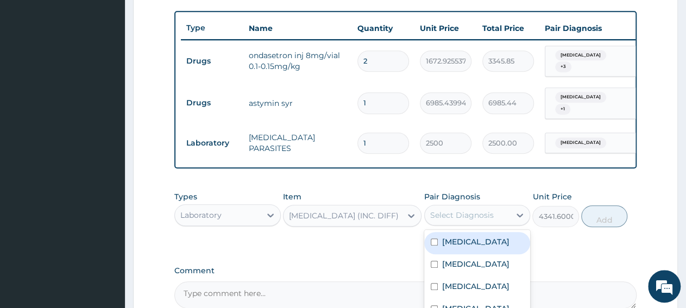
click at [457, 245] on label "Sepsis" at bounding box center [475, 241] width 67 height 11
checkbox input "true"
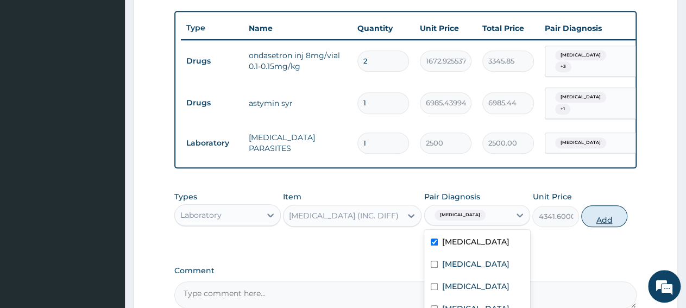
click at [609, 222] on button "Add" at bounding box center [604, 216] width 46 height 22
type input "0"
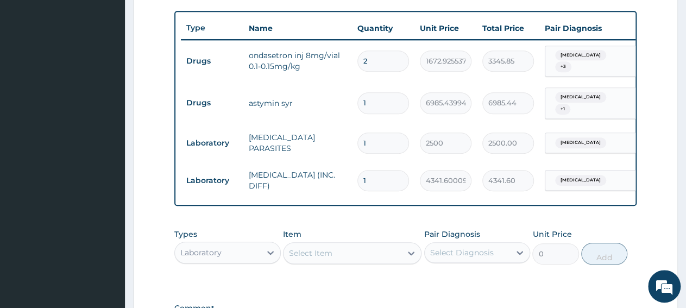
click at [220, 258] on div "Laboratory" at bounding box center [200, 252] width 41 height 11
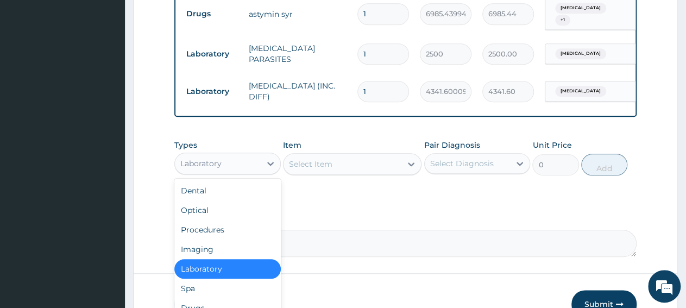
scroll to position [506, 0]
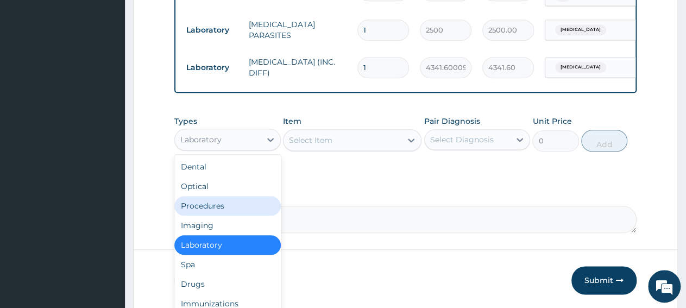
click at [240, 209] on div "Procedures" at bounding box center [227, 206] width 106 height 20
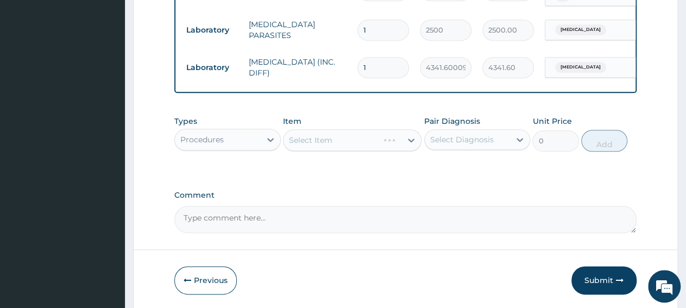
click at [380, 145] on div "Select Item" at bounding box center [352, 140] width 139 height 22
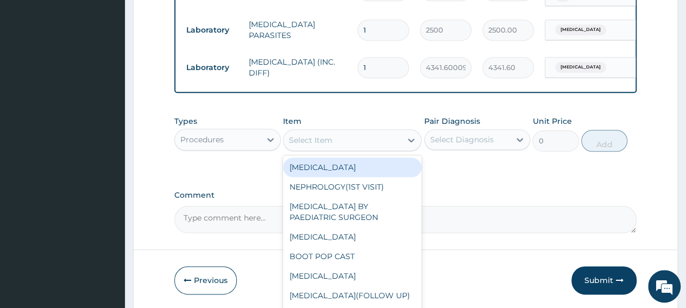
click at [380, 145] on div "Select Item" at bounding box center [343, 139] width 118 height 17
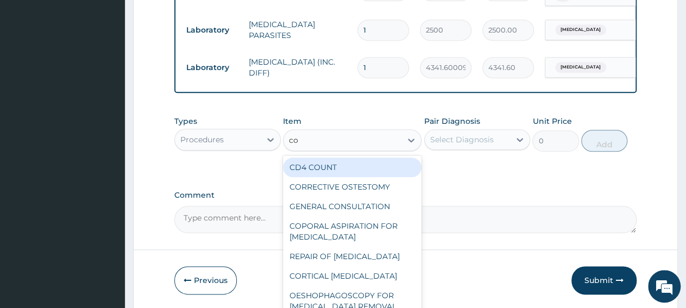
type input "con"
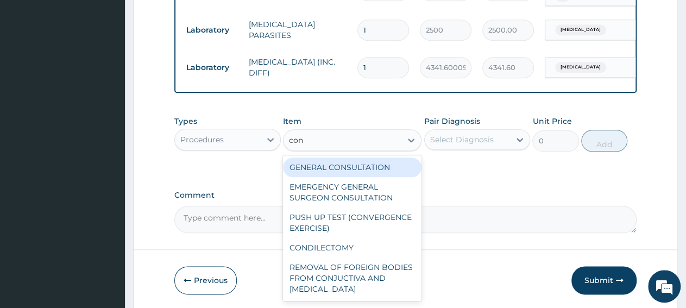
click at [395, 174] on div "GENERAL CONSULTATION" at bounding box center [352, 168] width 139 height 20
type input "3150"
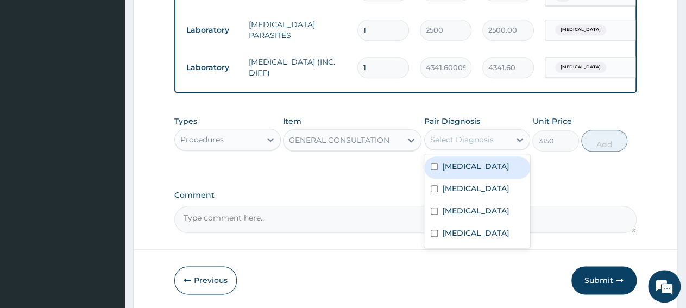
click at [474, 145] on div "Select Diagnosis" at bounding box center [462, 139] width 64 height 11
click at [471, 175] on div "Sepsis" at bounding box center [477, 167] width 106 height 22
checkbox input "true"
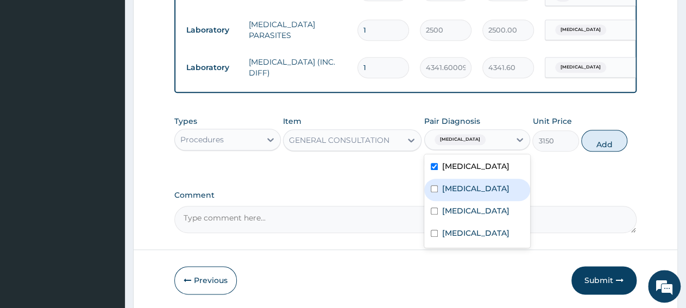
click at [469, 192] on label "Malaria" at bounding box center [475, 188] width 67 height 11
checkbox input "true"
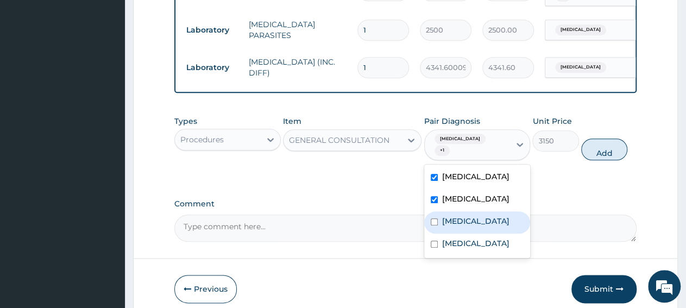
click at [461, 217] on label "Anemia" at bounding box center [475, 221] width 67 height 11
checkbox input "true"
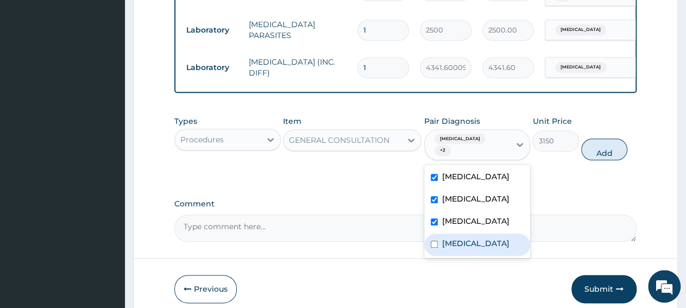
click at [477, 247] on div "Persistent vomiting" at bounding box center [477, 245] width 106 height 22
checkbox input "true"
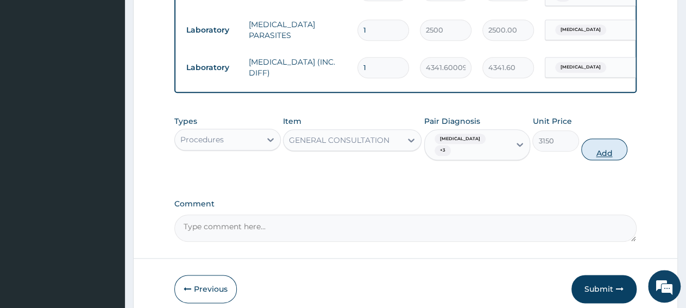
click at [603, 150] on button "Add" at bounding box center [604, 150] width 46 height 22
type input "0"
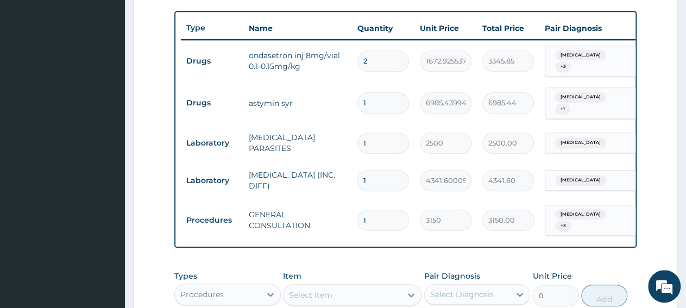
scroll to position [337, 0]
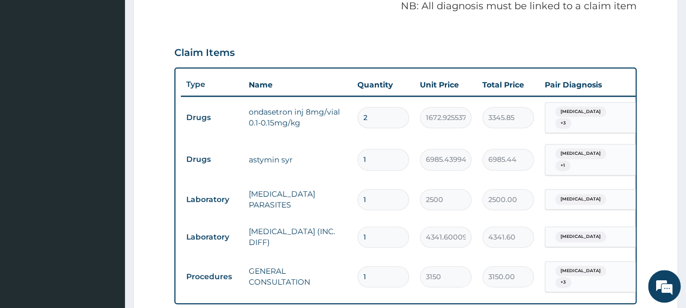
click at [380, 110] on input "2" at bounding box center [383, 117] width 52 height 21
type input "0.00"
type input "1"
type input "1672.93"
type input "1"
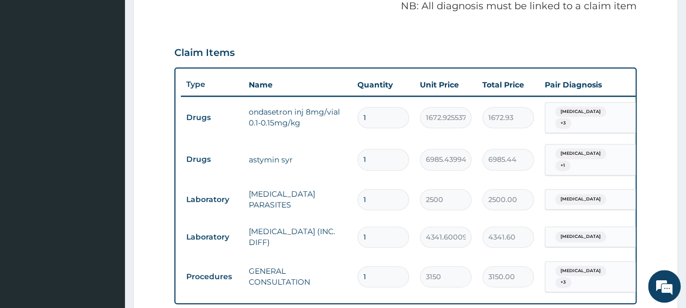
drag, startPoint x: 646, startPoint y: 163, endPoint x: 633, endPoint y: 150, distance: 19.2
click at [646, 163] on form "Step 2 of 2 PA Code / Prescription Code PA/BF4B67 PA/CECD1C Encounter Date 06-0…" at bounding box center [405, 122] width 545 height 802
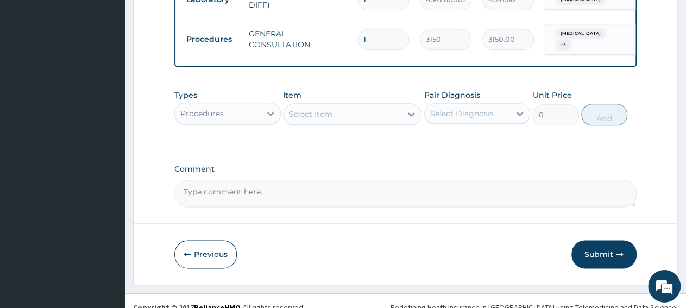
scroll to position [586, 0]
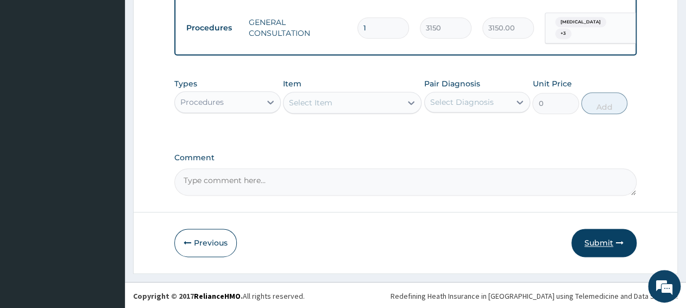
click at [595, 244] on button "Submit" at bounding box center [603, 243] width 65 height 28
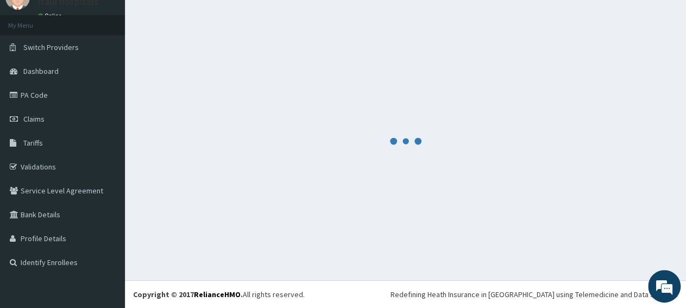
scroll to position [47, 0]
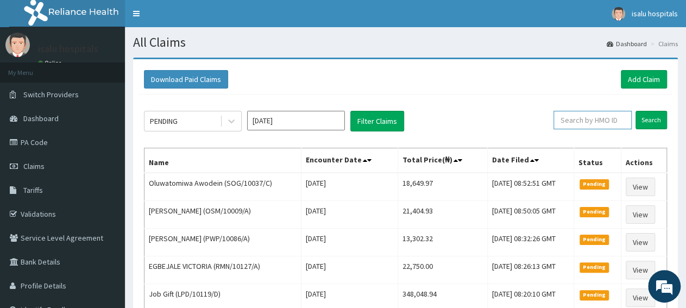
paste input "SOG/10037/C"
type input "SOG/10037/C"
click at [649, 121] on input "Search" at bounding box center [652, 120] width 32 height 18
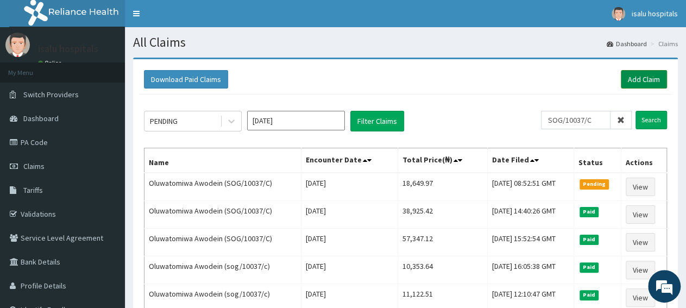
click at [632, 82] on link "Add Claim" at bounding box center [644, 79] width 46 height 18
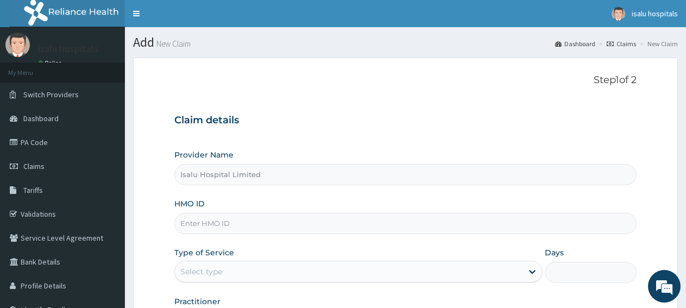
type input "Isalu Hospital Limited"
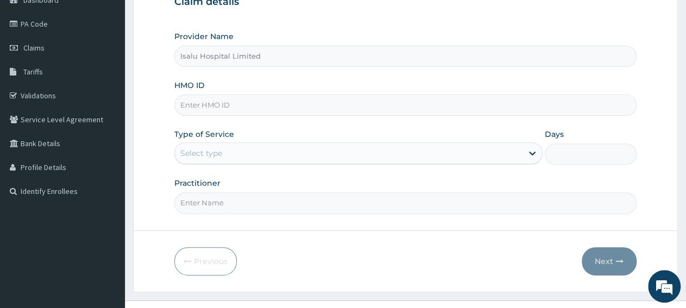
scroll to position [136, 0]
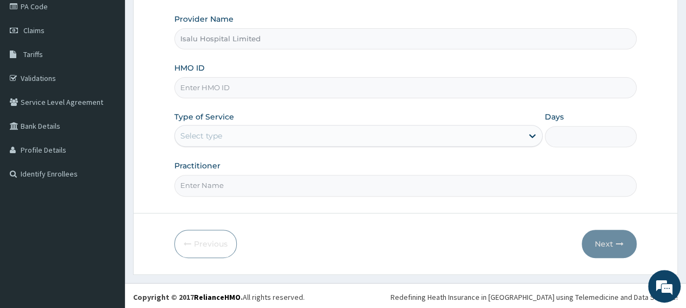
paste input "SOG/10037/D"
type input "SOG/10037/D"
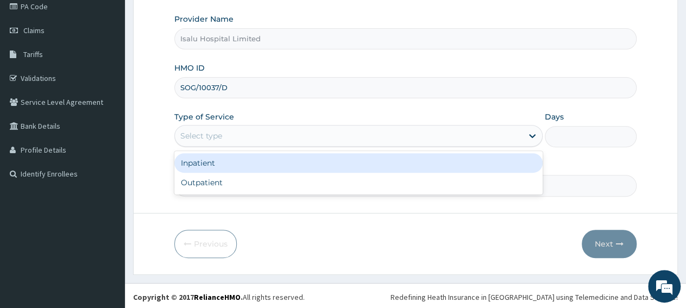
click at [278, 139] on div "Select type" at bounding box center [348, 135] width 347 height 17
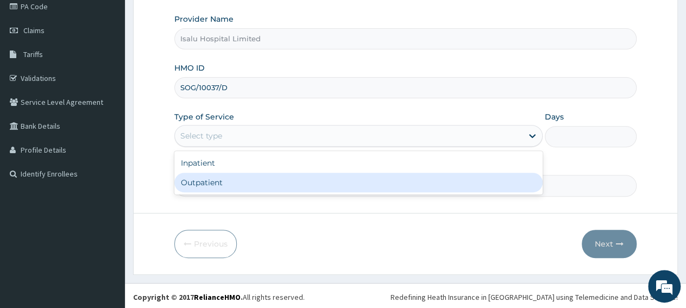
click at [255, 186] on div "Outpatient" at bounding box center [358, 183] width 368 height 20
type input "1"
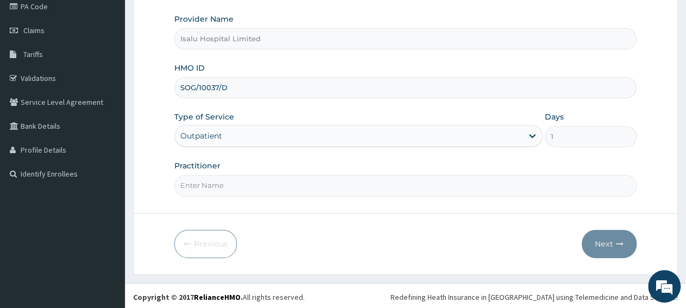
paste input "[PERSON_NAME]"
type input "[PERSON_NAME]"
click at [607, 243] on button "Next" at bounding box center [609, 244] width 55 height 28
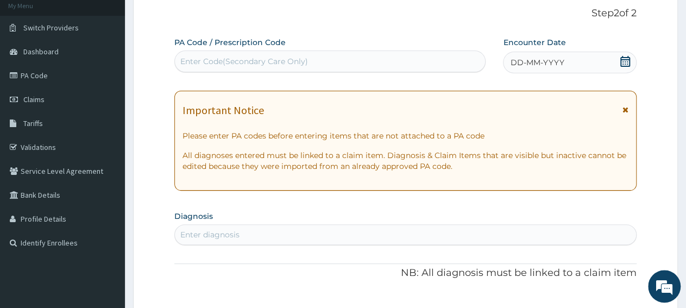
scroll to position [23, 0]
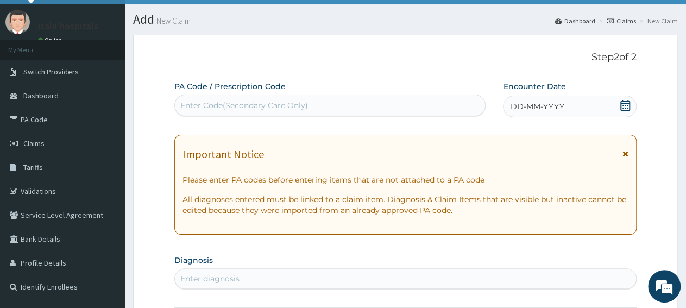
click at [623, 106] on icon at bounding box center [625, 105] width 11 height 11
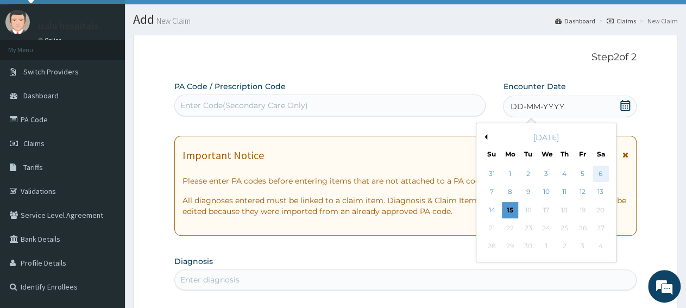
click at [603, 178] on div "6" at bounding box center [601, 174] width 16 height 16
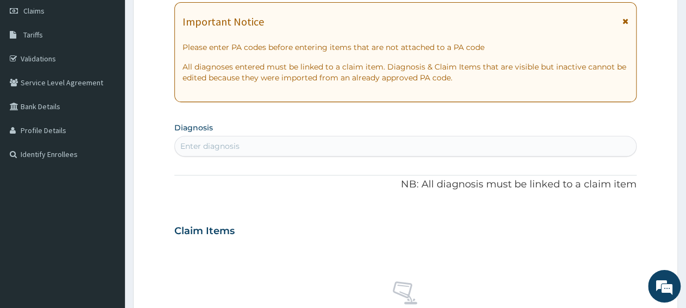
scroll to position [192, 0]
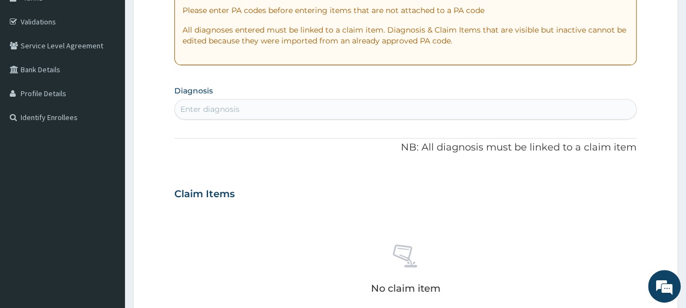
click at [286, 96] on section "Diagnosis Enter diagnosis" at bounding box center [405, 101] width 462 height 37
click at [286, 108] on div "Enter diagnosis" at bounding box center [405, 108] width 461 height 17
type input "malaria"
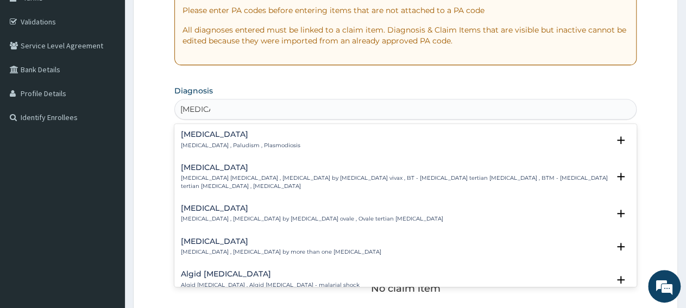
drag, startPoint x: 275, startPoint y: 133, endPoint x: 274, endPoint y: 140, distance: 6.7
click at [274, 140] on div "Malaria Malaria , Paludism , Plasmodiosis" at bounding box center [405, 139] width 449 height 19
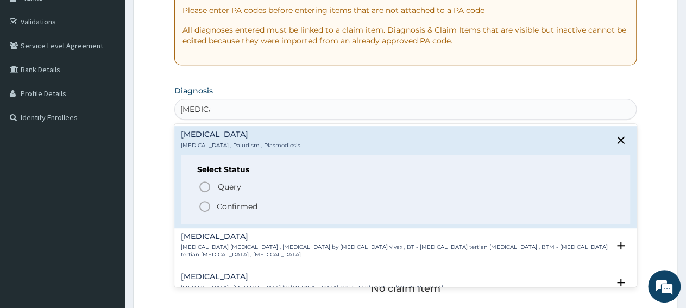
click at [249, 207] on p "Confirmed" at bounding box center [237, 206] width 41 height 11
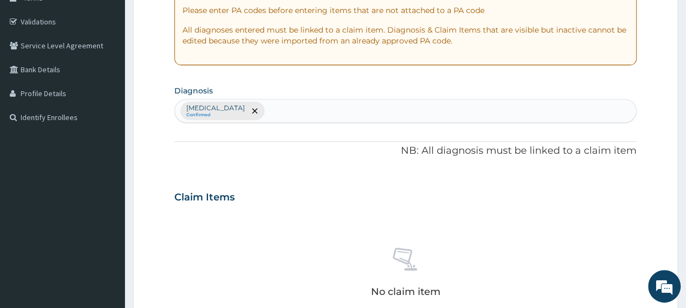
click at [274, 102] on div "Malaria Confirmed" at bounding box center [405, 110] width 461 height 23
type input "sepsis"
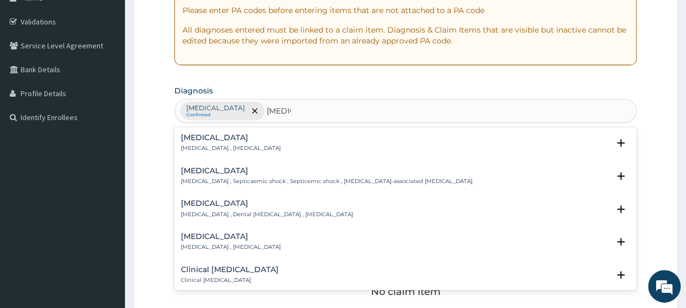
click at [242, 139] on h4 "Sepsis" at bounding box center [231, 138] width 100 height 8
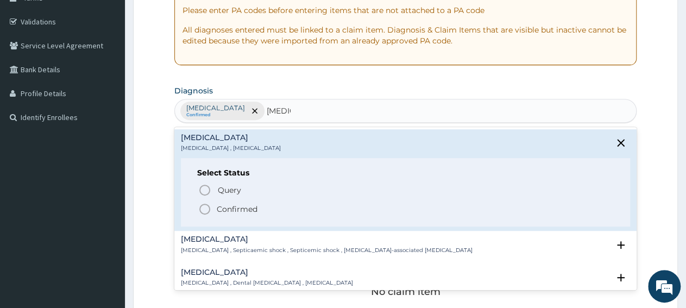
click at [247, 209] on p "Confirmed" at bounding box center [237, 209] width 41 height 11
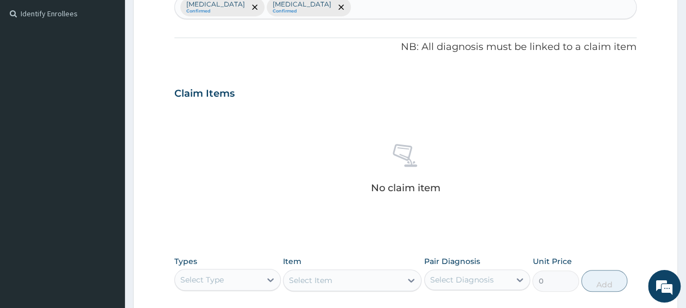
scroll to position [362, 0]
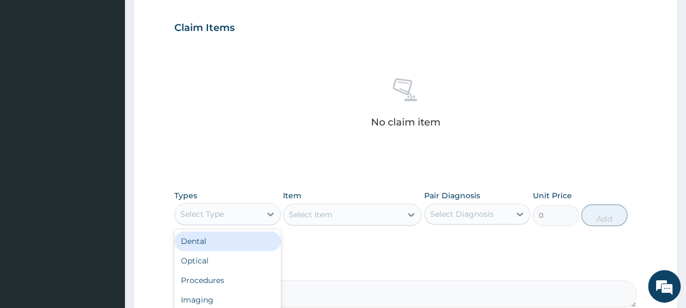
click at [235, 212] on div "Select Type" at bounding box center [218, 213] width 86 height 17
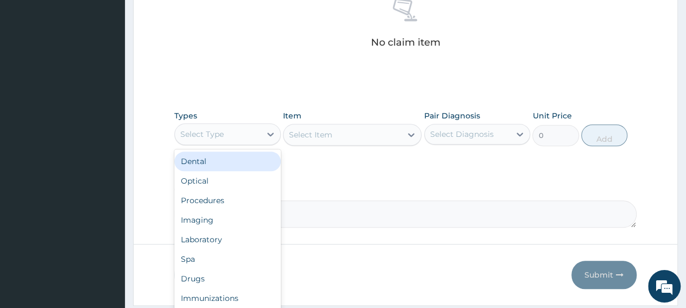
scroll to position [473, 0]
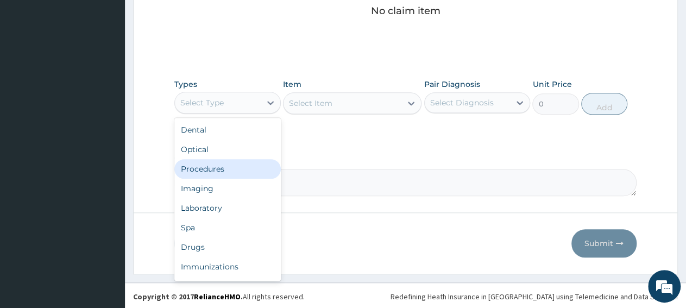
click at [198, 171] on div "Procedures" at bounding box center [227, 169] width 106 height 20
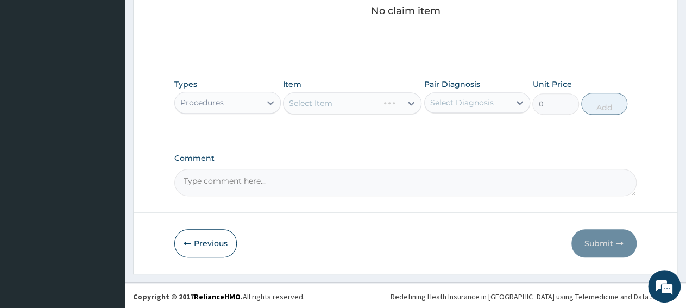
click at [382, 103] on div "Select Item" at bounding box center [352, 103] width 139 height 22
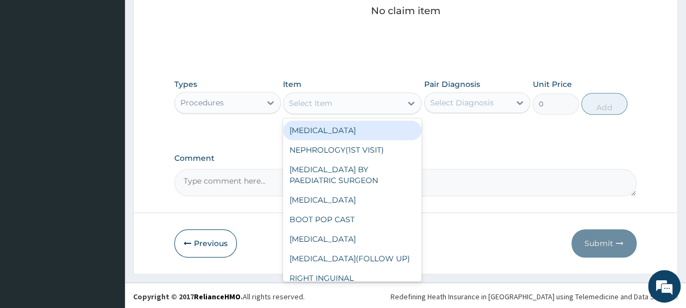
click at [376, 103] on div "Select Item" at bounding box center [343, 103] width 118 height 17
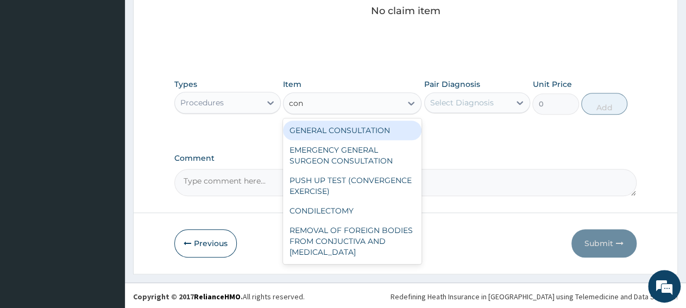
type input "cons"
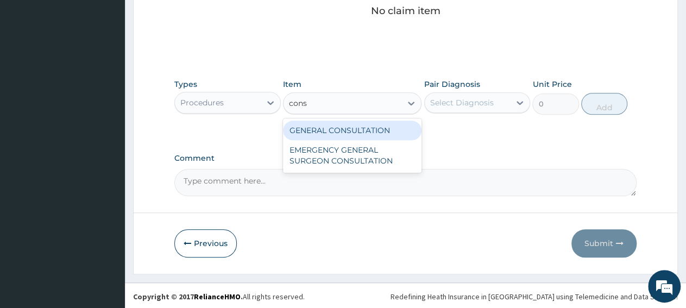
click at [392, 135] on div "GENERAL CONSULTATION" at bounding box center [352, 131] width 139 height 20
type input "3150"
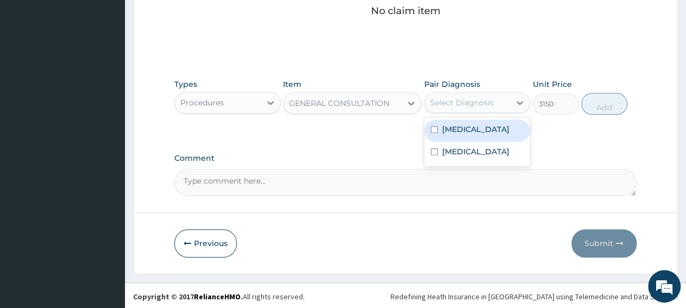
click at [468, 108] on div "Select Diagnosis" at bounding box center [468, 102] width 86 height 17
click at [480, 131] on div "Malaria" at bounding box center [477, 130] width 106 height 22
checkbox input "true"
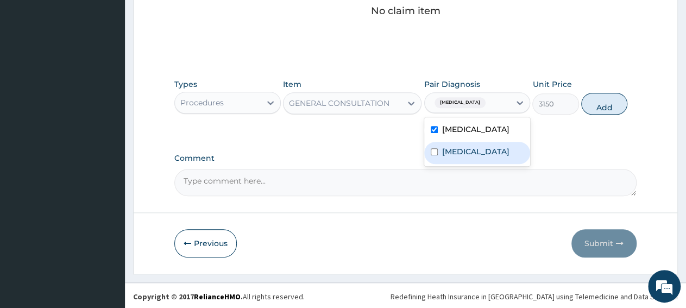
click at [469, 150] on div "Sepsis" at bounding box center [477, 153] width 106 height 22
checkbox input "true"
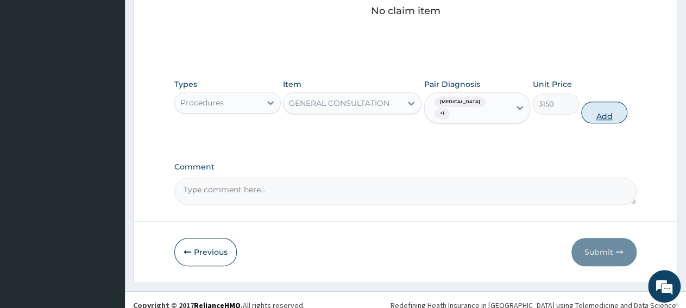
click at [608, 104] on button "Add" at bounding box center [604, 113] width 46 height 22
type input "0"
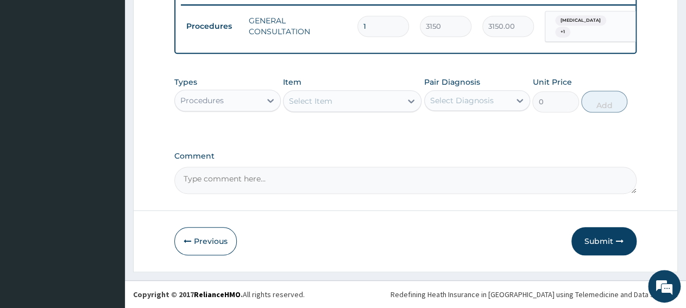
click at [215, 106] on div "Procedures" at bounding box center [218, 100] width 86 height 17
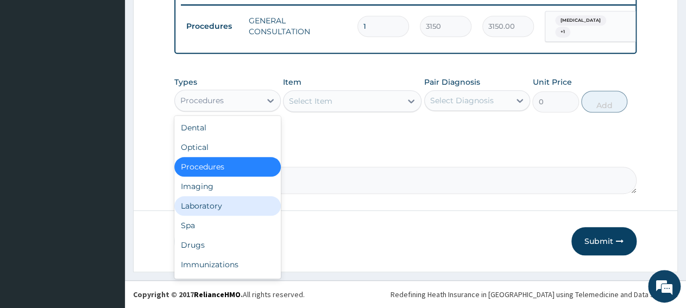
click at [229, 207] on div "Laboratory" at bounding box center [227, 206] width 106 height 20
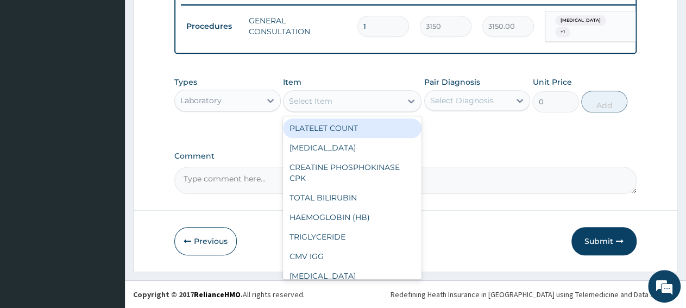
click at [347, 108] on div "Select Item" at bounding box center [343, 100] width 118 height 17
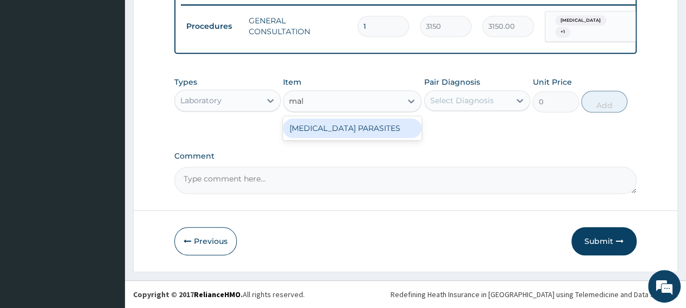
type input "mala"
click at [356, 132] on div "MALARIA PARASITES" at bounding box center [352, 128] width 139 height 20
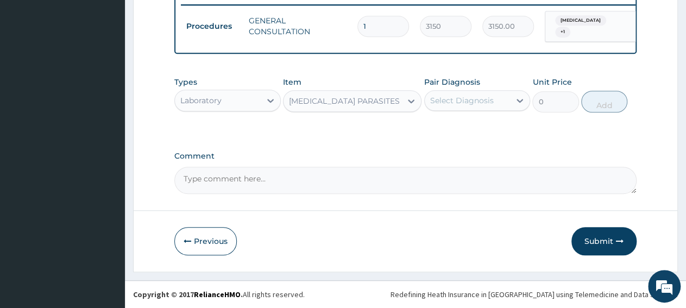
type input "2500"
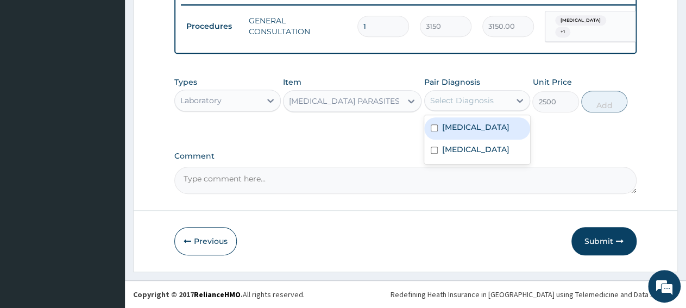
click at [446, 106] on div "Select Diagnosis" at bounding box center [462, 100] width 64 height 11
click at [455, 129] on label "Malaria" at bounding box center [475, 127] width 67 height 11
checkbox input "true"
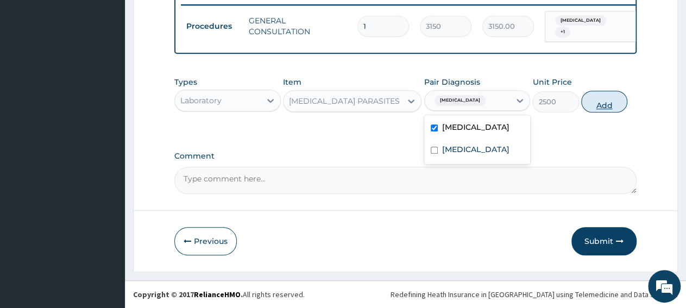
click at [614, 109] on button "Add" at bounding box center [604, 102] width 46 height 22
type input "0"
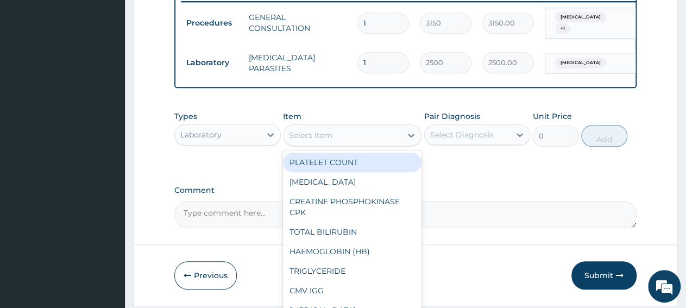
click at [315, 141] on div "Select Item" at bounding box center [310, 135] width 43 height 11
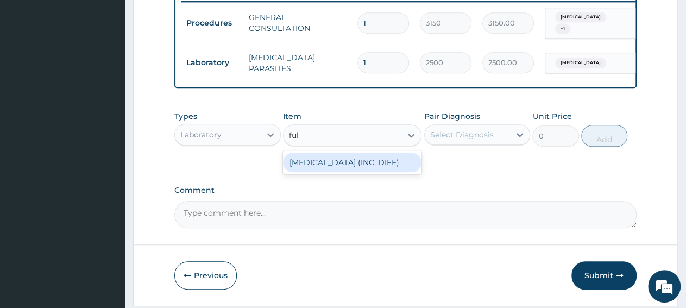
type input "full"
click at [338, 165] on div "FULL BLOOD COUNT (INC. DIFF)" at bounding box center [352, 163] width 139 height 20
type input "4341.60009765625"
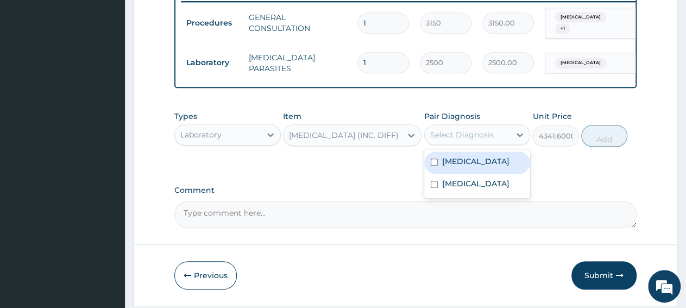
click at [426, 140] on div "Select Diagnosis" at bounding box center [468, 134] width 86 height 17
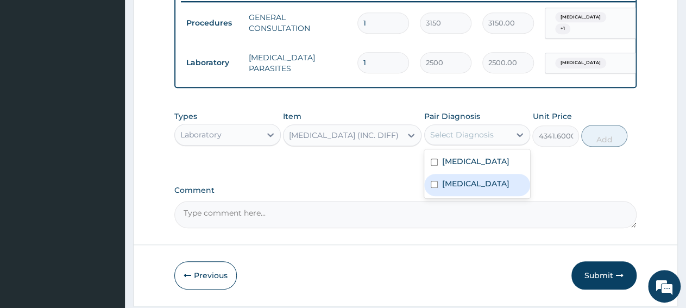
click at [460, 188] on label "Sepsis" at bounding box center [475, 183] width 67 height 11
checkbox input "true"
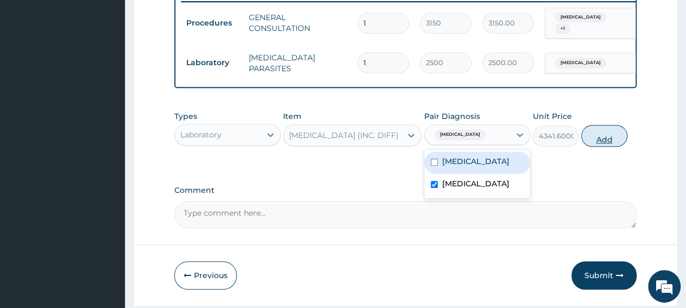
click at [596, 141] on button "Add" at bounding box center [604, 136] width 46 height 22
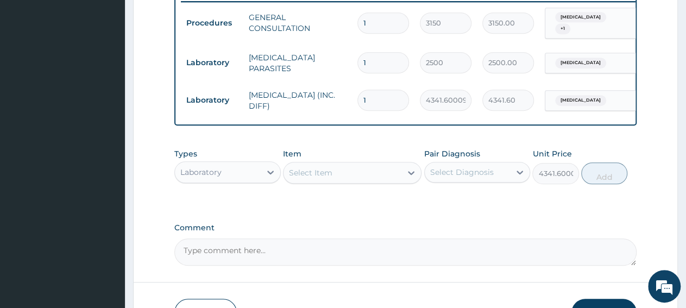
type input "0"
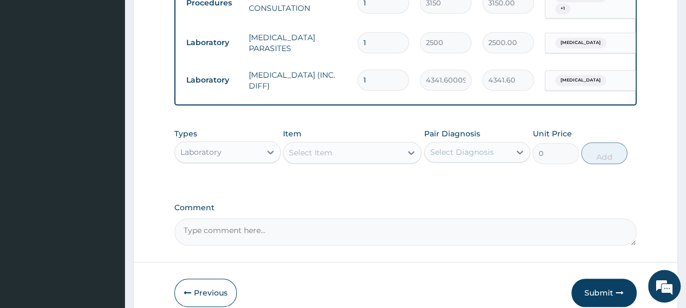
scroll to position [506, 0]
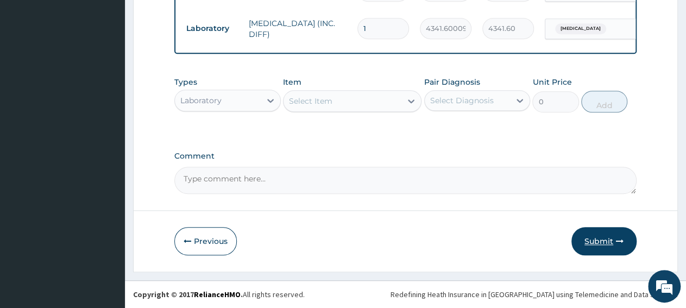
click at [593, 240] on button "Submit" at bounding box center [603, 241] width 65 height 28
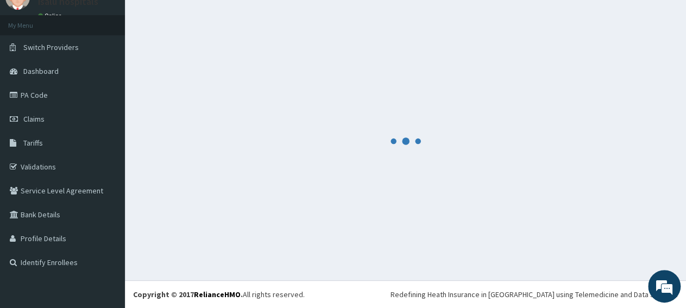
scroll to position [47, 0]
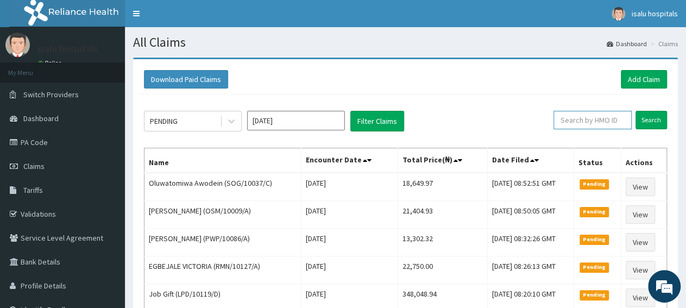
paste input "SOG/10037/D"
type input "SOG/10037/D"
click at [641, 119] on input "Search" at bounding box center [652, 120] width 32 height 18
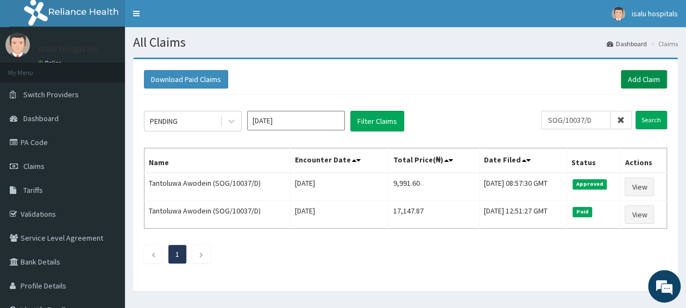
click at [636, 80] on link "Add Claim" at bounding box center [644, 79] width 46 height 18
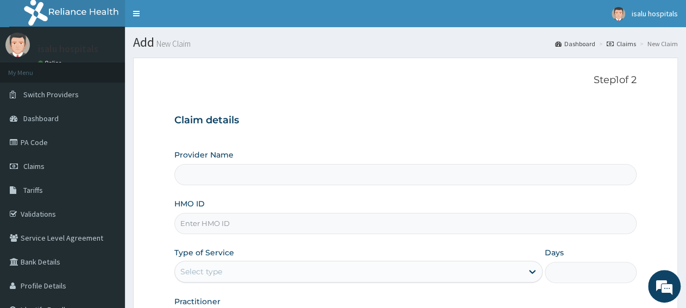
type input "Isalu Hospital Limited"
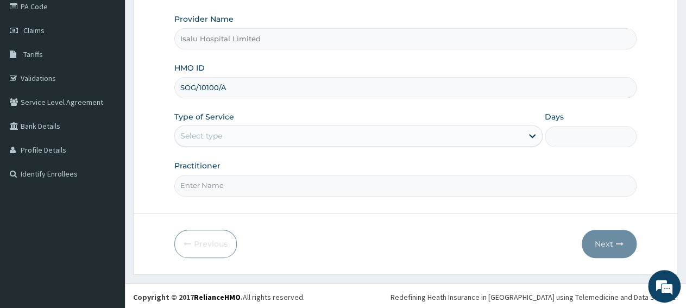
type input "SOG/10100/A"
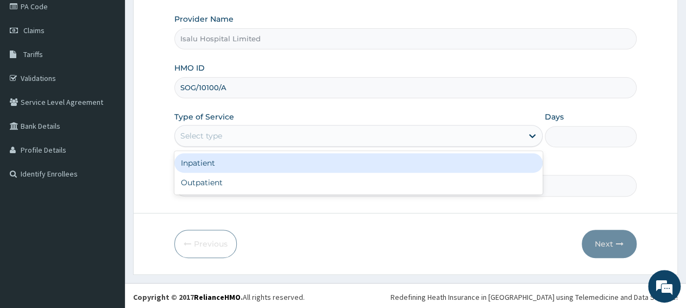
click at [207, 134] on div "Select type" at bounding box center [201, 135] width 42 height 11
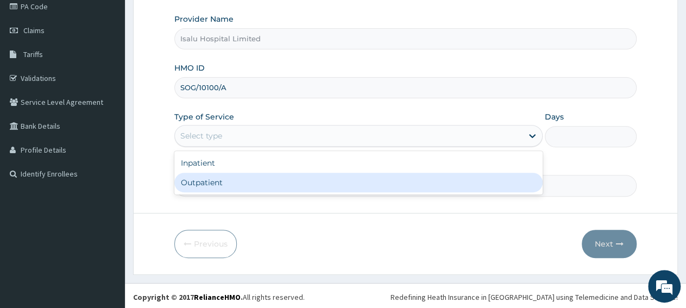
click at [207, 187] on div "Outpatient" at bounding box center [358, 183] width 368 height 20
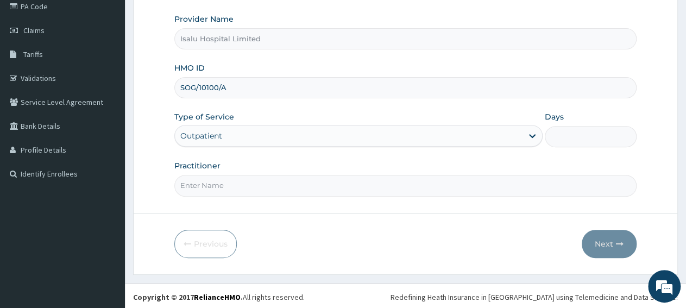
type input "1"
paste input "LATEEFAT AYODELE"
type input "LATEEFAT AYODELE"
click at [614, 244] on button "Next" at bounding box center [609, 244] width 55 height 28
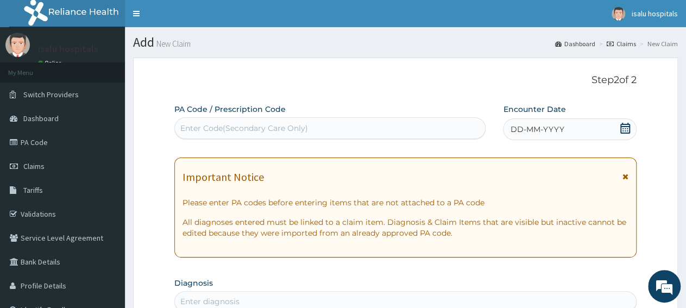
click at [276, 129] on div "Enter Code(Secondary Care Only)" at bounding box center [244, 128] width 128 height 11
paste input "PA/C475EC"
type input "PA/C475EC"
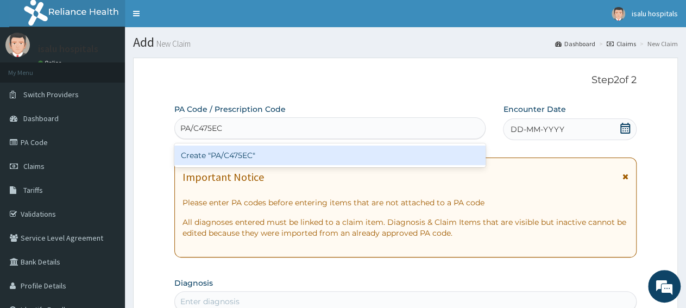
click at [286, 163] on div "Create "PA/C475EC"" at bounding box center [329, 156] width 311 height 20
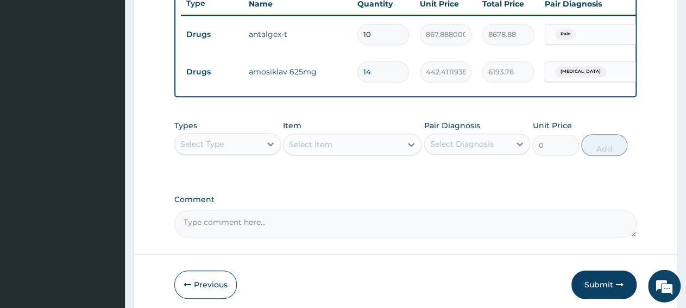
scroll to position [468, 0]
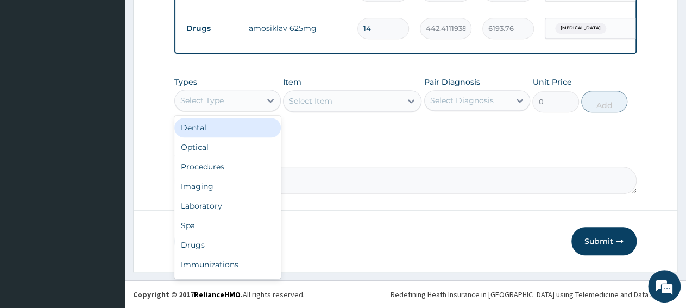
click at [222, 98] on div "Select Type" at bounding box center [201, 100] width 43 height 11
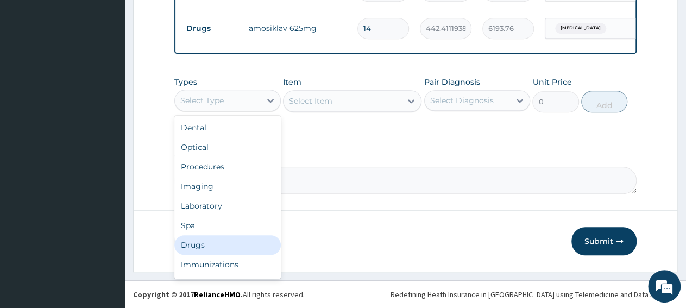
click at [209, 248] on div "Drugs" at bounding box center [227, 245] width 106 height 20
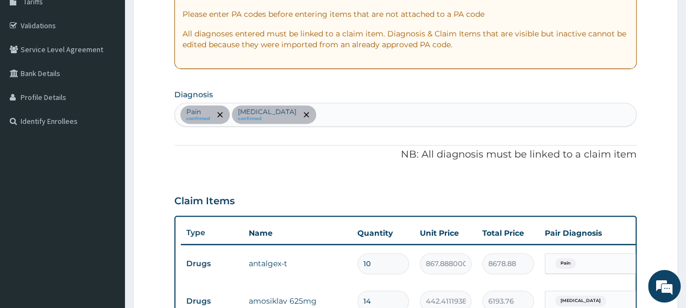
scroll to position [129, 0]
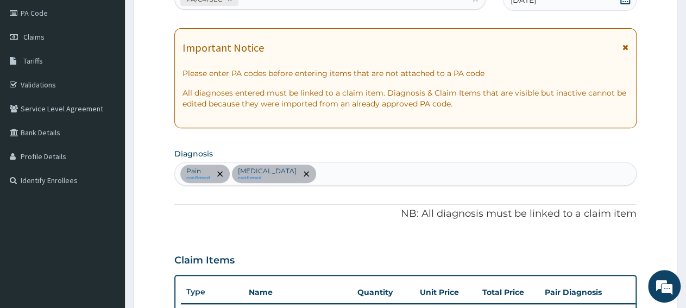
click at [327, 171] on div "Pain confirmed Bacteremia confirmed" at bounding box center [405, 173] width 461 height 23
type input "upper res"
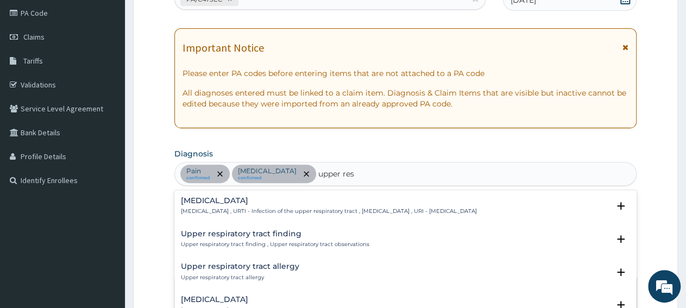
click at [276, 204] on div "Upper respiratory infection Upper respiratory infection , URTI - Infection of t…" at bounding box center [329, 206] width 296 height 19
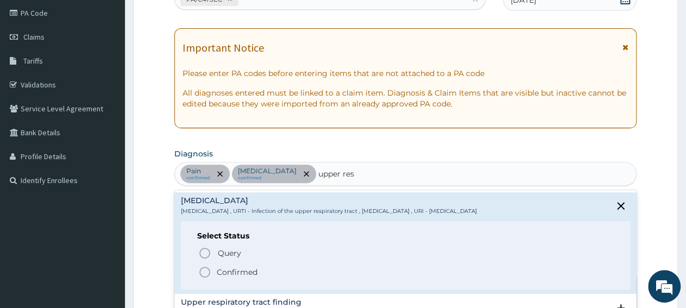
click at [232, 276] on p "Confirmed" at bounding box center [237, 272] width 41 height 11
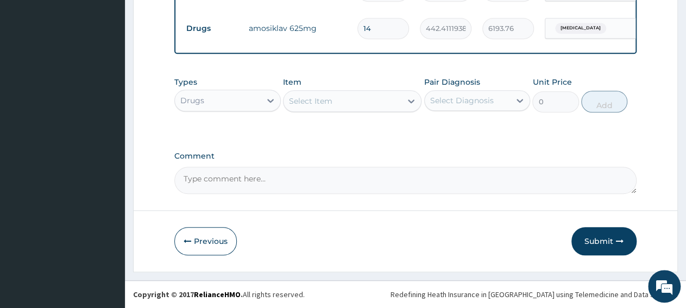
scroll to position [468, 0]
click at [374, 103] on div "Select Item" at bounding box center [343, 100] width 118 height 17
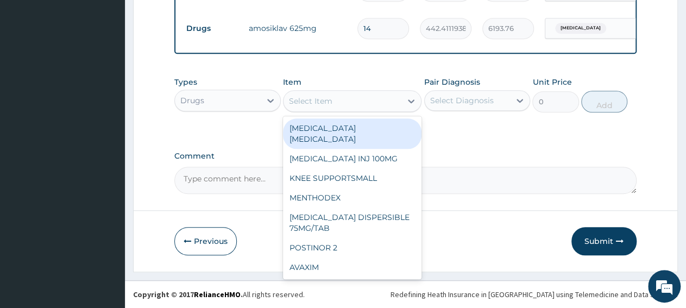
paste input "LORATIDINE TAB 10MG/TA"
type input "LORATIDINE TAB 10MG/TA"
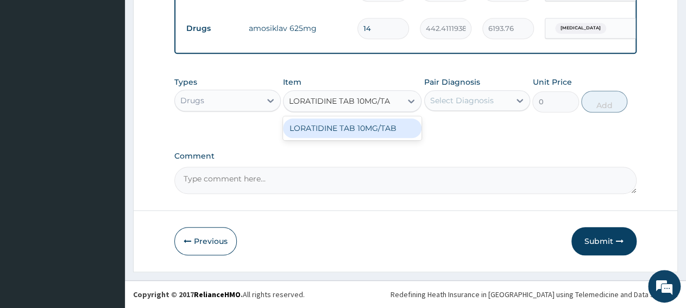
click at [366, 132] on div "LORATIDINE TAB 10MG/TAB" at bounding box center [352, 128] width 139 height 20
type input "49.5"
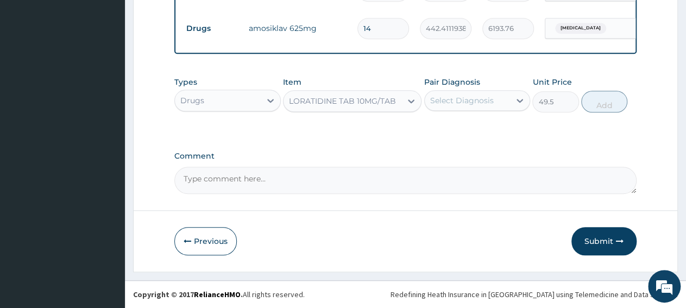
click at [464, 109] on div "Select Diagnosis" at bounding box center [468, 100] width 86 height 17
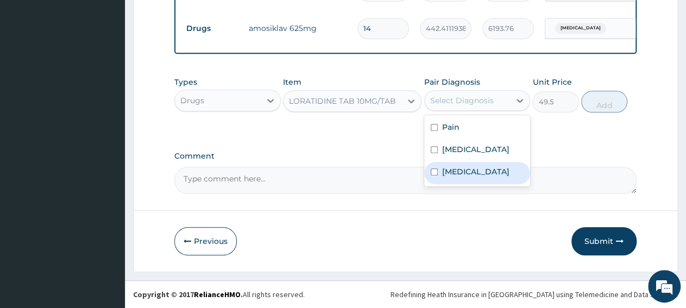
click at [481, 177] on label "Upper respiratory infection" at bounding box center [475, 171] width 67 height 11
checkbox input "true"
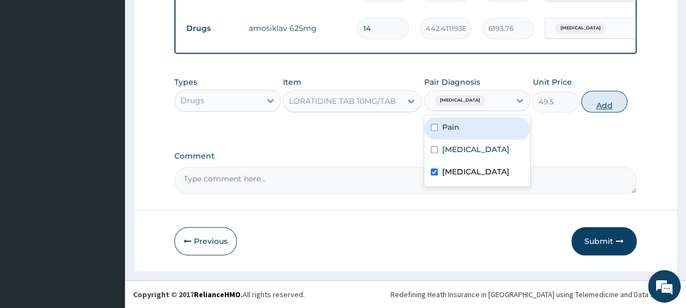
click at [593, 102] on button "Add" at bounding box center [604, 102] width 46 height 22
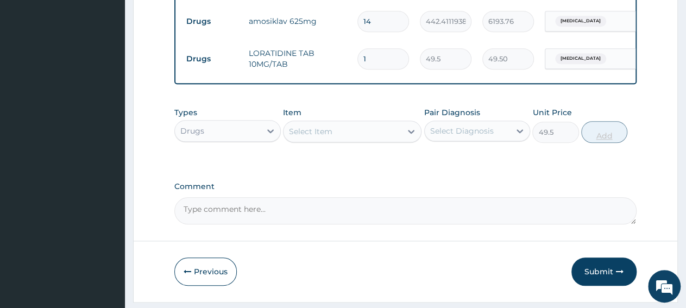
type input "0"
click at [370, 60] on input "1" at bounding box center [383, 58] width 52 height 21
type input "0.00"
type input "5"
type input "247.50"
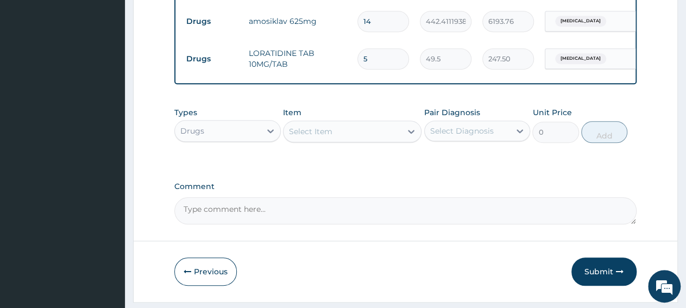
type input "5"
click at [339, 139] on div "Select Item" at bounding box center [343, 131] width 118 height 17
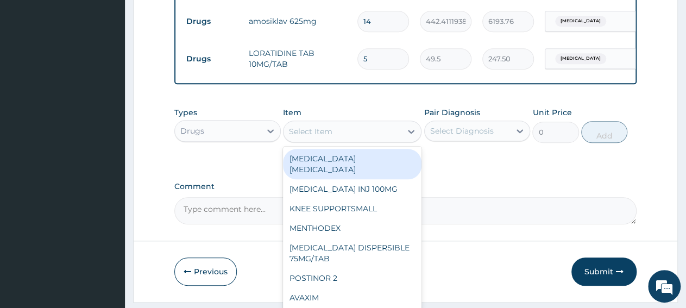
paste input "ARTEMETER LUMEFANTRINE 80/480 GVITHER"
type input "ARTEMETER LUMEFANTRINE 80/480 GVITHER"
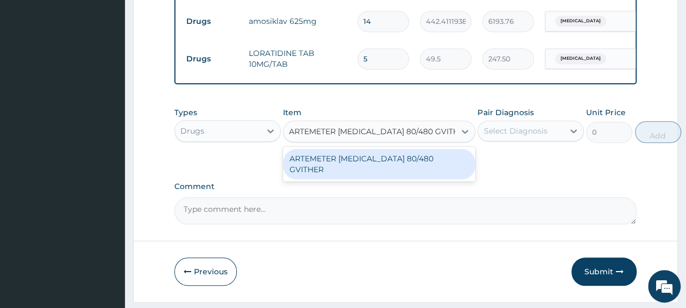
scroll to position [0, 13]
click at [347, 173] on div "ARTEMETER LUMEFANTRINE 80/480 GVITHER" at bounding box center [379, 164] width 192 height 30
type input "1472.177368164062"
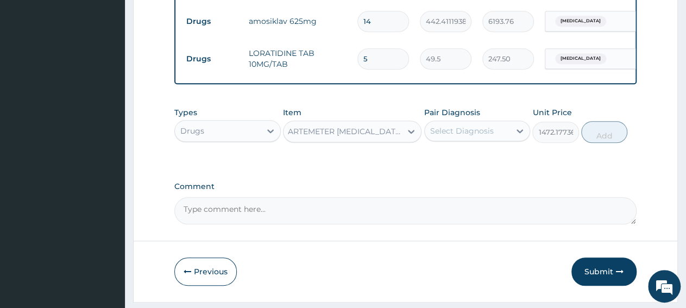
scroll to position [0, 1]
click at [489, 136] on div "Select Diagnosis" at bounding box center [462, 130] width 64 height 11
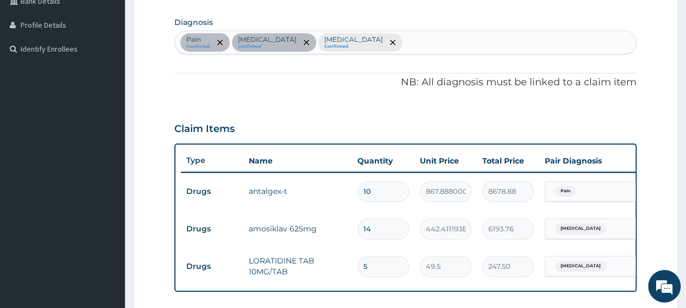
scroll to position [242, 0]
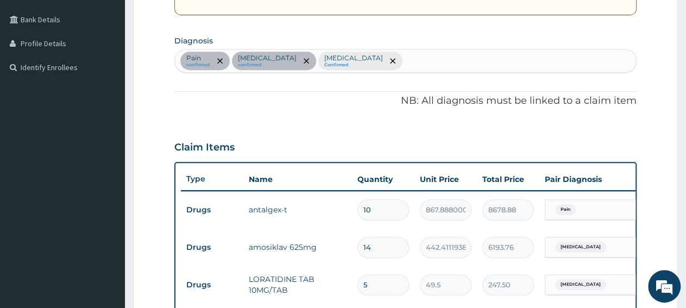
click at [474, 59] on div "Pain confirmed Bacteremia confirmed Upper respiratory infection Confirmed" at bounding box center [405, 60] width 461 height 23
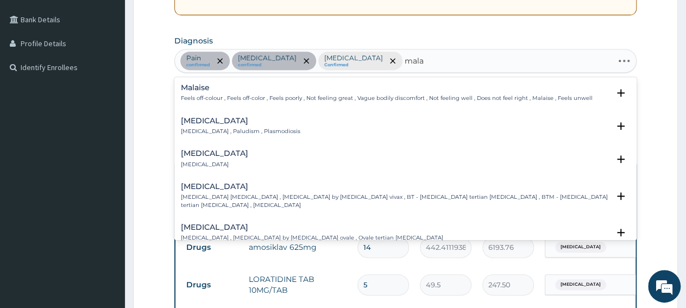
type input "malar"
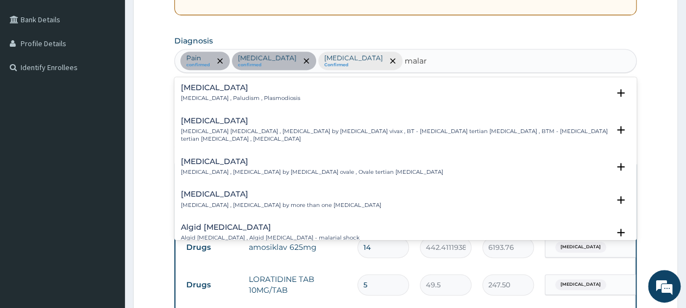
click at [229, 92] on div "Malaria Malaria , Paludism , Plasmodiosis" at bounding box center [240, 93] width 119 height 19
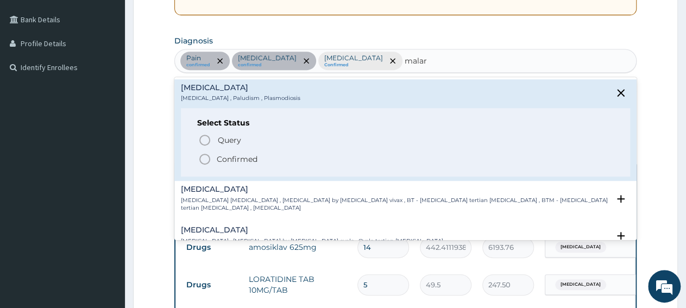
click at [241, 160] on p "Confirmed" at bounding box center [237, 159] width 41 height 11
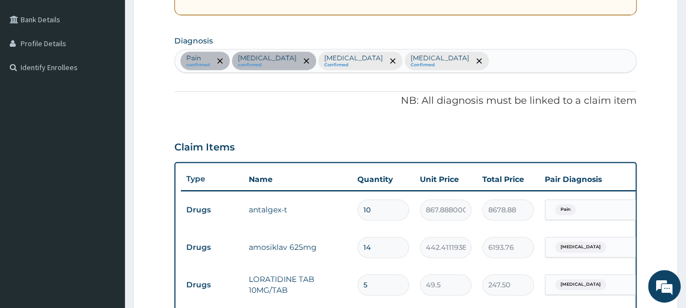
scroll to position [468, 0]
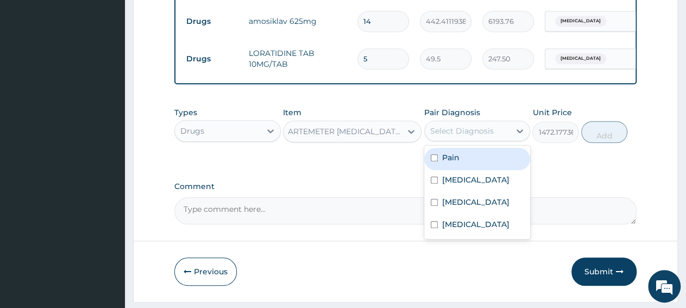
click at [475, 140] on div "Select Diagnosis" at bounding box center [468, 130] width 86 height 17
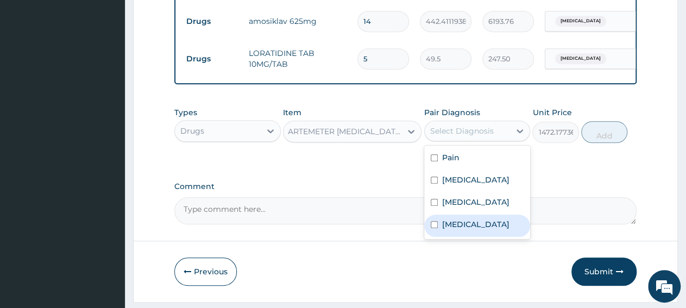
click at [468, 230] on label "Malaria" at bounding box center [475, 224] width 67 height 11
checkbox input "true"
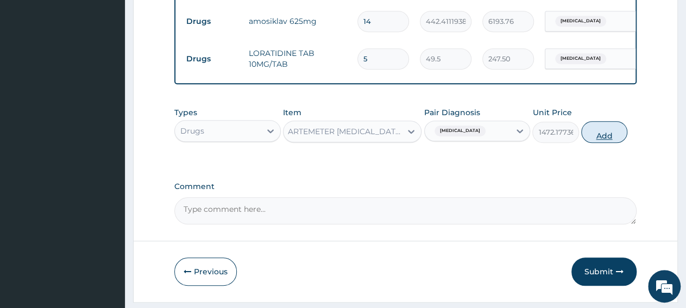
click at [613, 143] on button "Add" at bounding box center [604, 132] width 46 height 22
type input "0"
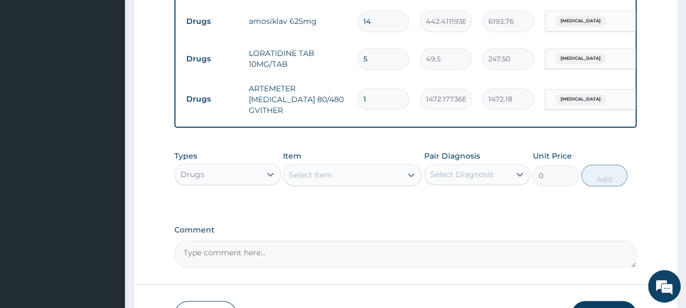
scroll to position [0, 0]
click at [372, 105] on input "1" at bounding box center [383, 99] width 52 height 21
type input "0.00"
type input "6"
type input "8833.06"
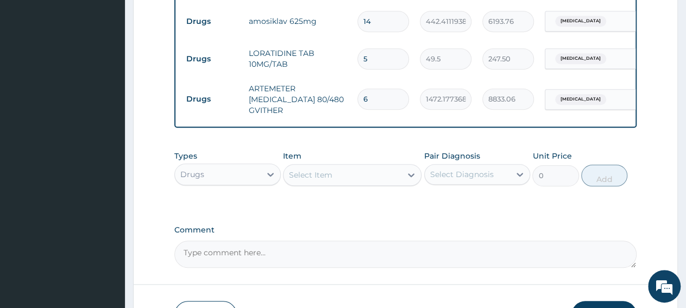
type input "6"
click at [305, 180] on div "Select Item" at bounding box center [310, 174] width 43 height 11
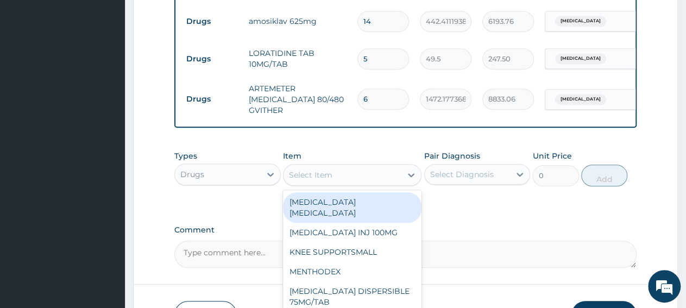
paste input "TUXIL D SYR ADULT"
type input "TUXIL D SYR ADULT"
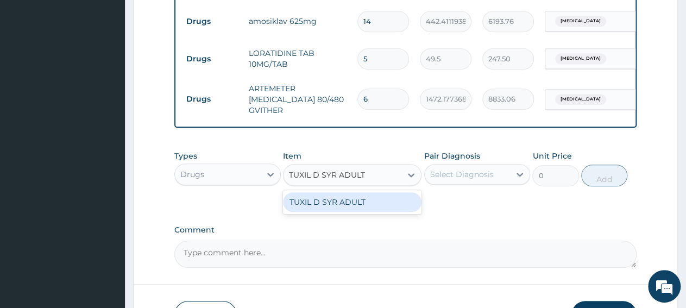
click at [310, 212] on div "TUXIL D SYR ADULT" at bounding box center [352, 202] width 139 height 20
type input "1397.088012695312"
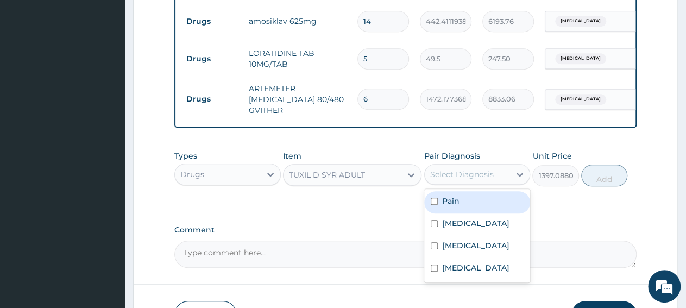
click at [442, 180] on div "Select Diagnosis" at bounding box center [462, 174] width 64 height 11
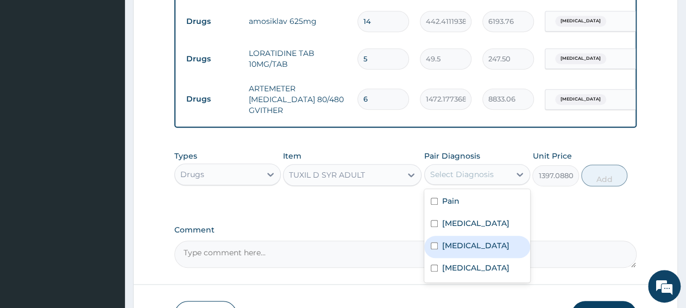
click at [463, 251] on label "Upper respiratory infection" at bounding box center [475, 245] width 67 height 11
checkbox input "true"
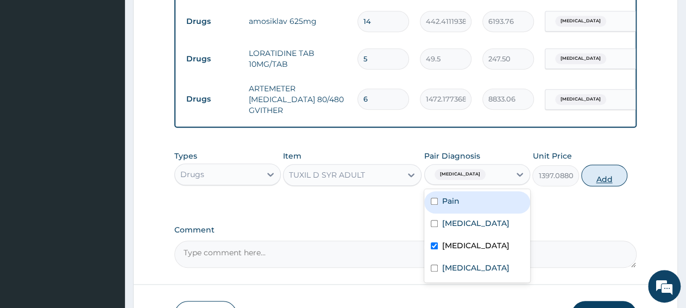
click at [604, 186] on button "Add" at bounding box center [604, 176] width 46 height 22
type input "0"
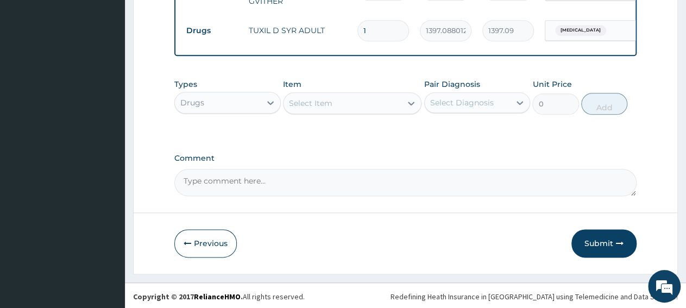
scroll to position [587, 0]
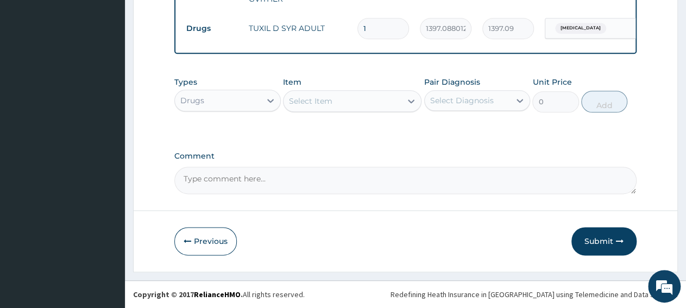
click at [246, 107] on div "Drugs" at bounding box center [218, 100] width 86 height 17
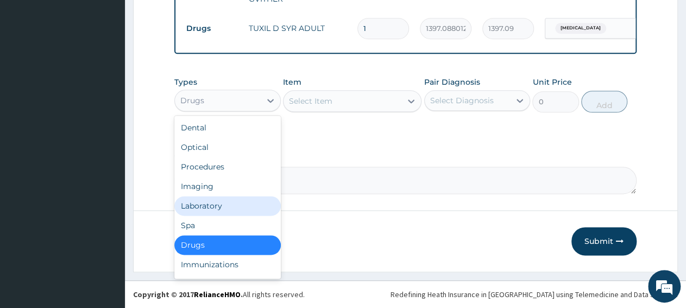
click at [218, 209] on div "Laboratory" at bounding box center [227, 206] width 106 height 20
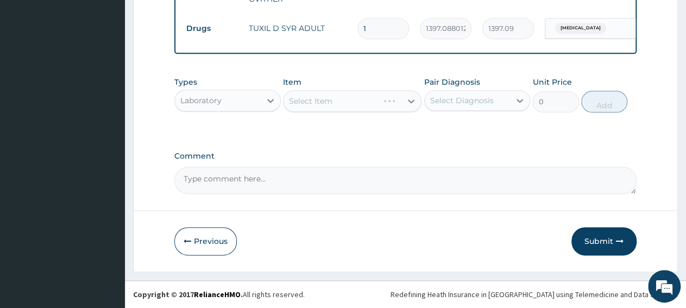
click at [349, 108] on div "Select Item" at bounding box center [352, 101] width 139 height 22
click at [334, 106] on div "Select Item" at bounding box center [352, 101] width 139 height 22
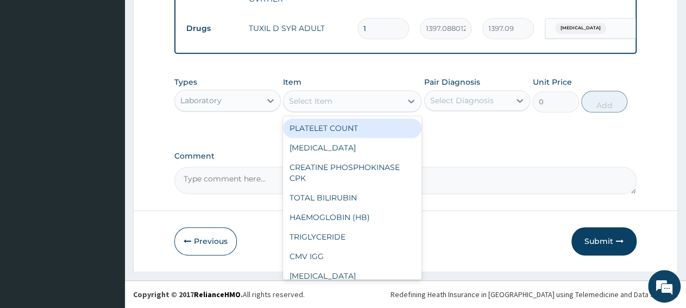
click at [326, 105] on div "Select Item" at bounding box center [310, 101] width 43 height 11
paste input "Malaria Parasite"
type input "Malaria Parasite"
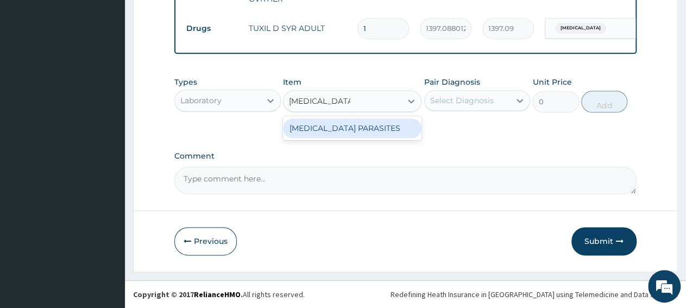
click at [330, 132] on div "MALARIA PARASITES" at bounding box center [352, 128] width 139 height 20
type input "2500"
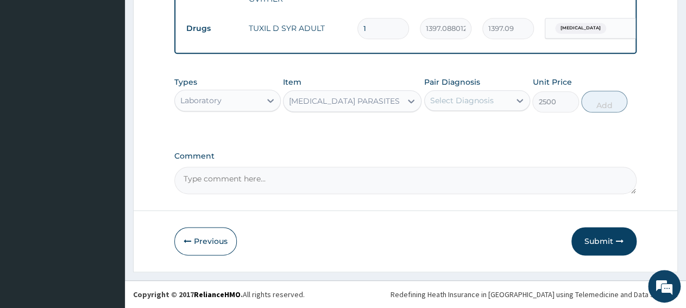
click at [444, 100] on div "Select Diagnosis" at bounding box center [462, 100] width 64 height 11
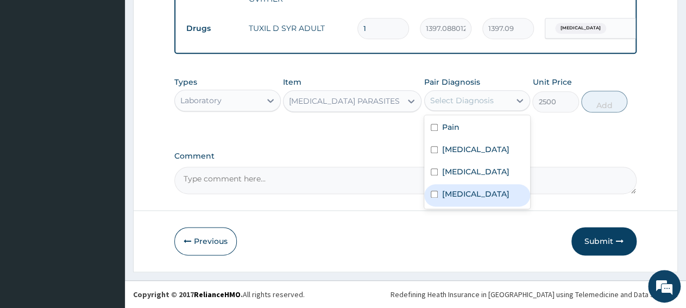
click at [470, 199] on label "Malaria" at bounding box center [475, 193] width 67 height 11
checkbox input "true"
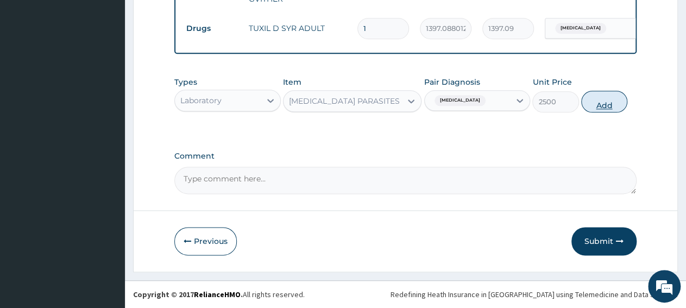
click at [614, 109] on button "Add" at bounding box center [604, 102] width 46 height 22
type input "0"
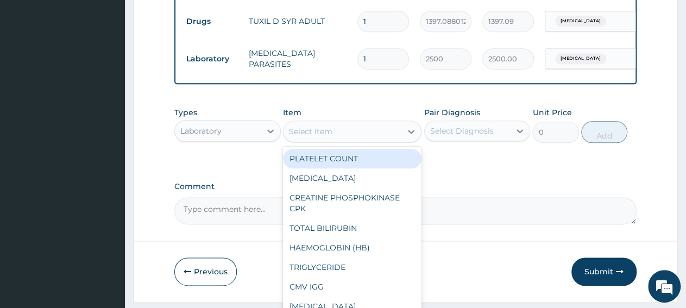
click at [332, 134] on div "Select Item" at bounding box center [343, 131] width 118 height 17
paste input "Full Blood Count"
type input "Full Blood Count"
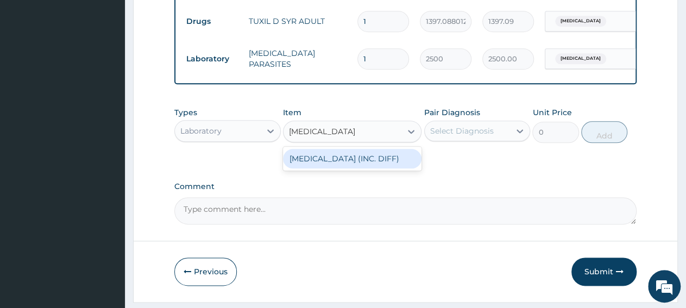
click at [333, 168] on div "FULL BLOOD COUNT (INC. DIFF)" at bounding box center [352, 159] width 139 height 20
type input "4341.60009765625"
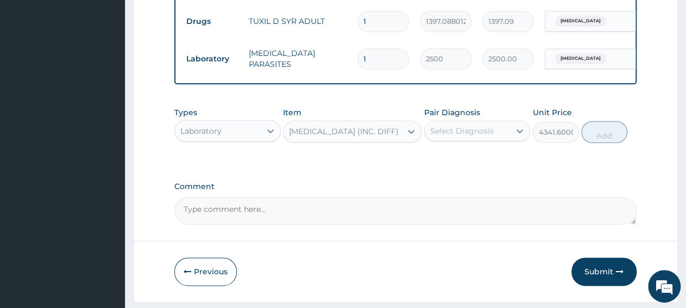
click at [443, 140] on div "Select Diagnosis" at bounding box center [468, 130] width 86 height 17
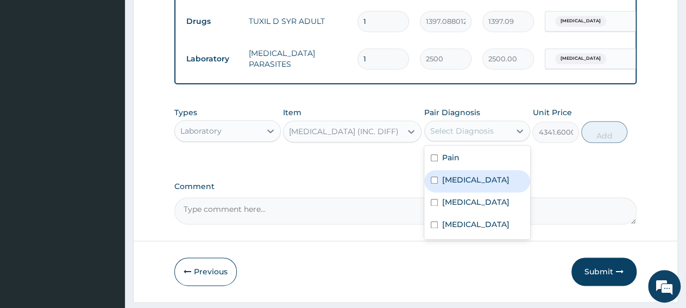
click at [474, 185] on label "Bacteremia" at bounding box center [475, 179] width 67 height 11
checkbox input "true"
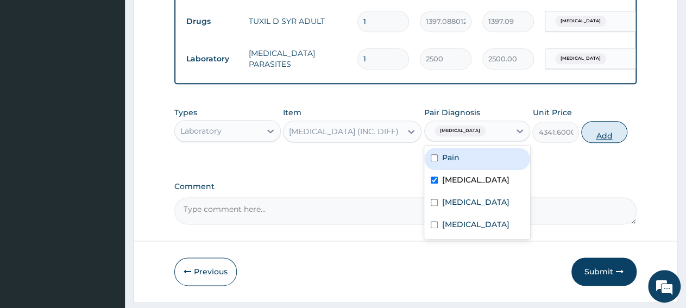
click at [620, 141] on button "Add" at bounding box center [604, 132] width 46 height 22
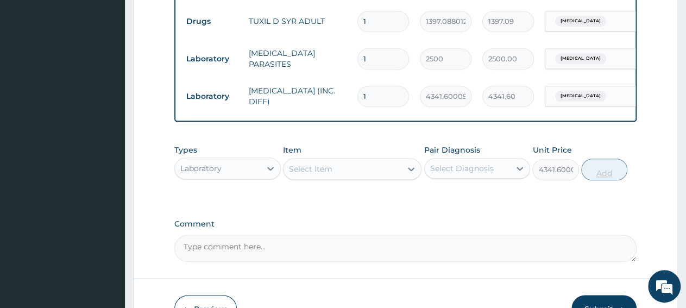
type input "0"
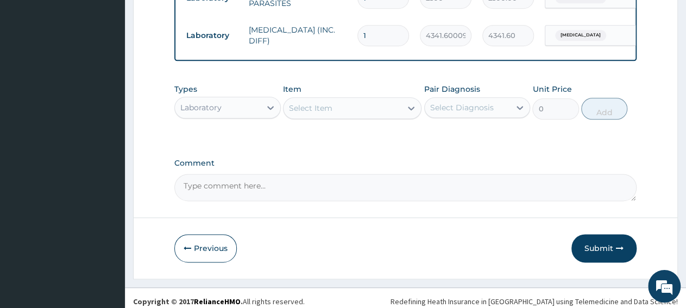
scroll to position [662, 0]
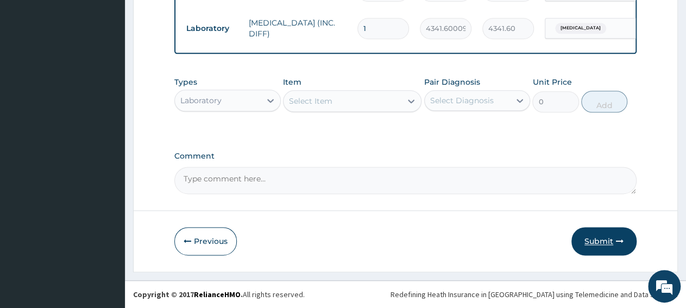
click at [617, 238] on icon "button" at bounding box center [620, 241] width 8 height 8
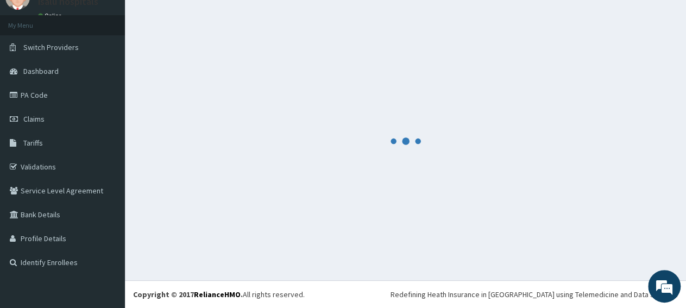
scroll to position [47, 0]
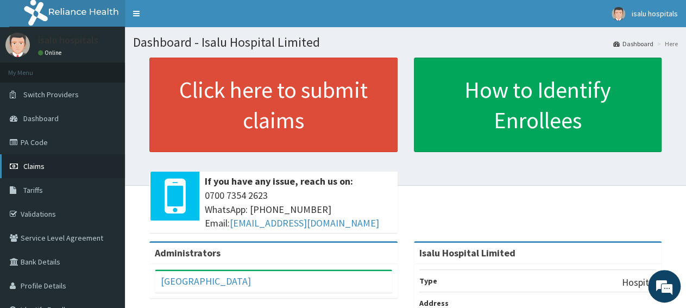
click at [52, 170] on link "Claims" at bounding box center [62, 166] width 125 height 24
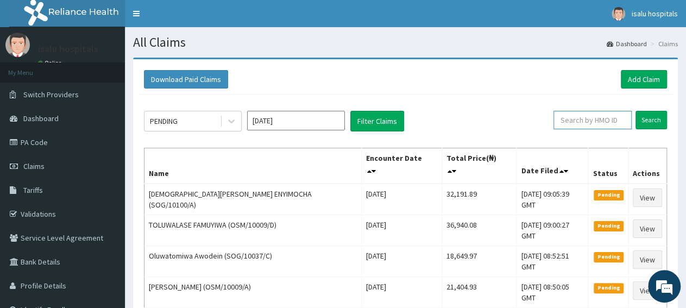
paste input "Full Blood Count"
type input "F"
paste input "SOG/10100/A"
type input "SOG/10100/A"
click at [649, 118] on input "Search" at bounding box center [652, 120] width 32 height 18
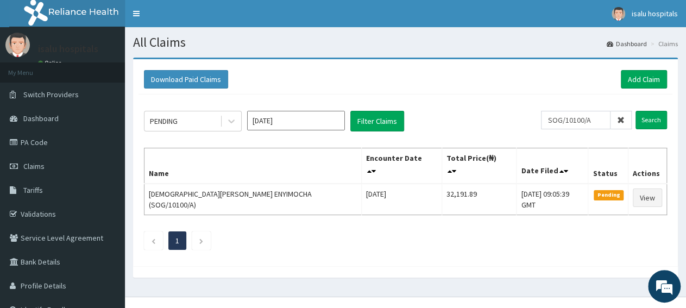
drag, startPoint x: 413, startPoint y: 259, endPoint x: 466, endPoint y: 245, distance: 54.0
click at [413, 266] on div at bounding box center [405, 271] width 545 height 11
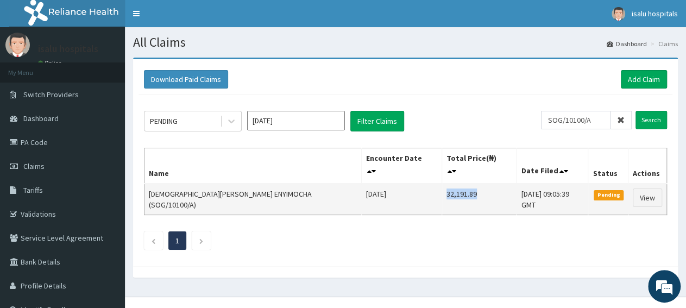
drag, startPoint x: 393, startPoint y: 183, endPoint x: 427, endPoint y: 181, distance: 34.8
click at [442, 184] on td "32,191.89" at bounding box center [479, 200] width 74 height 32
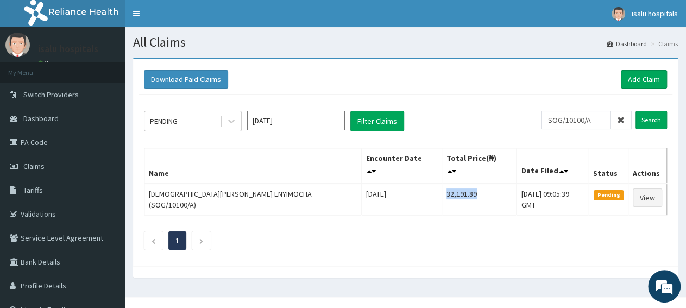
copy td "32,191.89"
click at [633, 79] on link "Add Claim" at bounding box center [644, 79] width 46 height 18
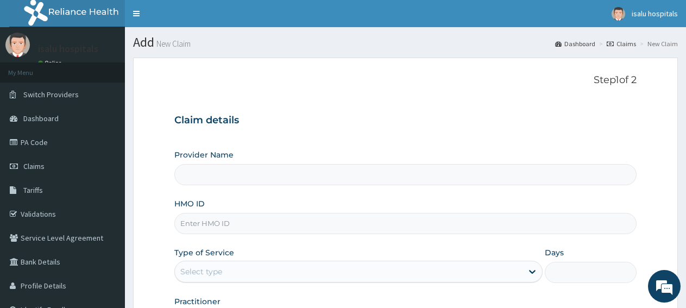
type input "Isalu Hospital Limited"
paste input "SRH/10065/A"
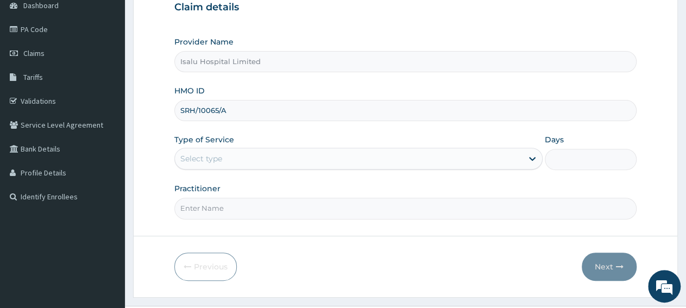
type input "SRH/10065/A"
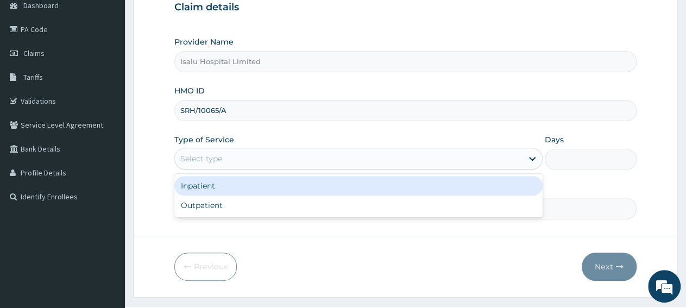
click at [220, 163] on div "Select type" at bounding box center [201, 158] width 42 height 11
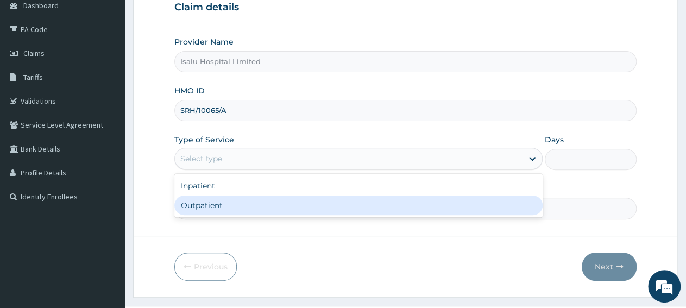
click at [223, 210] on div "Outpatient" at bounding box center [358, 206] width 368 height 20
type input "1"
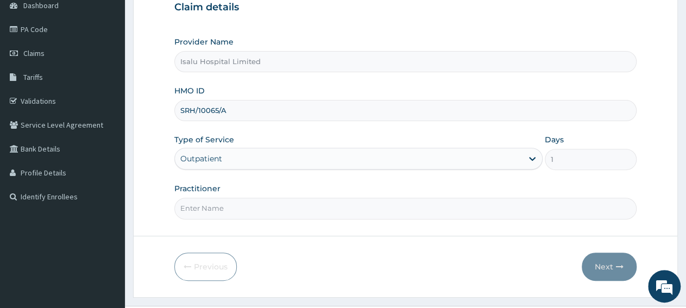
scroll to position [0, 0]
paste input "[PERSON_NAME] Dr"
type input "[PERSON_NAME]"
click at [619, 269] on button "Next" at bounding box center [609, 267] width 55 height 28
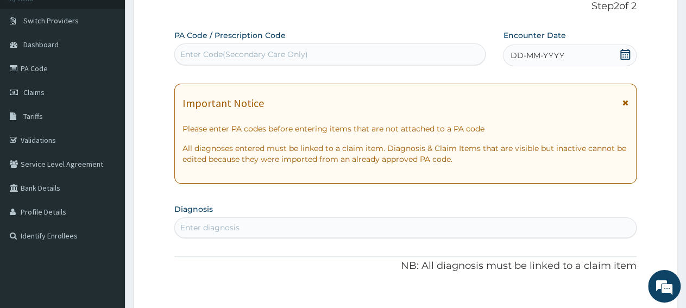
scroll to position [56, 0]
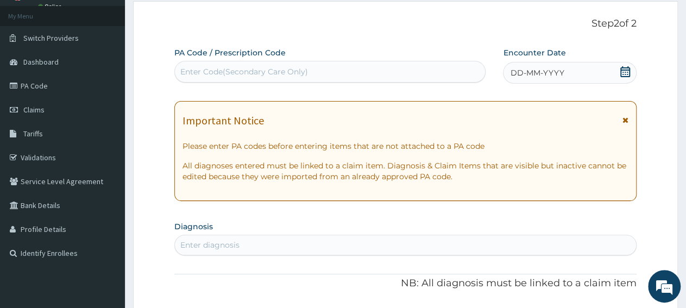
click at [272, 71] on div "Enter Code(Secondary Care Only)" at bounding box center [244, 71] width 128 height 11
paste input "PA/F2D4FE"
type input "PA/F2D4FE"
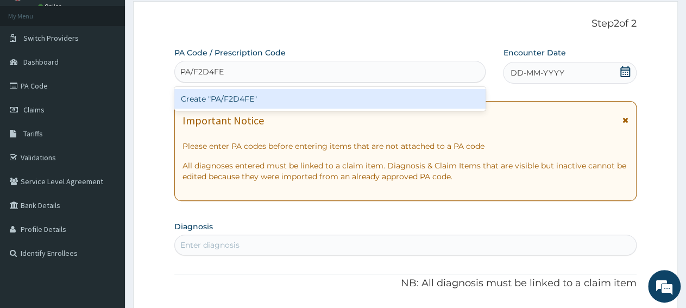
click at [281, 100] on div "Create "PA/F2D4FE"" at bounding box center [329, 99] width 311 height 20
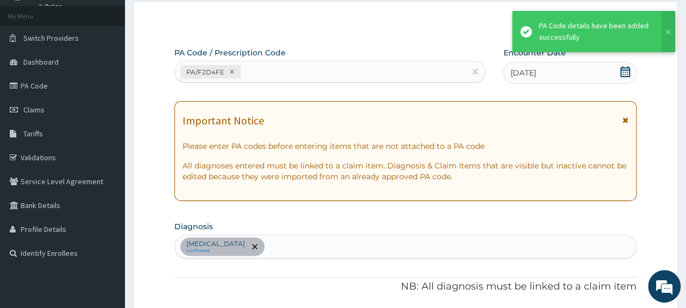
scroll to position [297, 0]
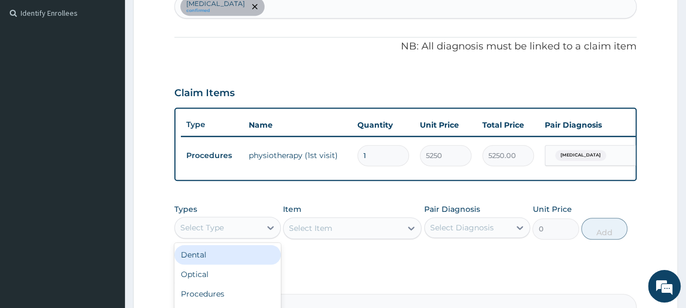
click at [224, 236] on div "Select Type" at bounding box center [218, 227] width 86 height 17
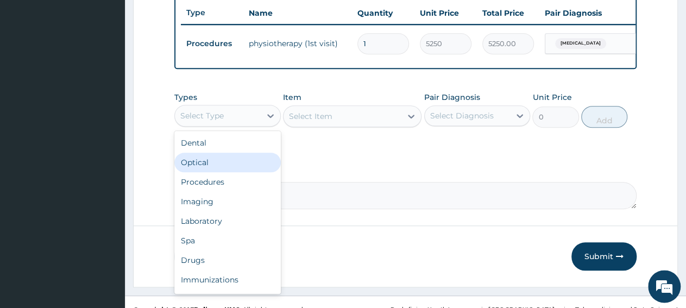
scroll to position [410, 0]
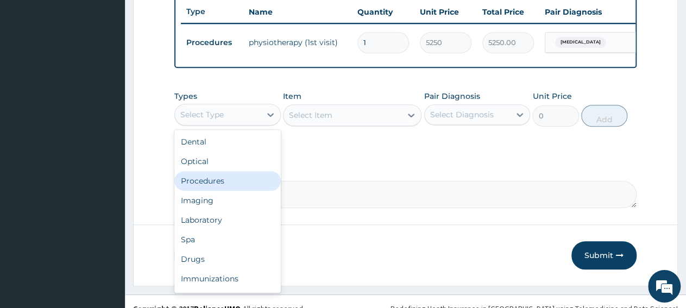
click at [246, 182] on div "Procedures" at bounding box center [227, 181] width 106 height 20
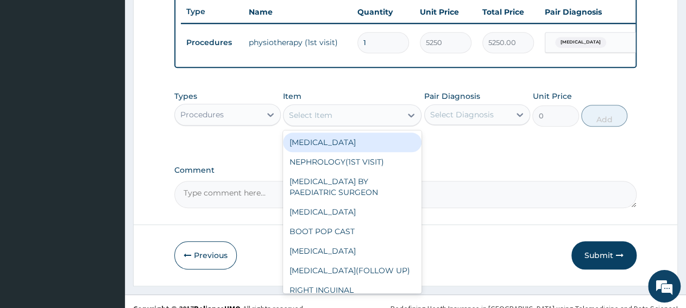
click at [338, 124] on div "Select Item" at bounding box center [343, 114] width 118 height 17
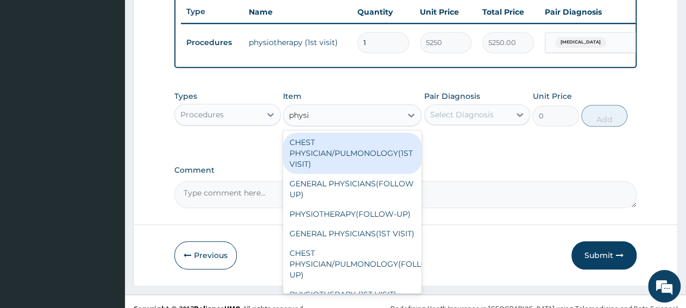
type input "physio"
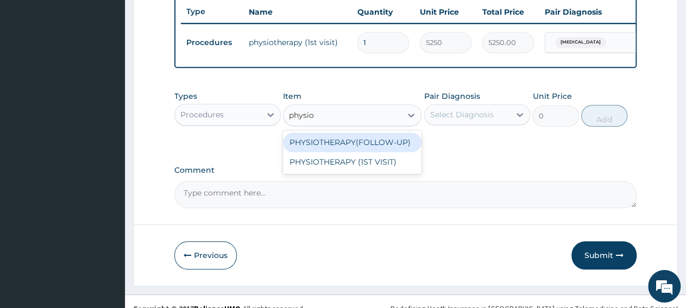
click at [348, 147] on div "PHYSIOTHERAPY(FOLLOW-UP)" at bounding box center [352, 143] width 139 height 20
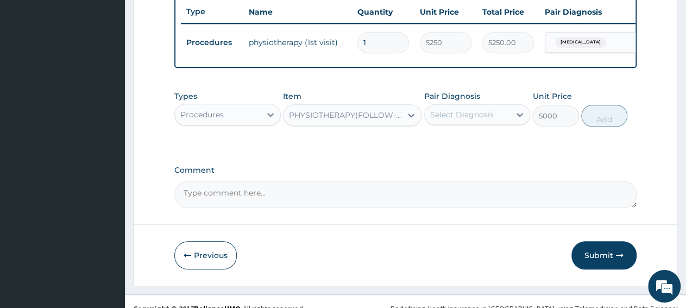
type input "5000"
click at [462, 120] on div "Select Diagnosis" at bounding box center [462, 114] width 64 height 11
click at [464, 147] on label "Spondylosis" at bounding box center [475, 141] width 67 height 11
checkbox input "true"
click at [596, 125] on button "Add" at bounding box center [604, 116] width 46 height 22
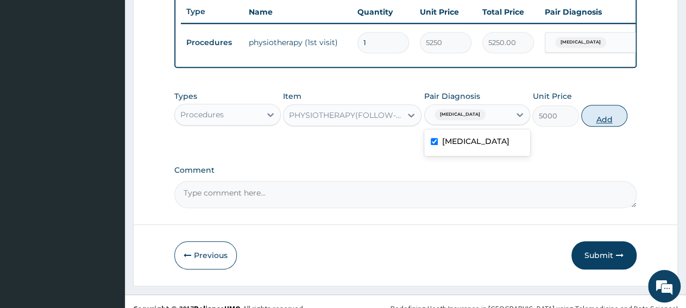
type input "0"
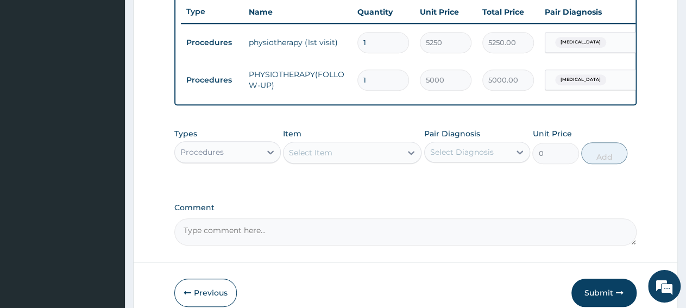
scroll to position [0, 78]
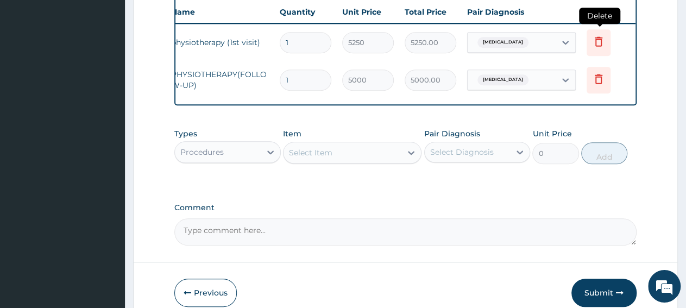
click at [605, 45] on icon at bounding box center [598, 41] width 13 height 13
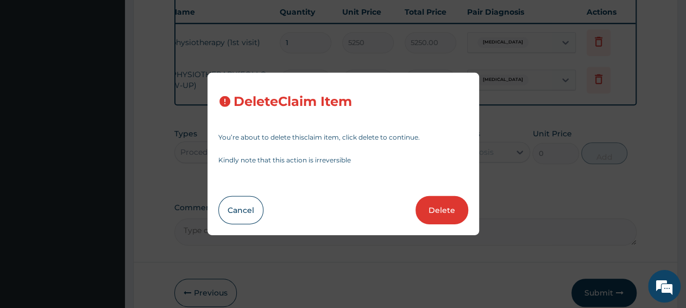
click at [573, 194] on div "Delete Claim Item You’re about to delete this claim item , click delete to cont…" at bounding box center [343, 154] width 686 height 308
click at [253, 218] on button "Cancel" at bounding box center [240, 210] width 45 height 28
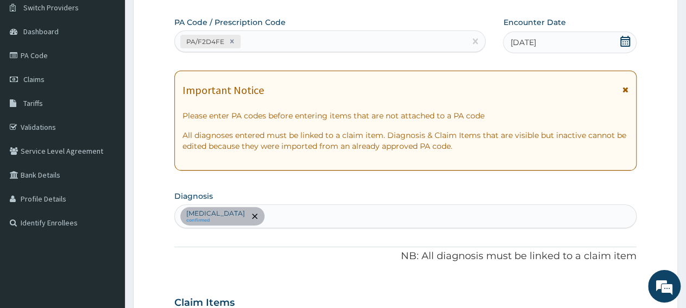
scroll to position [71, 0]
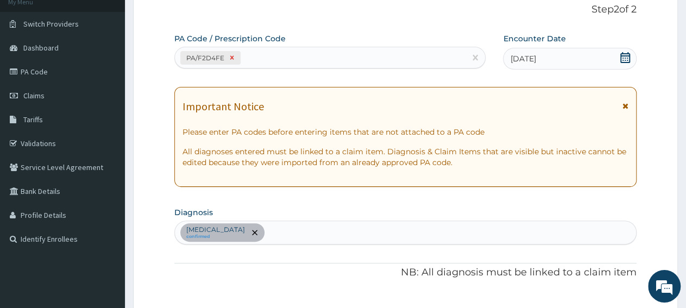
click at [232, 56] on icon at bounding box center [232, 58] width 4 height 4
type input "5000"
type input "5000.00"
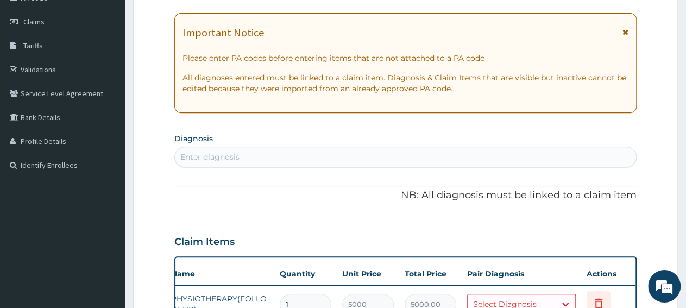
scroll to position [314, 0]
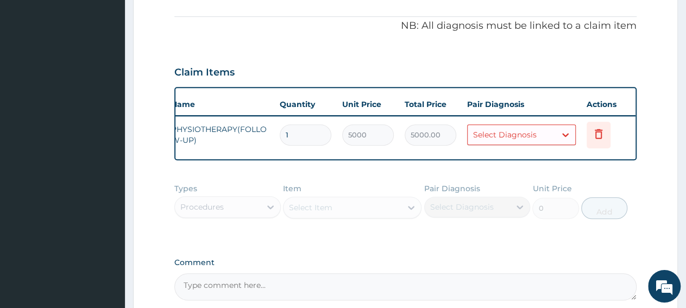
click at [511, 133] on div "Select Diagnosis" at bounding box center [505, 134] width 64 height 11
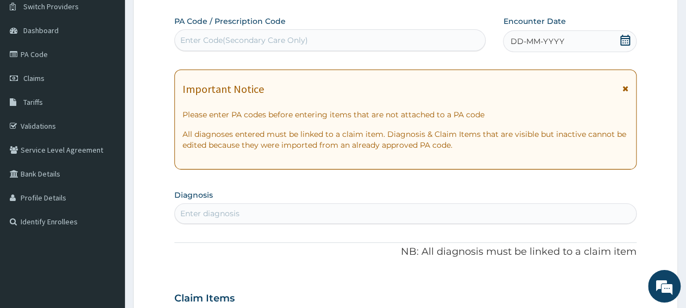
click at [628, 39] on icon at bounding box center [625, 40] width 10 height 11
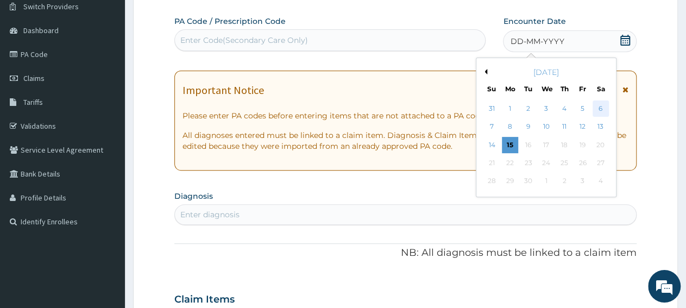
click at [603, 115] on div "6" at bounding box center [601, 108] width 16 height 16
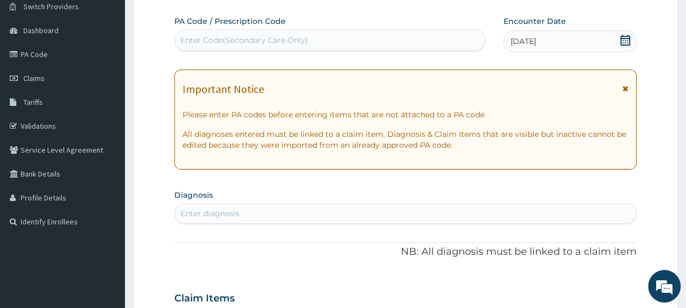
click at [346, 215] on div "Enter diagnosis" at bounding box center [405, 213] width 461 height 17
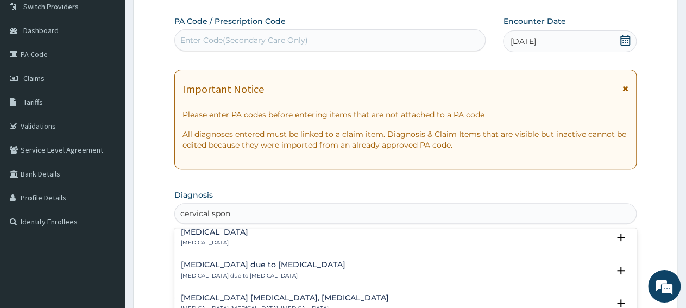
scroll to position [217, 0]
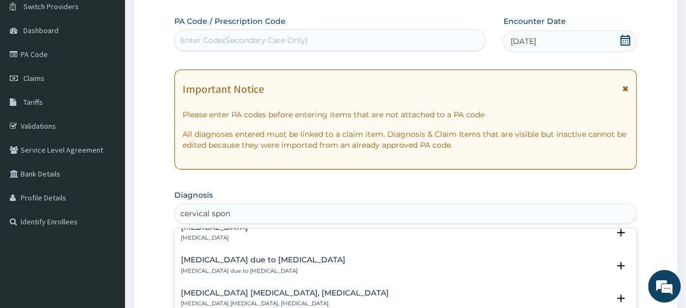
type input "cervical spon"
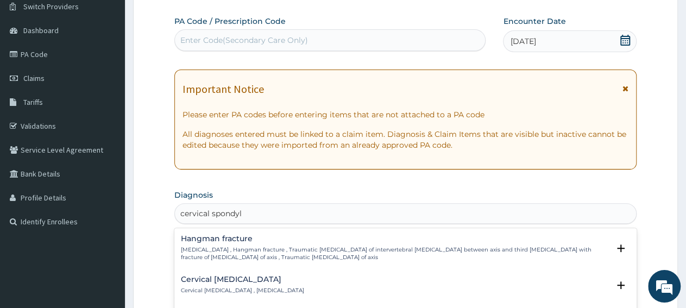
type input "cervical spondylo"
click at [241, 288] on p "Cervical spondylosis , Cervical osteoarthritis , Osteoarthritis of cervical spi…" at bounding box center [394, 291] width 426 height 8
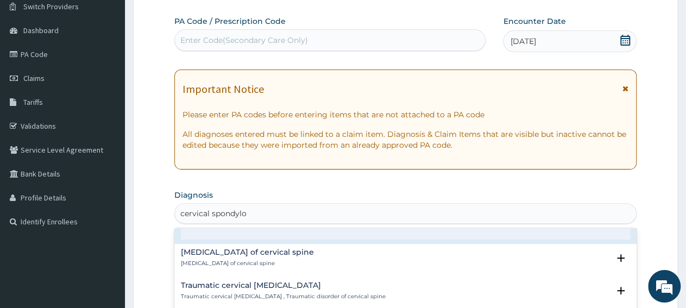
scroll to position [109, 0]
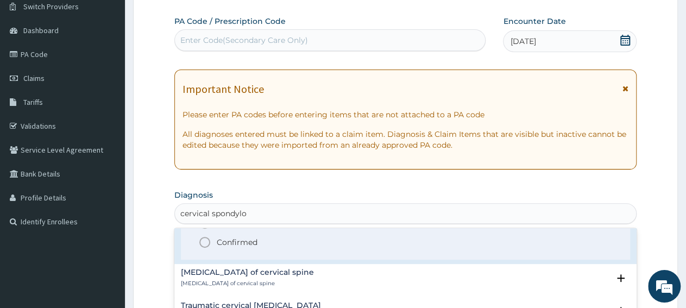
click at [235, 257] on div "Select Status Query Query covers suspected (?), Keep in view (kiv), Ruled out (…" at bounding box center [405, 225] width 449 height 69
click at [238, 248] on p "Confirmed" at bounding box center [237, 242] width 41 height 11
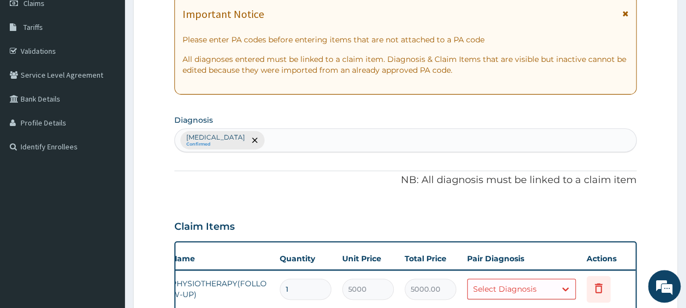
scroll to position [201, 0]
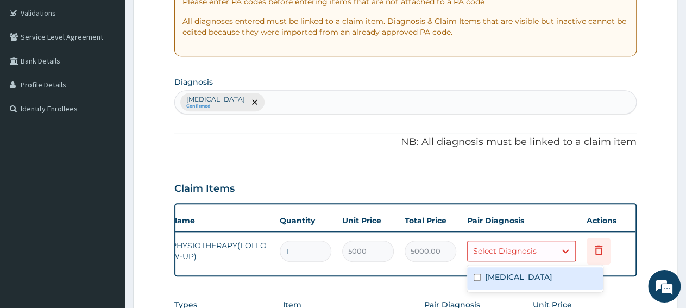
click at [517, 253] on div "Select Diagnosis" at bounding box center [505, 251] width 64 height 11
click at [515, 279] on label "Cervical spondylosis" at bounding box center [518, 277] width 67 height 11
checkbox input "true"
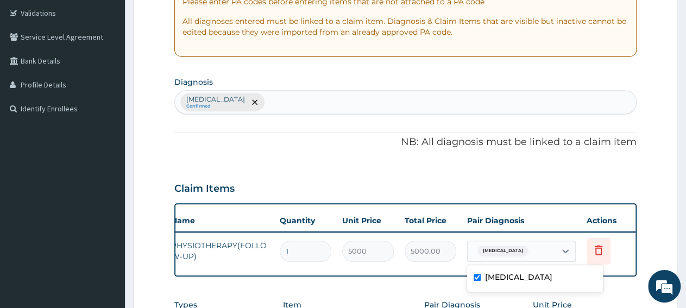
click at [349, 148] on p "NB: All diagnosis must be linked to a claim item" at bounding box center [405, 142] width 462 height 14
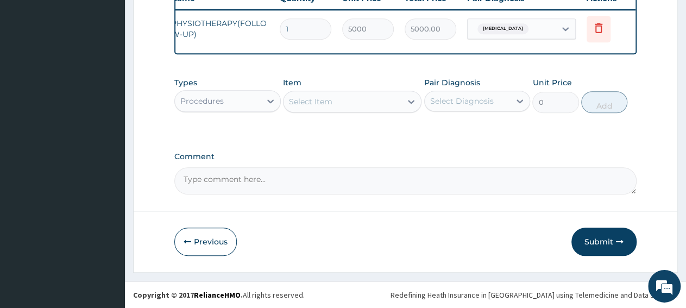
scroll to position [431, 0]
paste textarea "PA/F2D4FE"
type textarea "PA/F2D4FE"
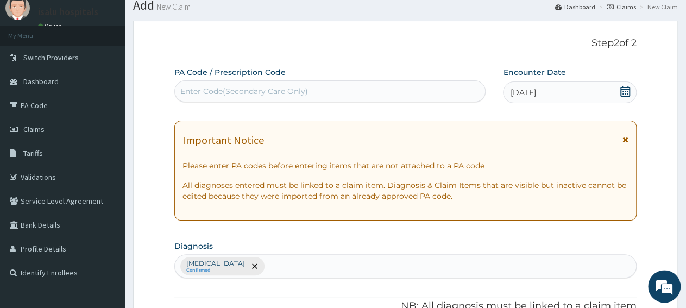
scroll to position [0, 0]
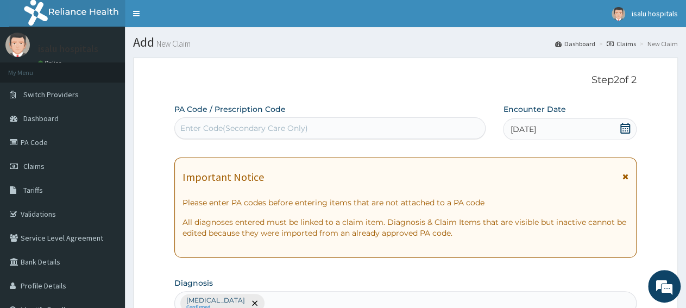
click at [288, 135] on div "Enter Code(Secondary Care Only)" at bounding box center [330, 127] width 310 height 17
paste input "PA/78F244"
type input "PA/78F244"
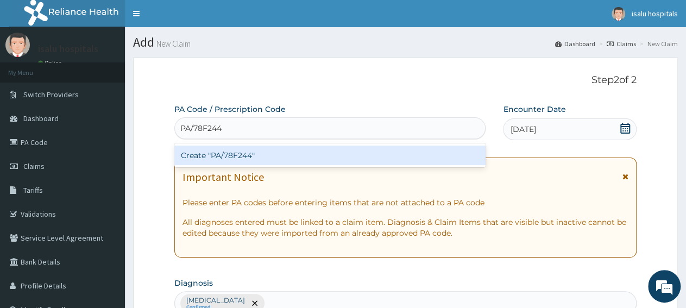
click at [290, 158] on div "Create "PA/78F244"" at bounding box center [329, 156] width 311 height 20
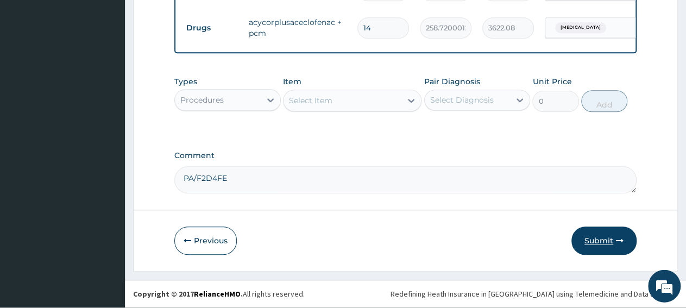
scroll to position [468, 0]
click at [606, 250] on button "Submit" at bounding box center [603, 241] width 65 height 28
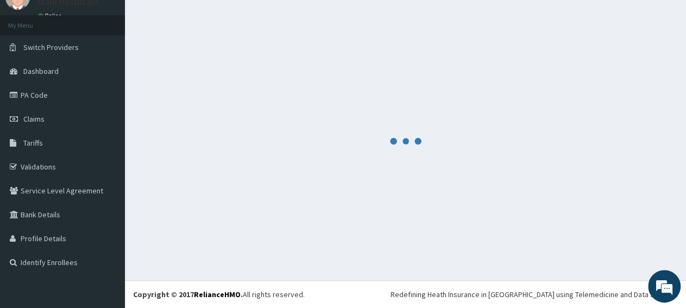
scroll to position [47, 0]
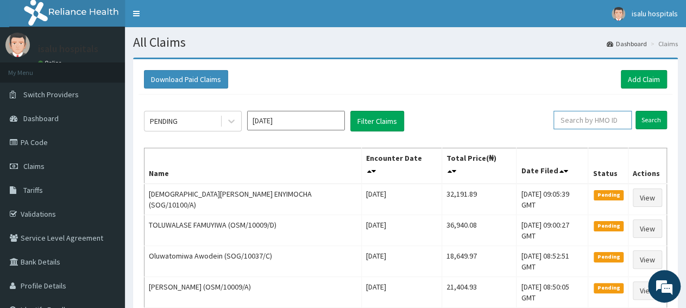
paste input "SRH/10065/A"
type input "SRH/10065/A"
click at [645, 122] on input "Search" at bounding box center [652, 120] width 32 height 18
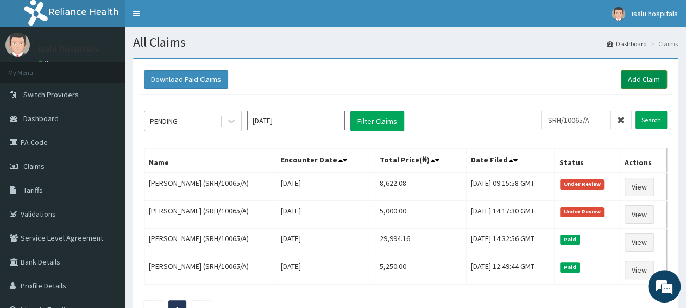
click at [639, 77] on link "Add Claim" at bounding box center [644, 79] width 46 height 18
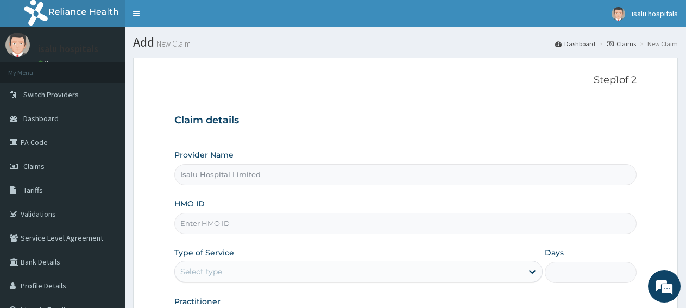
type input "Isalu Hospital Limited"
paste input "TIE/10011/E"
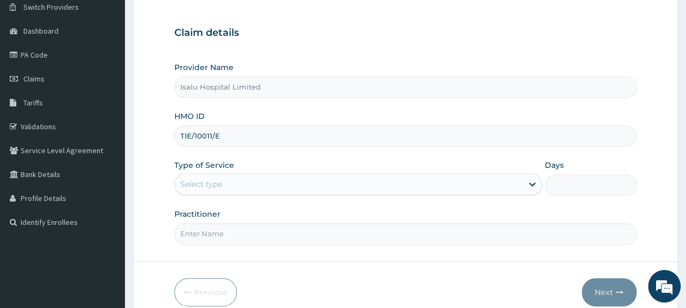
scroll to position [136, 0]
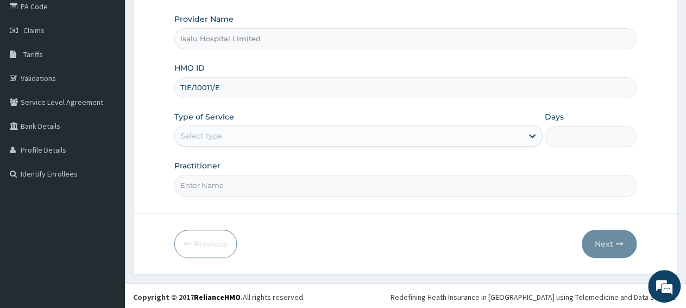
type input "TIE/10011/E"
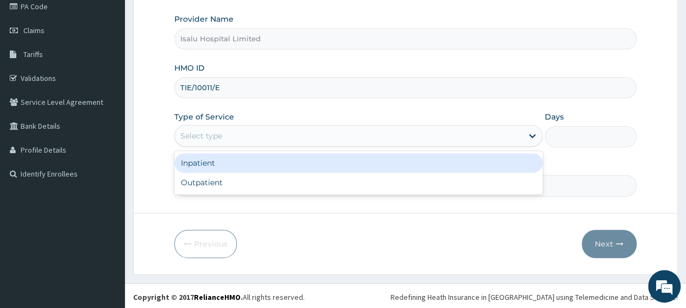
click at [247, 137] on div "Select type" at bounding box center [348, 135] width 347 height 17
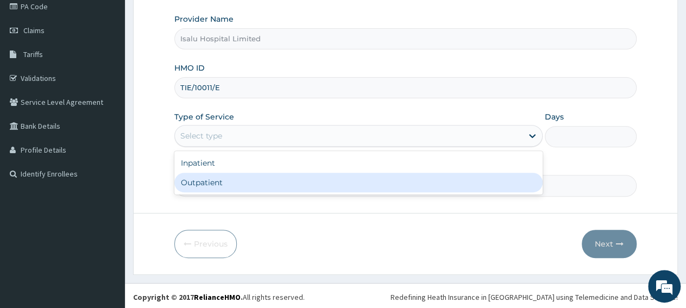
click at [243, 183] on div "Outpatient" at bounding box center [358, 183] width 368 height 20
type input "1"
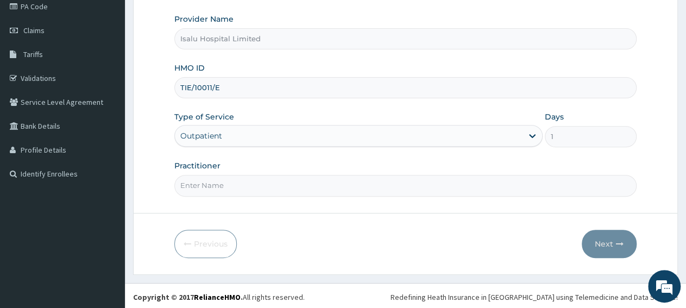
paste input "[PERSON_NAME]"
type input "[PERSON_NAME]"
click at [600, 241] on button "Next" at bounding box center [609, 244] width 55 height 28
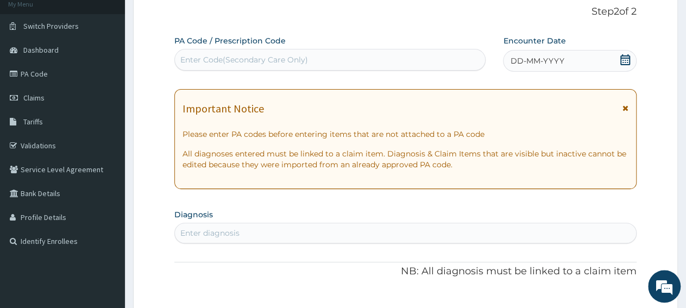
scroll to position [23, 0]
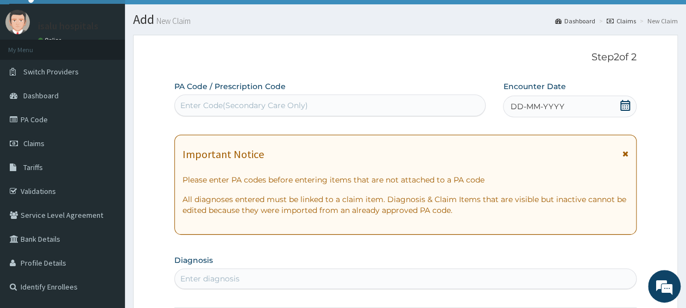
click at [296, 99] on div "Enter Code(Secondary Care Only)" at bounding box center [330, 105] width 310 height 17
paste input "PA/D0E814"
type input "PA/D0E814"
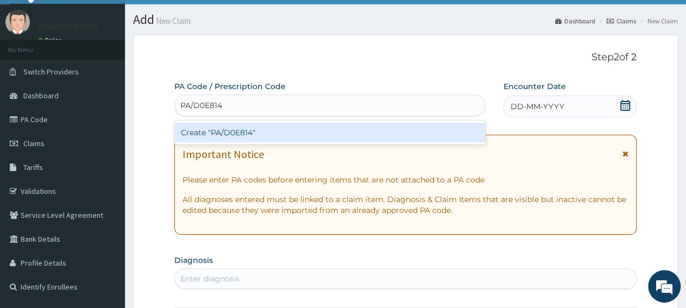
click at [294, 129] on div "Create "PA/D0E814"" at bounding box center [329, 133] width 311 height 20
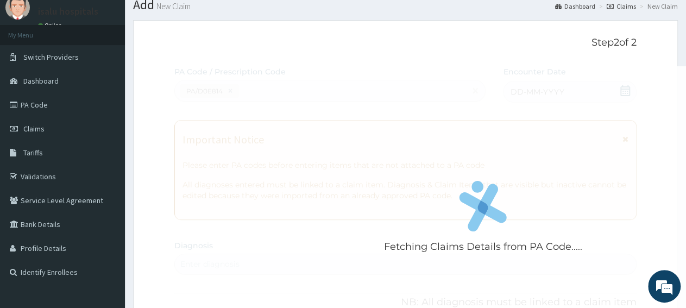
click at [501, 307] on div "Fetching Claims Details from PA Code....." at bounding box center [483, 220] width 618 height 308
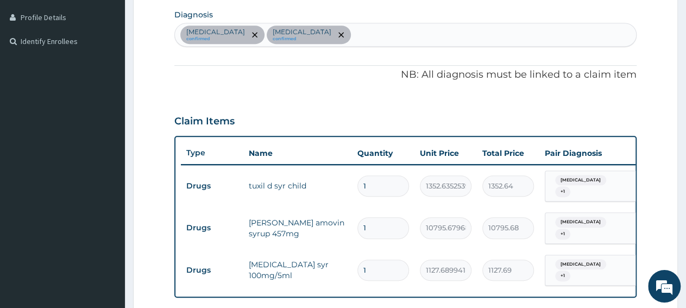
scroll to position [209, 0]
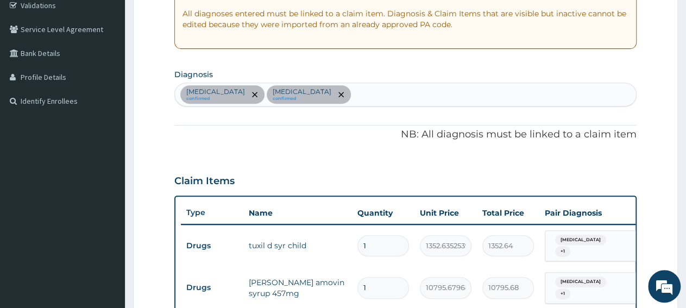
click at [421, 98] on div "Upper respiratory infection confirmed Bacteremia confirmed" at bounding box center [405, 94] width 461 height 23
type input "malar"
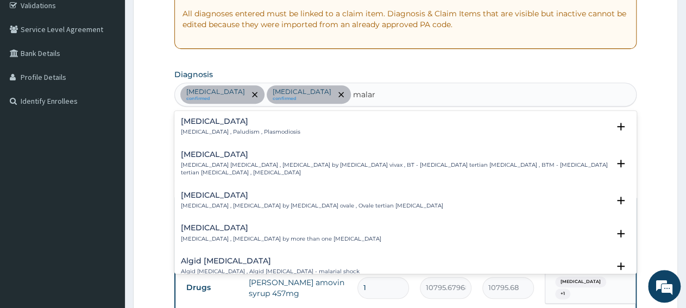
click at [197, 140] on div "Malaria Malaria , Paludism , Plasmodiosis Select Status Query Query covers susp…" at bounding box center [405, 129] width 449 height 24
click at [200, 127] on div "Malaria Malaria , Paludism , Plasmodiosis" at bounding box center [240, 126] width 119 height 19
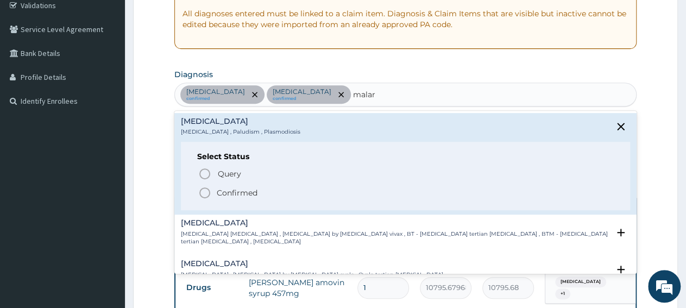
click at [220, 197] on span "Confirmed" at bounding box center [406, 192] width 416 height 13
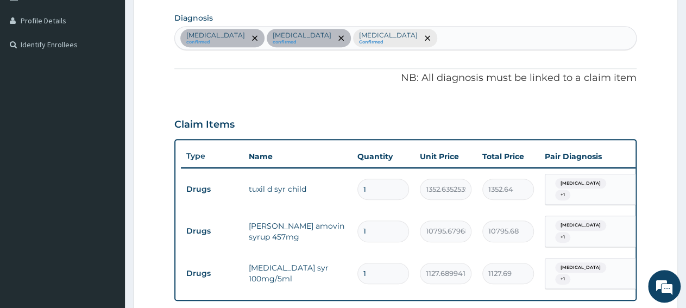
scroll to position [491, 0]
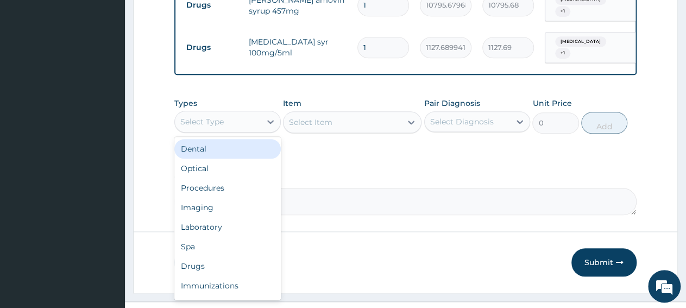
click at [210, 120] on div "Select Type" at bounding box center [201, 121] width 43 height 11
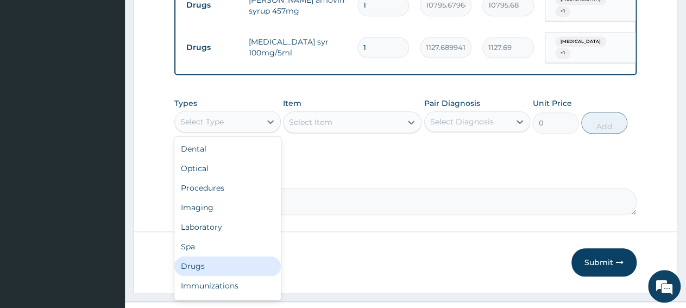
click at [224, 267] on div "Drugs" at bounding box center [227, 266] width 106 height 20
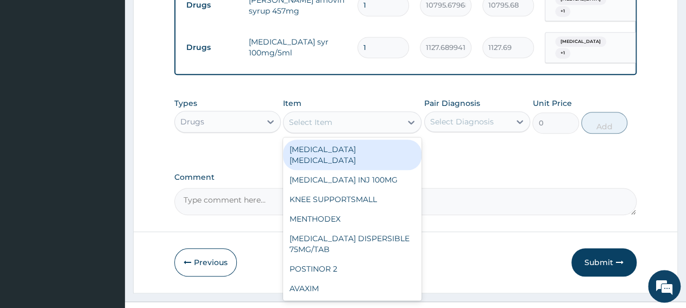
click at [339, 124] on div "Select Item" at bounding box center [343, 122] width 118 height 17
paste input "CAMOSUNATE POWDER 1-6150/50MG 2DLY FOR 3DAYS"
type input "CAMOSUNATE POWDER 1-6150/50MG 2DLY FOR 3DAYS"
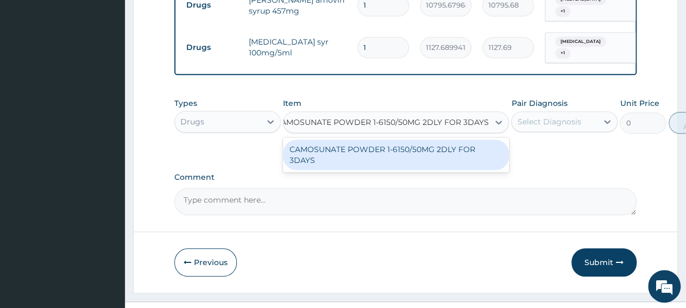
click at [342, 155] on div "CAMOSUNATE POWDER 1-6150/50MG 2DLY FOR 3DAYS" at bounding box center [396, 155] width 226 height 30
type input "1320.61865234375"
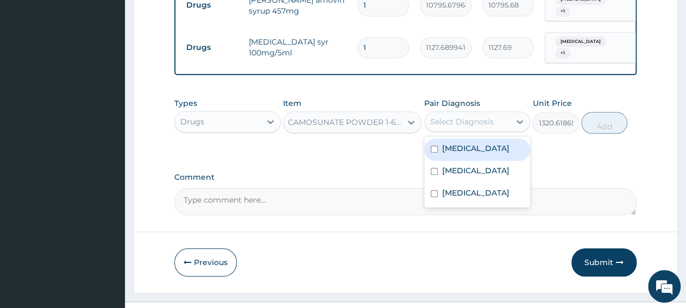
click at [463, 130] on div "Select Diagnosis" at bounding box center [468, 121] width 86 height 17
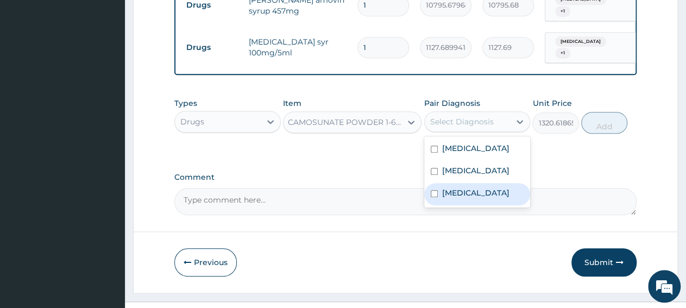
click at [468, 198] on label "Malaria" at bounding box center [475, 192] width 67 height 11
checkbox input "true"
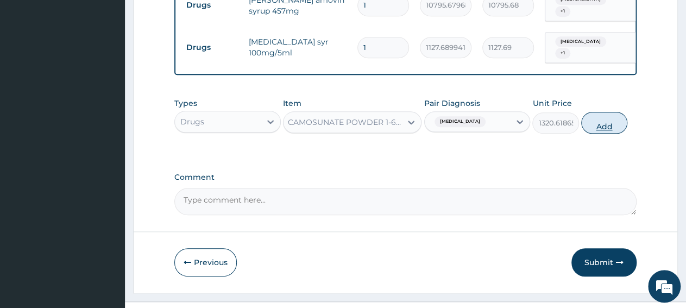
click at [622, 131] on button "Add" at bounding box center [604, 123] width 46 height 22
type input "0"
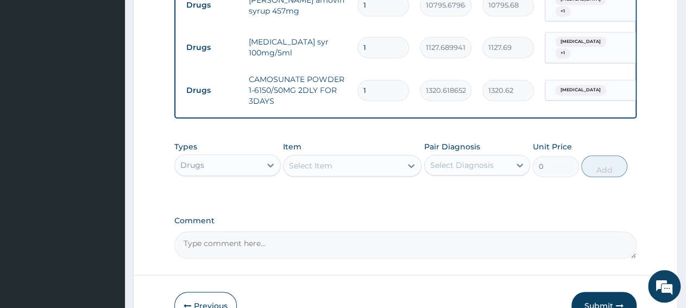
click at [372, 93] on input "1" at bounding box center [383, 90] width 52 height 21
type input "0.00"
type input "3"
type input "3961.86"
type input "3"
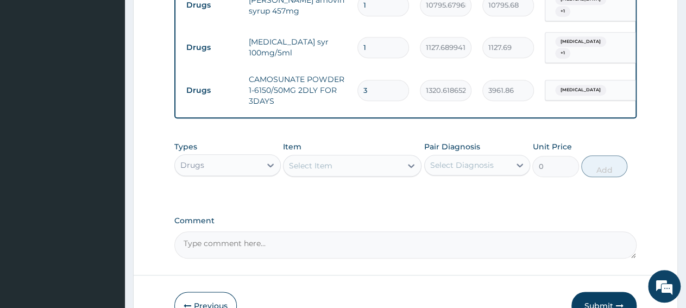
click at [196, 169] on div "Drugs" at bounding box center [192, 165] width 24 height 11
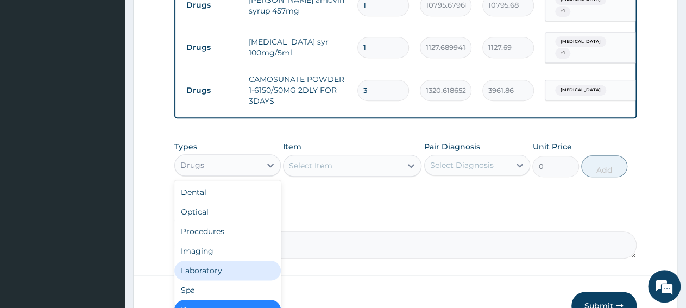
click at [204, 278] on div "Laboratory" at bounding box center [227, 271] width 106 height 20
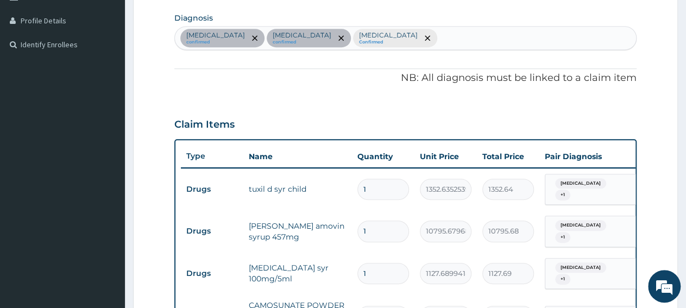
scroll to position [491, 0]
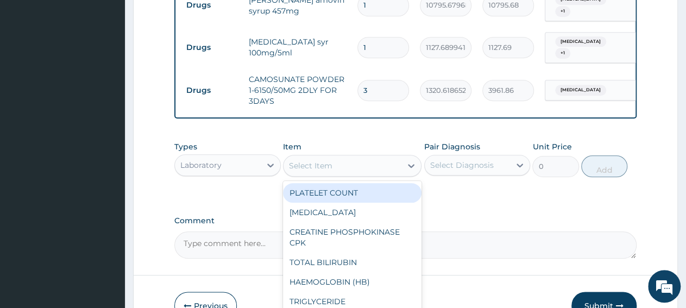
click at [347, 168] on div "Select Item" at bounding box center [343, 165] width 118 height 17
paste input "Full Blood Count"
type input "Full Blood Count"
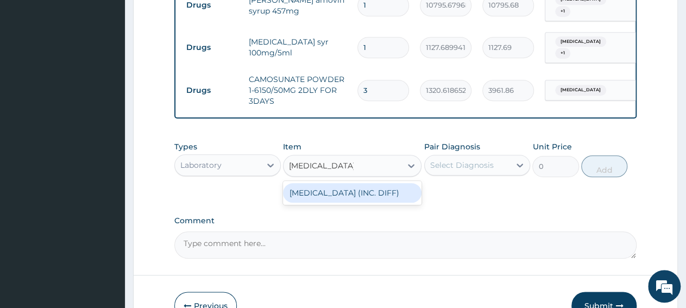
click at [353, 194] on div "FULL BLOOD COUNT (INC. DIFF)" at bounding box center [352, 193] width 139 height 20
type input "4341.60009765625"
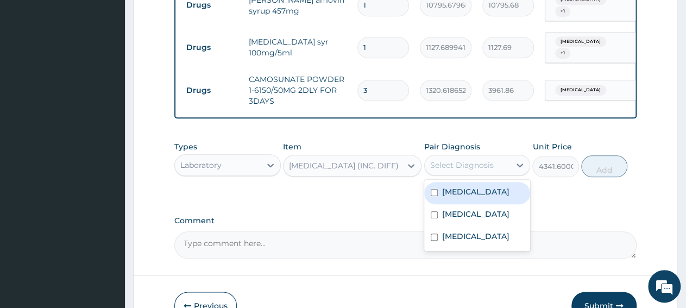
click at [477, 174] on div "Select Diagnosis" at bounding box center [468, 164] width 86 height 17
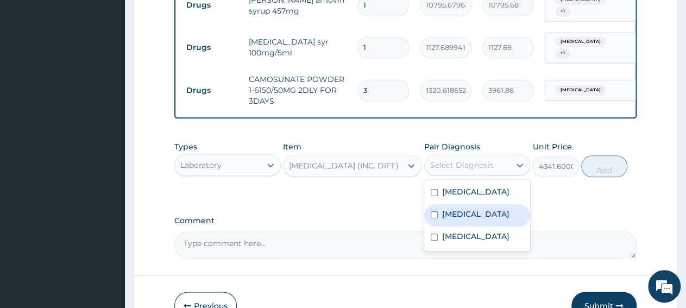
click at [480, 219] on label "Bacteremia" at bounding box center [475, 214] width 67 height 11
checkbox input "true"
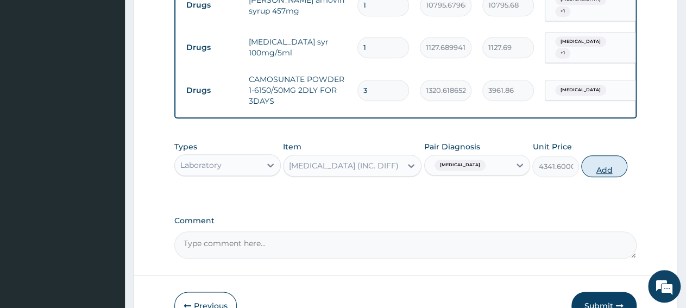
click at [596, 173] on button "Add" at bounding box center [604, 166] width 46 height 22
type input "0"
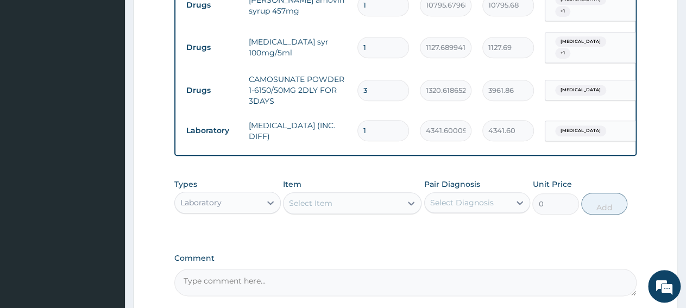
click at [351, 212] on div "Select Item" at bounding box center [343, 202] width 118 height 17
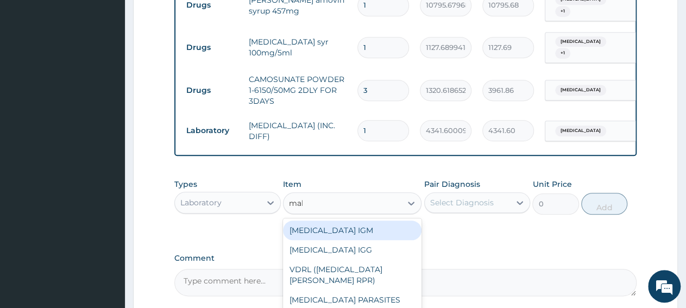
type input "mala"
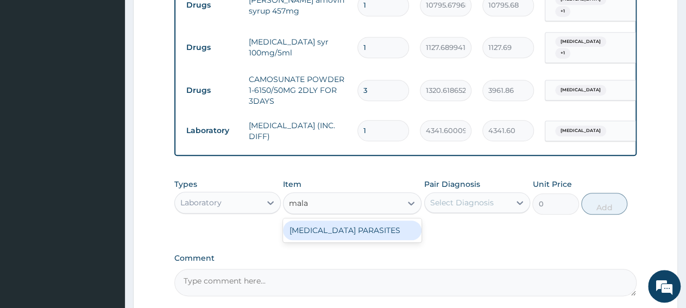
click at [343, 237] on div "MALARIA PARASITES" at bounding box center [352, 231] width 139 height 20
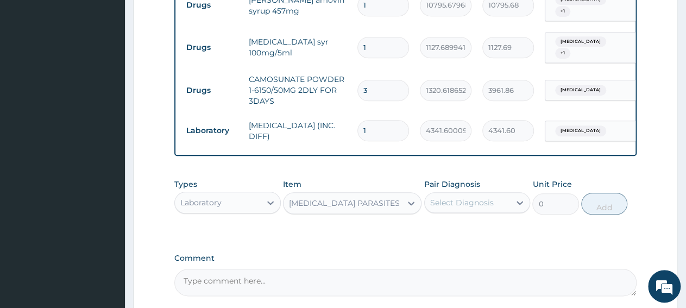
type input "2500"
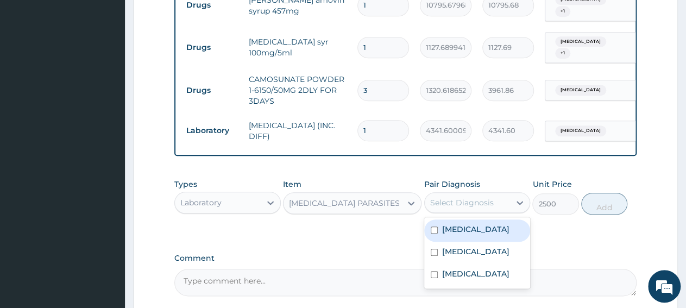
click at [442, 211] on div "Select Diagnosis" at bounding box center [468, 202] width 86 height 17
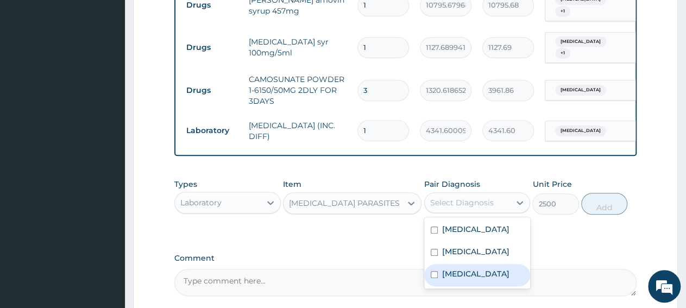
click at [464, 279] on label "Malaria" at bounding box center [475, 273] width 67 height 11
checkbox input "true"
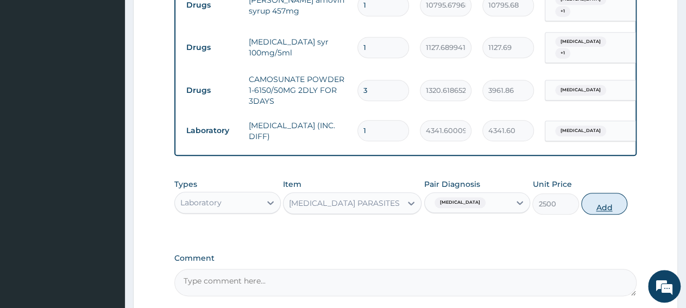
click at [599, 212] on button "Add" at bounding box center [604, 204] width 46 height 22
type input "0"
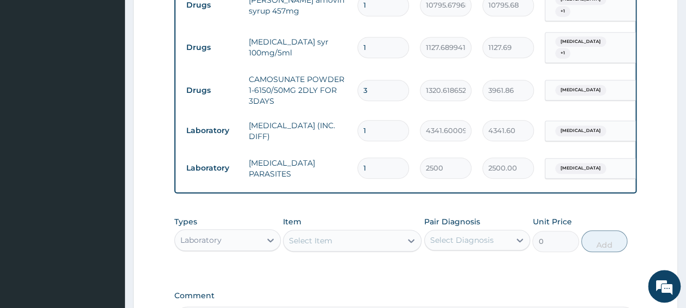
click at [219, 248] on div "Laboratory" at bounding box center [218, 239] width 86 height 17
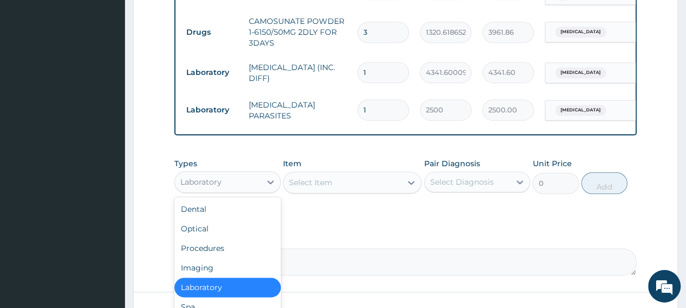
scroll to position [604, 0]
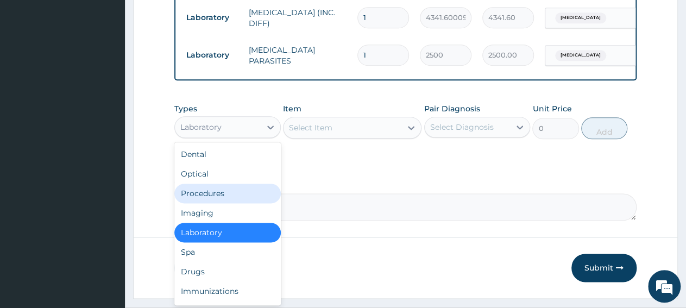
click at [228, 203] on div "Procedures" at bounding box center [227, 194] width 106 height 20
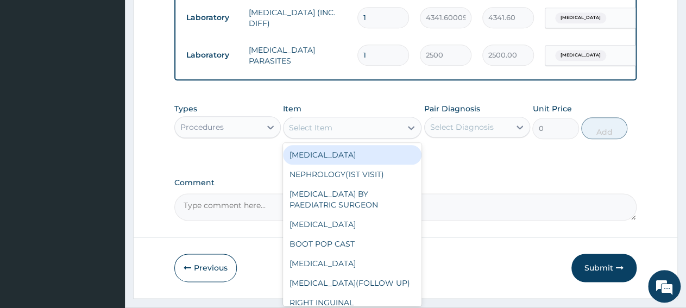
click at [358, 134] on div "Select Item" at bounding box center [343, 127] width 118 height 17
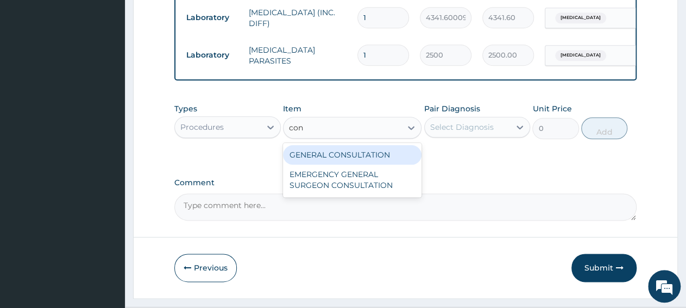
type input "cons"
click at [348, 158] on div "GENERAL CONSULTATION" at bounding box center [352, 155] width 139 height 20
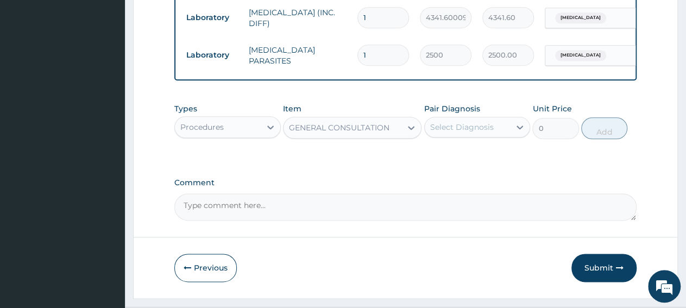
type input "3150"
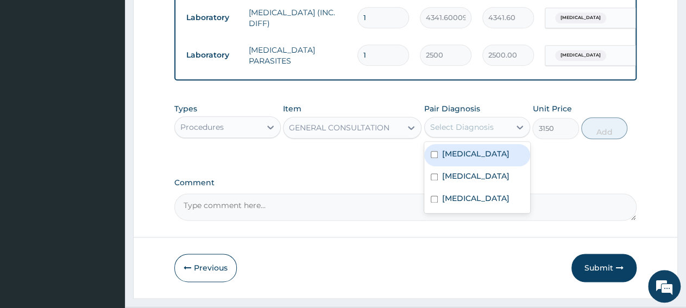
click at [461, 133] on div "Select Diagnosis" at bounding box center [462, 127] width 64 height 11
drag, startPoint x: 480, startPoint y: 163, endPoint x: 475, endPoint y: 179, distance: 16.9
click at [478, 159] on label "Upper respiratory infection" at bounding box center [475, 153] width 67 height 11
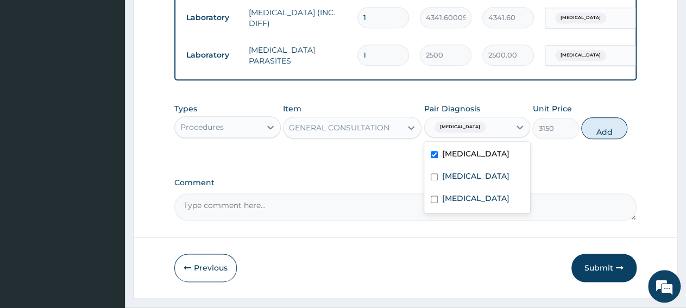
checkbox input "true"
click at [473, 203] on div "Malaria" at bounding box center [477, 199] width 106 height 22
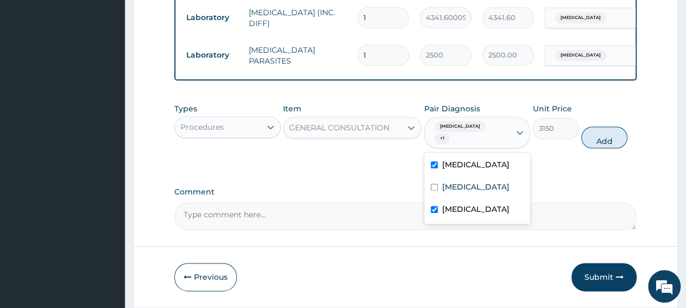
click at [462, 215] on label "Malaria" at bounding box center [475, 209] width 67 height 11
checkbox input "false"
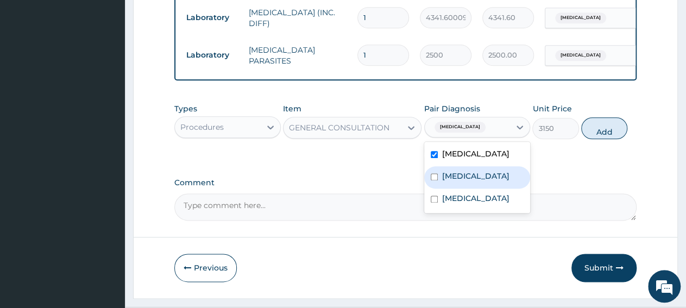
click at [470, 181] on label "Bacteremia" at bounding box center [475, 176] width 67 height 11
checkbox input "true"
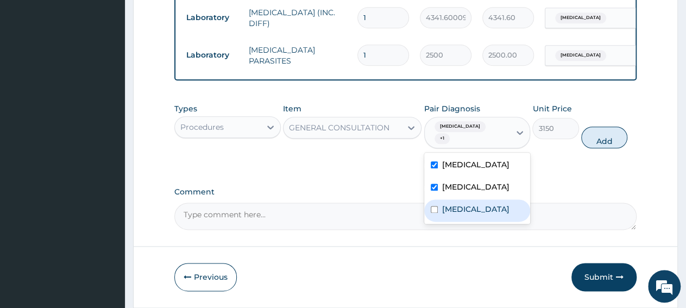
click at [464, 215] on label "Malaria" at bounding box center [475, 209] width 67 height 11
checkbox input "true"
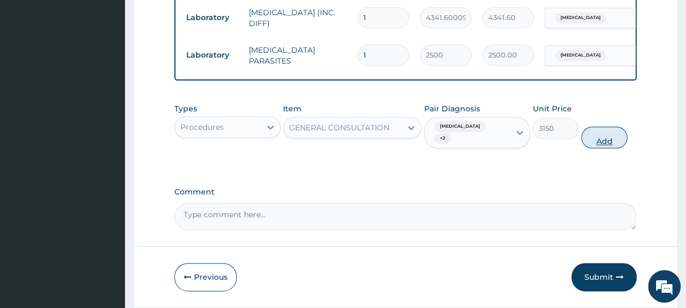
click at [605, 146] on button "Add" at bounding box center [604, 138] width 46 height 22
type input "0"
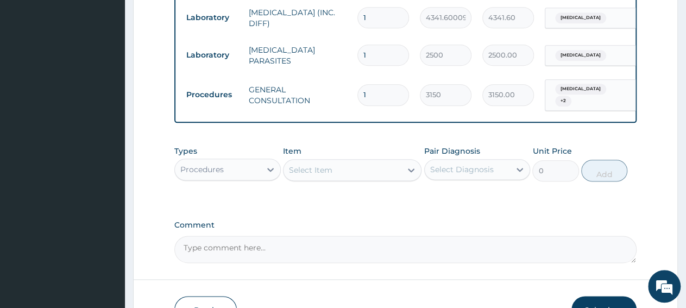
scroll to position [675, 0]
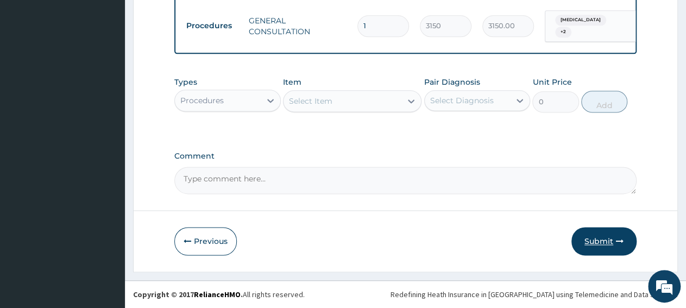
click at [601, 246] on button "Submit" at bounding box center [603, 241] width 65 height 28
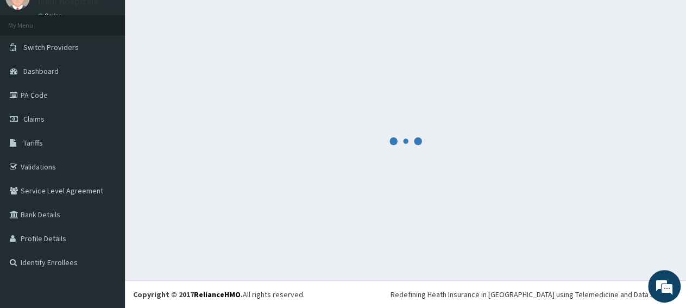
scroll to position [47, 0]
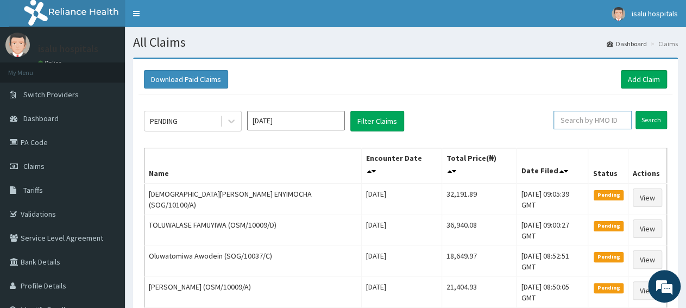
click at [599, 124] on input "text" at bounding box center [592, 120] width 78 height 18
paste input "TIE/10011/E"
type input "TIE/10011/E"
click at [647, 123] on input "Search" at bounding box center [652, 120] width 32 height 18
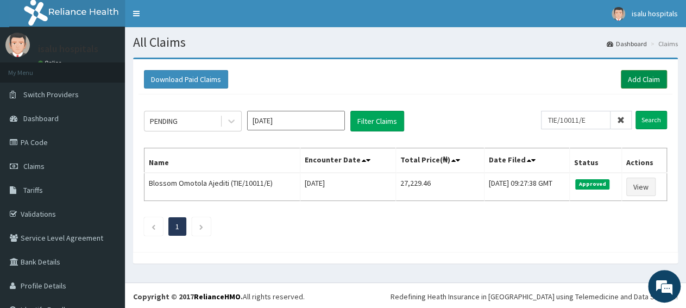
click at [631, 77] on link "Add Claim" at bounding box center [644, 79] width 46 height 18
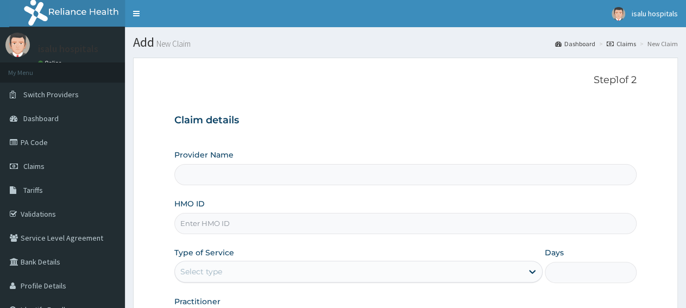
type input "Isalu Hospital Limited"
paste input "VOL/10002/A"
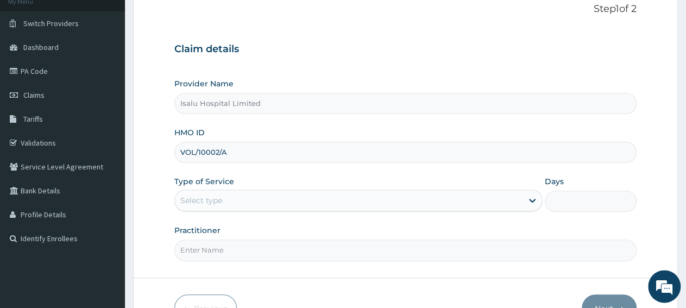
scroll to position [113, 0]
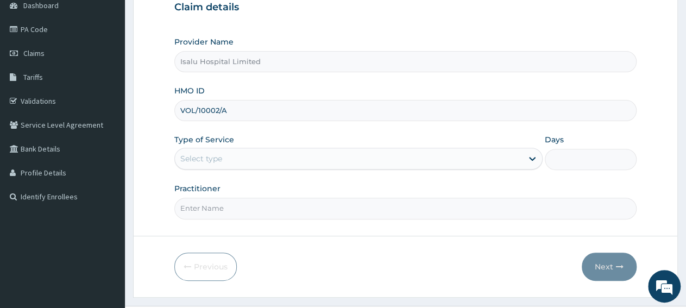
type input "VOL/10002/A"
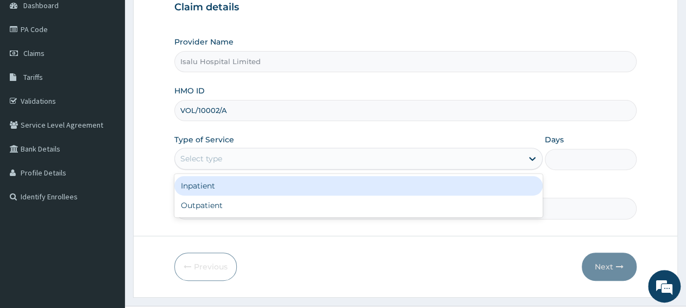
click at [232, 156] on div "Select type" at bounding box center [348, 158] width 347 height 17
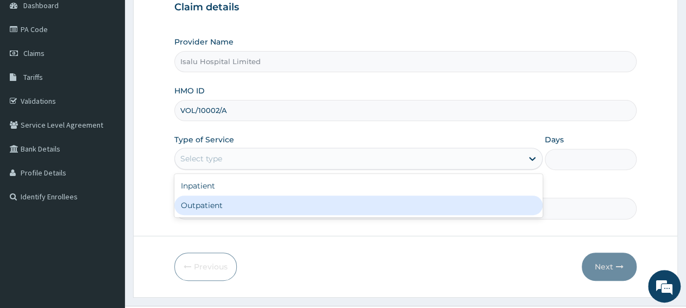
click at [231, 206] on div "Outpatient" at bounding box center [358, 206] width 368 height 20
type input "1"
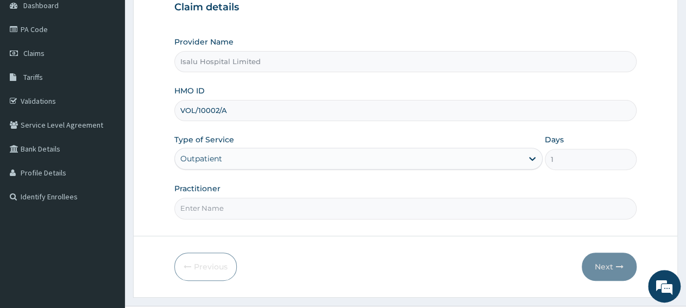
paste input "Badru Muhydeen"
type input "Badru Muhydeen"
click at [609, 269] on button "Next" at bounding box center [609, 267] width 55 height 28
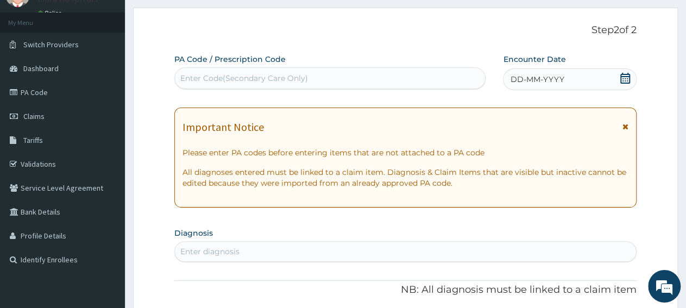
scroll to position [0, 0]
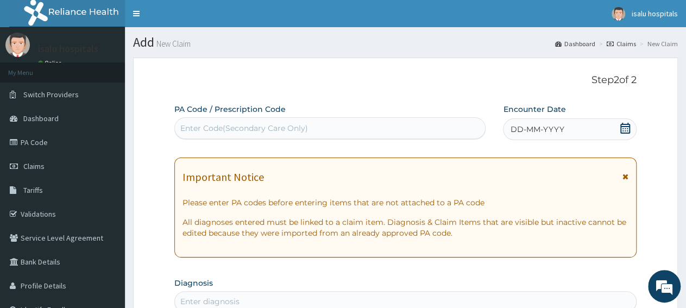
click at [323, 133] on div "Enter Code(Secondary Care Only)" at bounding box center [330, 127] width 310 height 17
paste input "PA/87E4F4"
type input "PA/87E4F4"
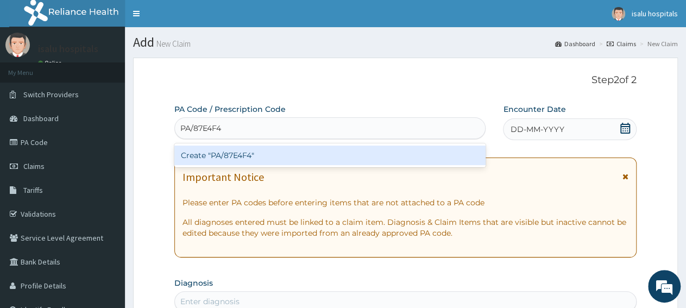
click at [335, 150] on div "Create "PA/87E4F4"" at bounding box center [329, 156] width 311 height 20
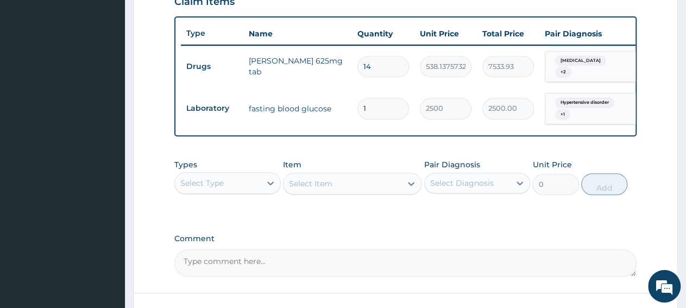
scroll to position [393, 0]
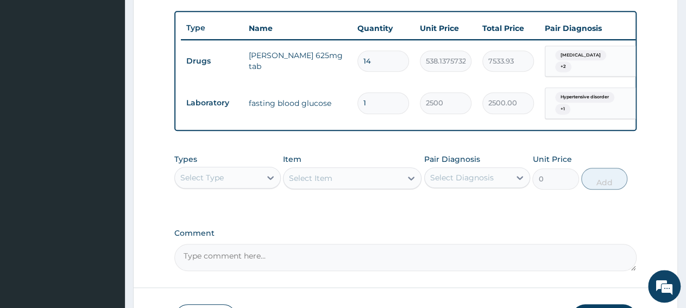
click at [212, 183] on div "Select Type" at bounding box center [201, 177] width 43 height 11
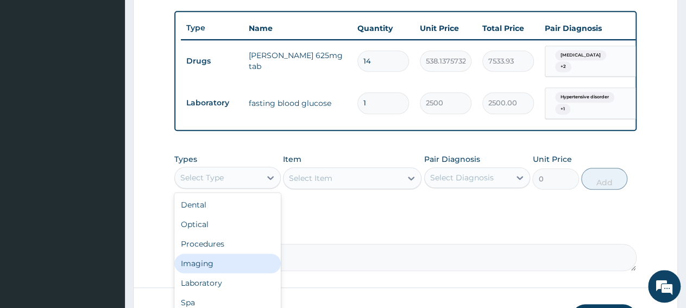
scroll to position [37, 0]
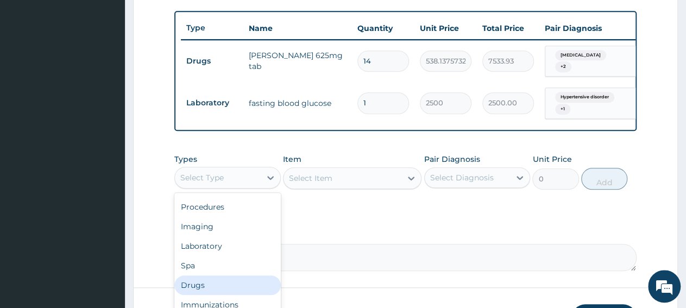
click at [213, 290] on div "Drugs" at bounding box center [227, 285] width 106 height 20
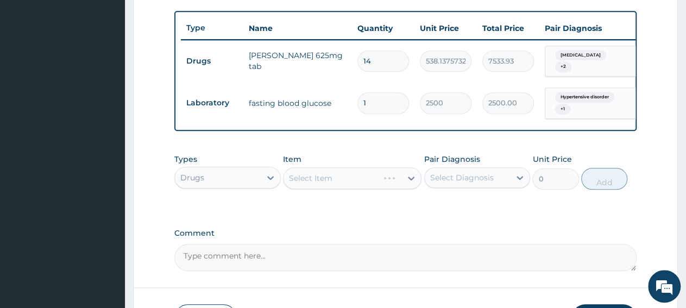
click at [361, 184] on div "Select Item" at bounding box center [352, 178] width 139 height 22
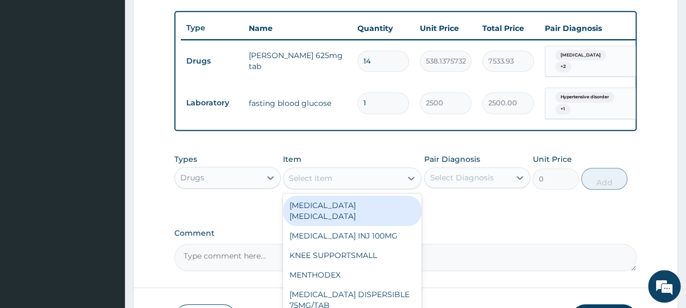
click at [361, 184] on div "Select Item" at bounding box center [343, 177] width 118 height 17
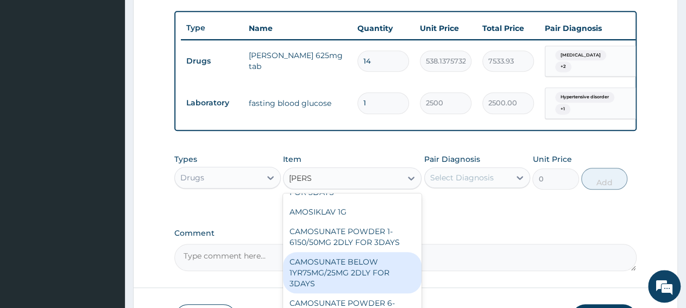
scroll to position [0, 0]
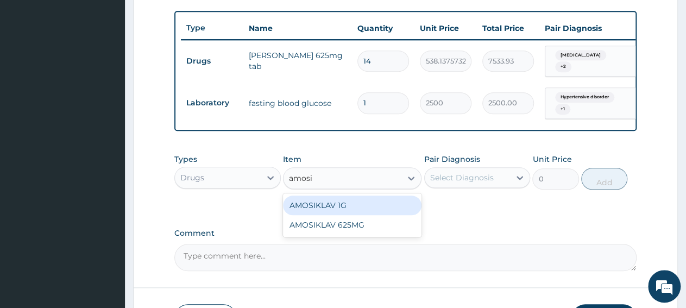
type input "amosik"
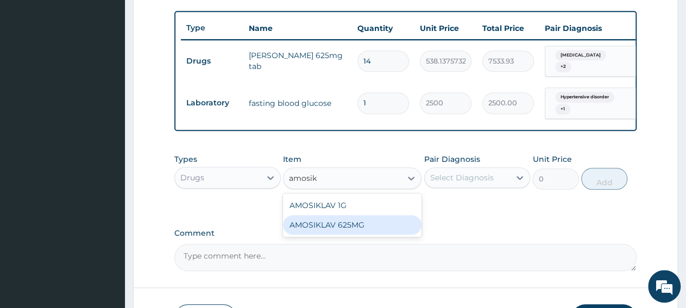
click at [375, 229] on div "AMOSIKLAV 625MG" at bounding box center [352, 225] width 139 height 20
type input "442.4111938476562"
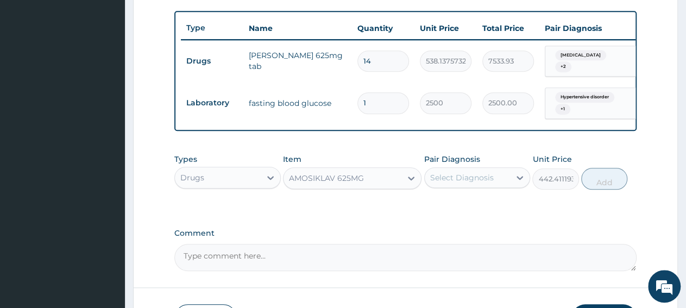
click at [470, 180] on div "Select Diagnosis" at bounding box center [462, 177] width 64 height 11
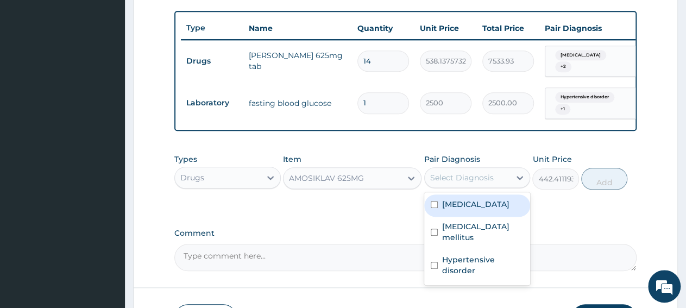
click at [486, 204] on div "Carbuncle" at bounding box center [477, 205] width 106 height 22
checkbox input "true"
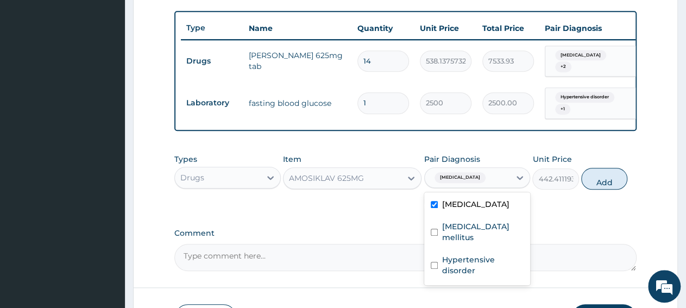
click at [571, 62] on span "+ 2" at bounding box center [563, 66] width 16 height 11
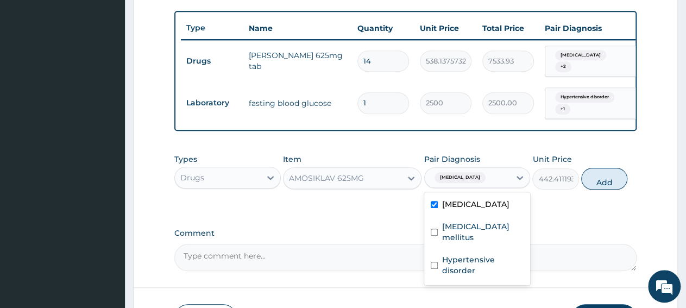
click at [485, 187] on div "Carbuncle" at bounding box center [468, 177] width 86 height 18
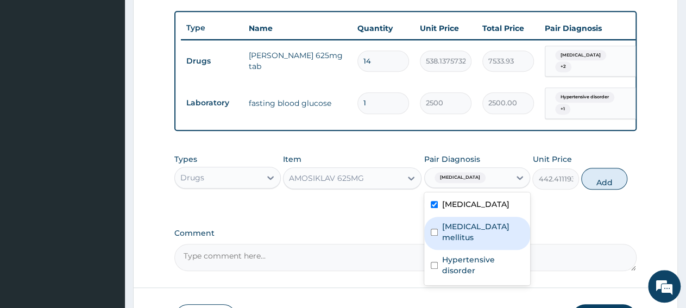
click at [490, 230] on label "Diabetes mellitus" at bounding box center [483, 232] width 82 height 22
checkbox input "true"
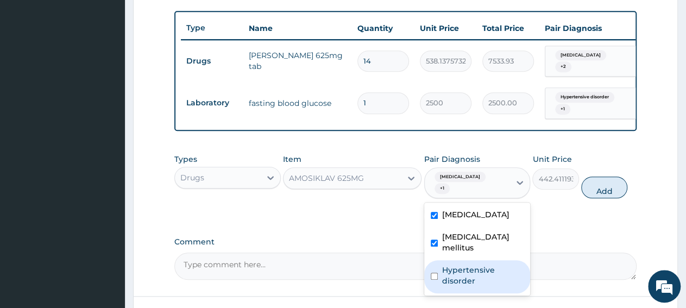
click at [481, 265] on label "Hypertensive disorder" at bounding box center [483, 276] width 82 height 22
checkbox input "true"
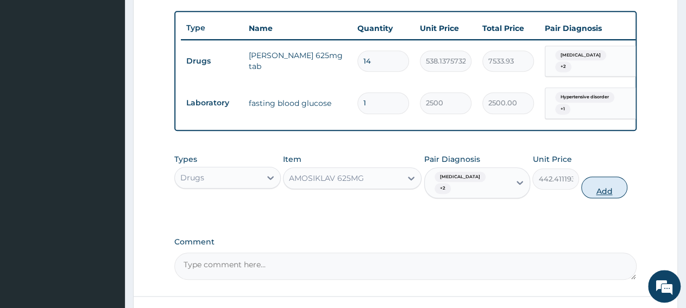
click at [595, 187] on button "Add" at bounding box center [604, 188] width 46 height 22
type input "0"
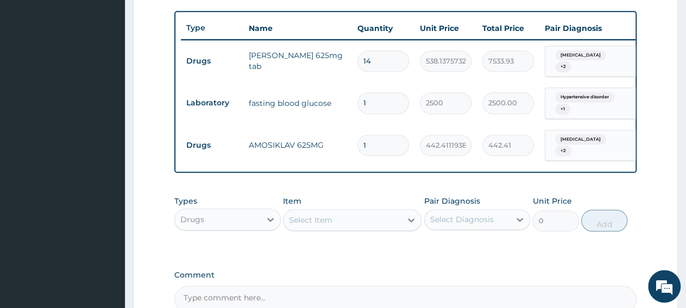
scroll to position [0, 78]
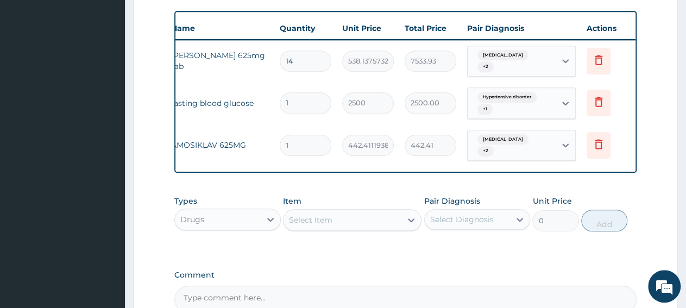
click at [301, 146] on input "1" at bounding box center [306, 145] width 52 height 21
type input "14"
type input "6193.76"
type input "14"
click at [599, 59] on icon at bounding box center [598, 59] width 13 height 13
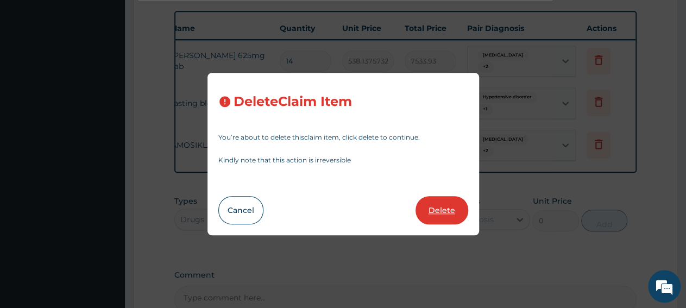
click at [442, 210] on button "Delete" at bounding box center [442, 210] width 53 height 28
type input "1"
type input "2500"
type input "2500.00"
type input "14"
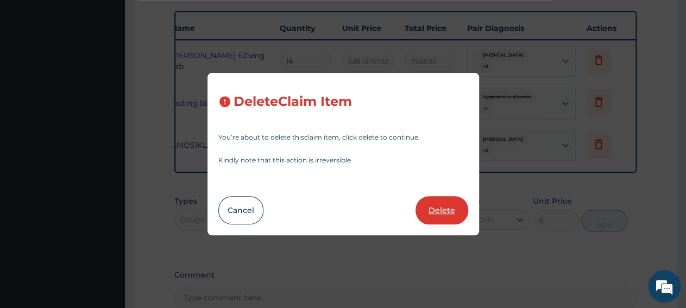
type input "442.4111938476562"
type input "6193.76"
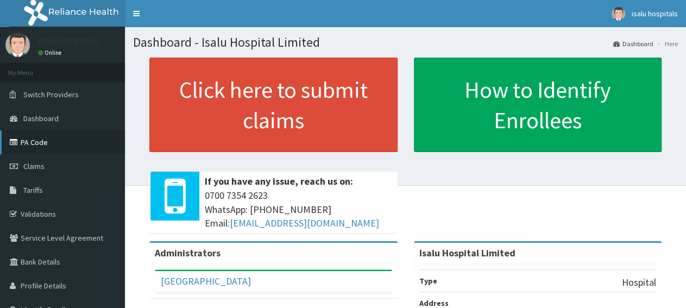
click at [71, 148] on link "PA Code" at bounding box center [62, 142] width 125 height 24
